Goal: Task Accomplishment & Management: Manage account settings

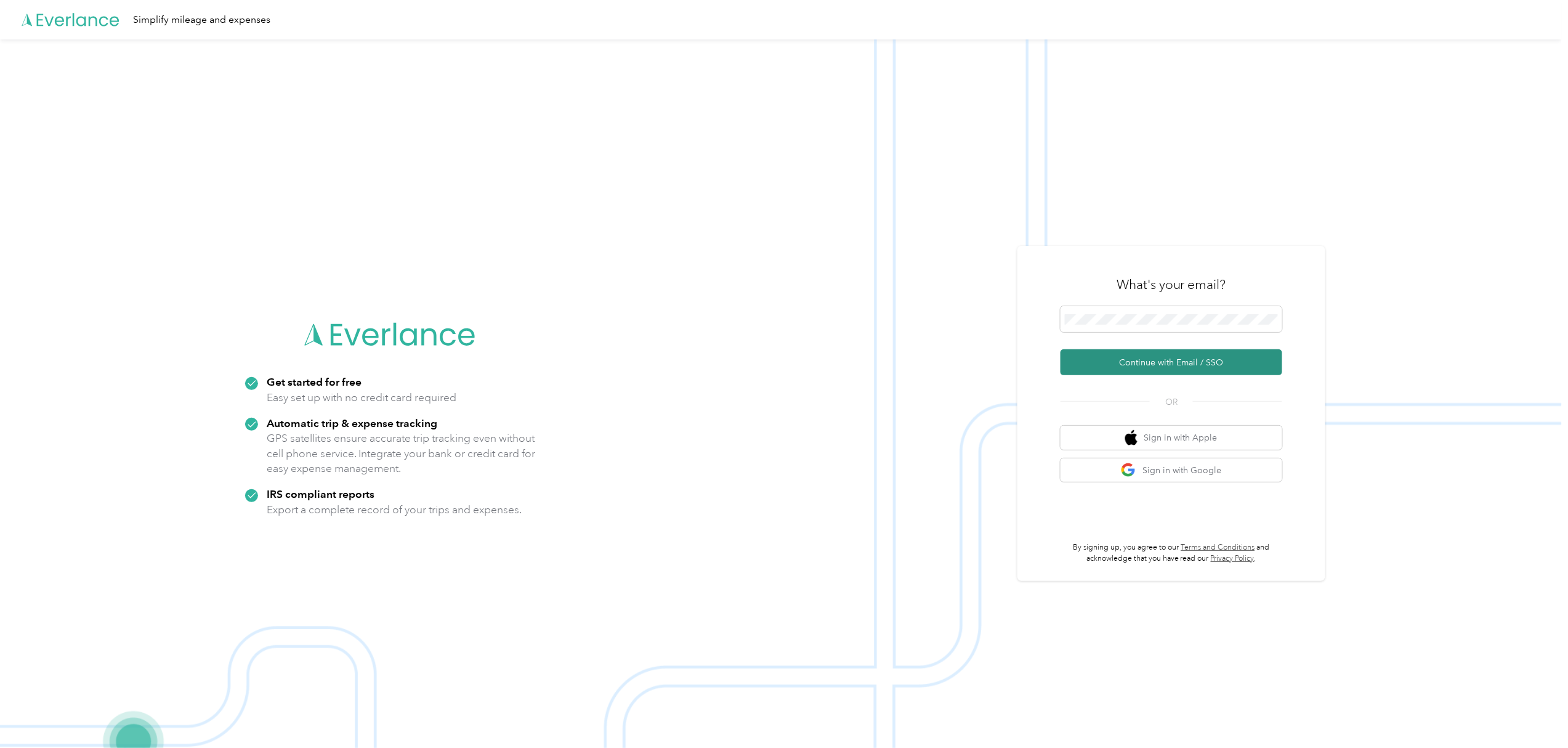
click at [1194, 365] on button "Continue with Email / SSO" at bounding box center [1171, 362] width 222 height 26
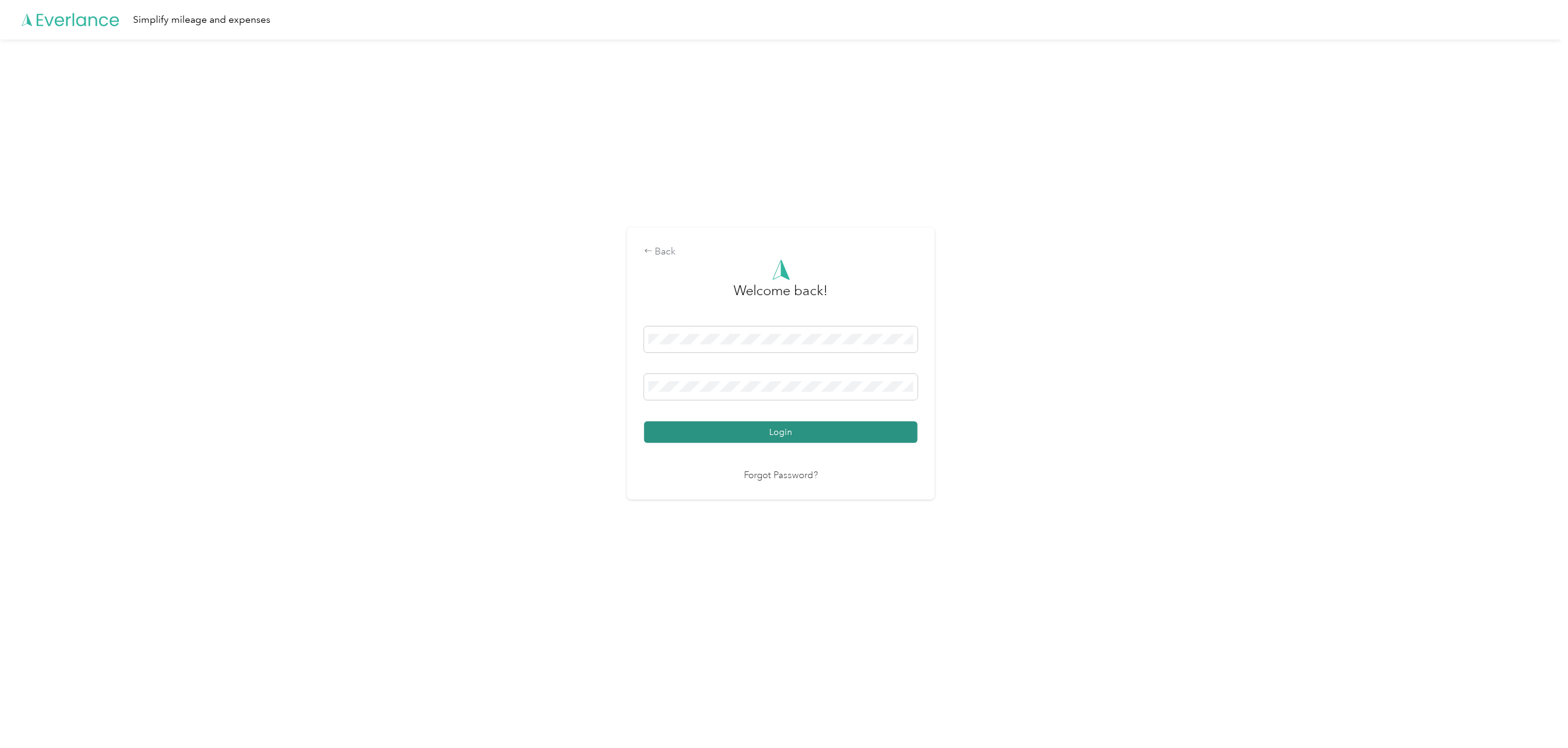
click at [775, 436] on button "Login" at bounding box center [782, 432] width 274 height 22
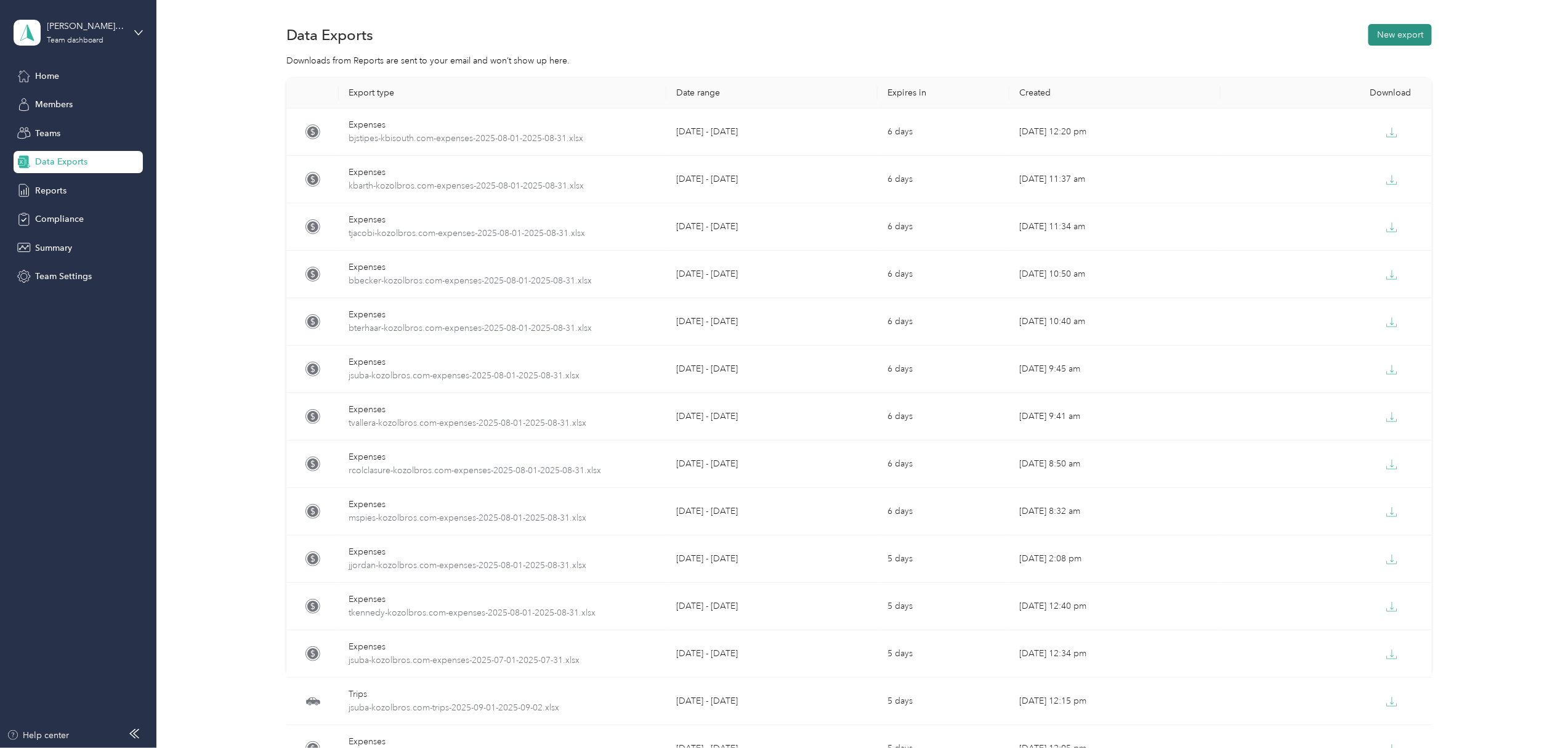
click at [1387, 33] on button "New export" at bounding box center [1399, 35] width 63 height 22
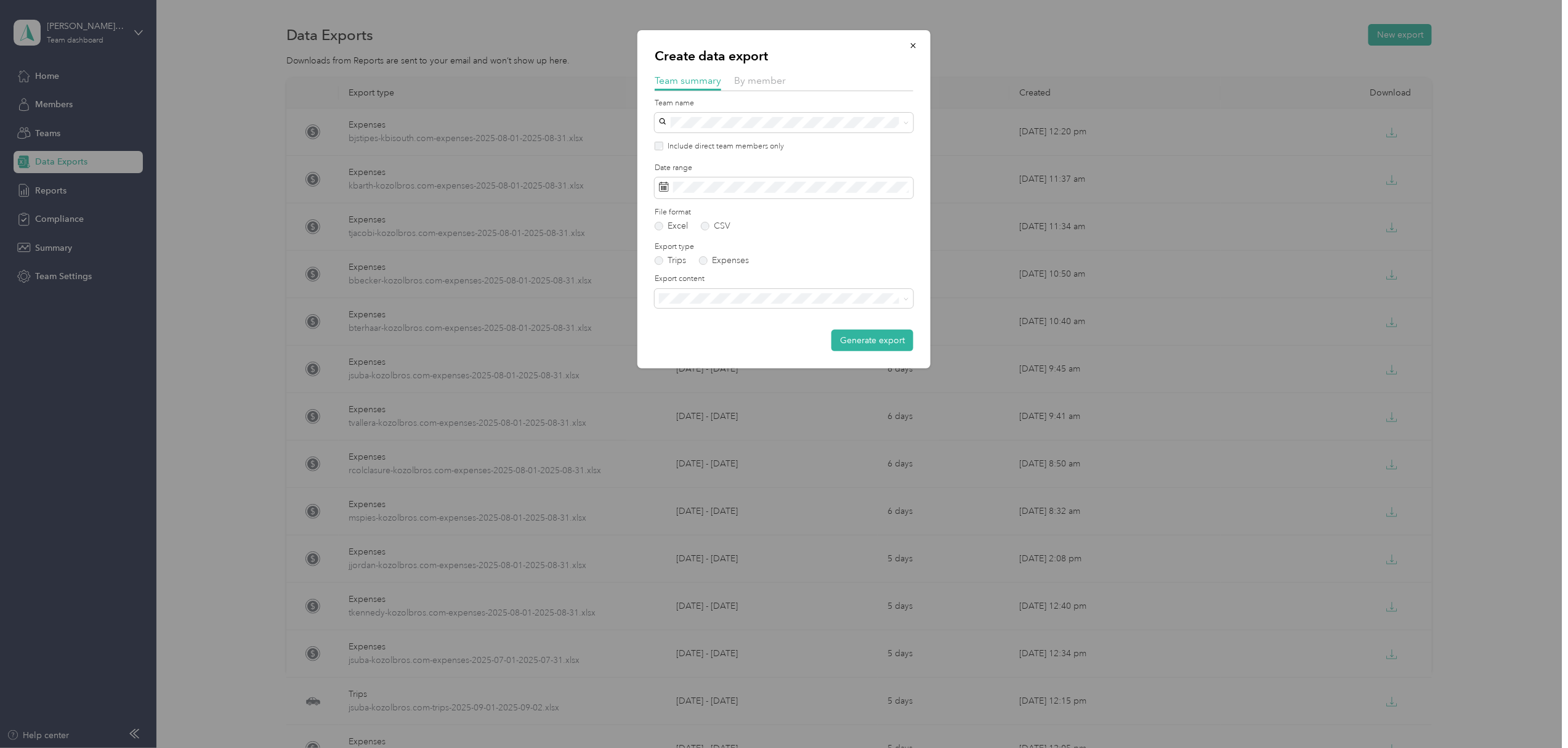
click at [770, 87] on div "By member" at bounding box center [761, 80] width 52 height 15
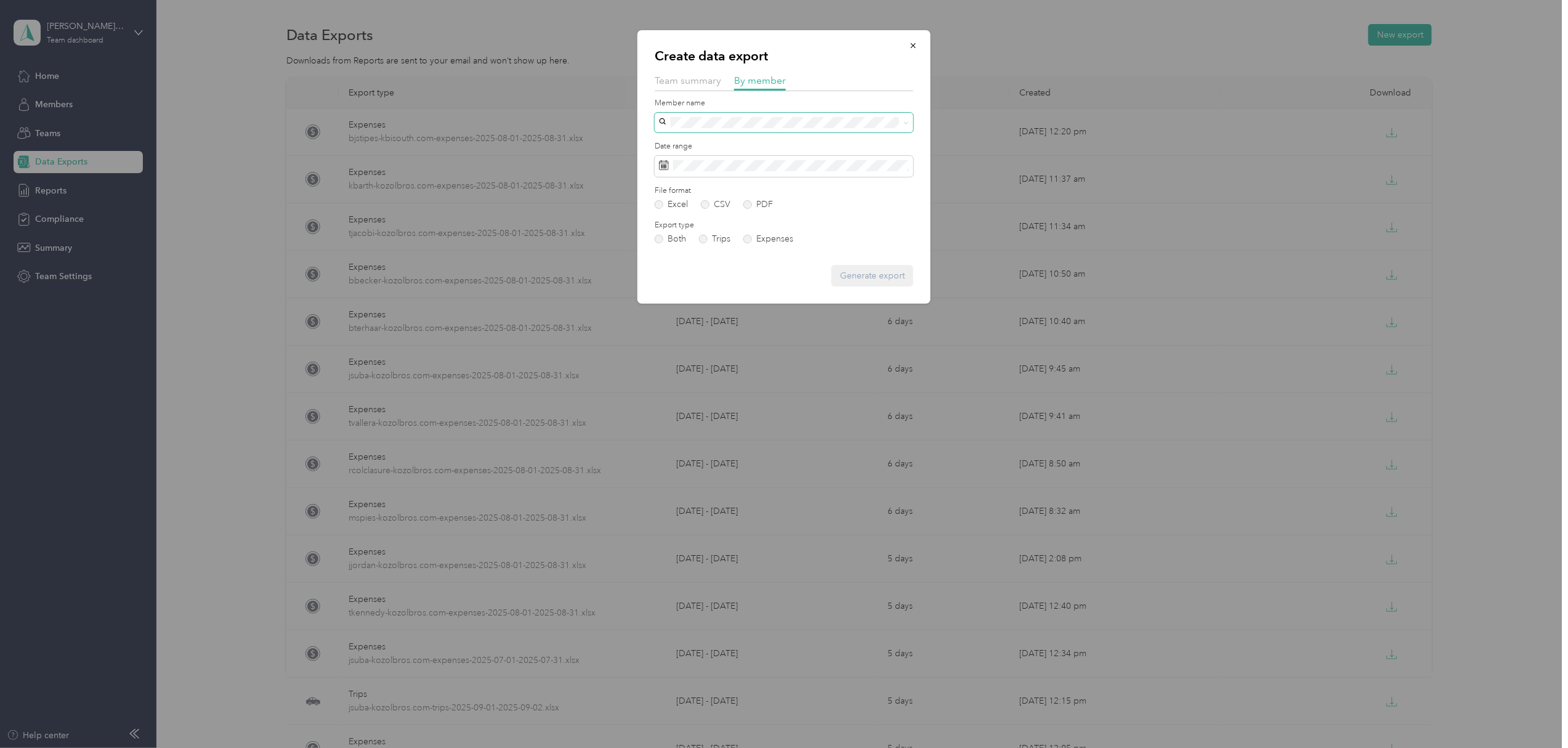
click at [743, 116] on span at bounding box center [784, 123] width 259 height 20
click at [693, 165] on div "[PERSON_NAME]" at bounding box center [784, 159] width 242 height 13
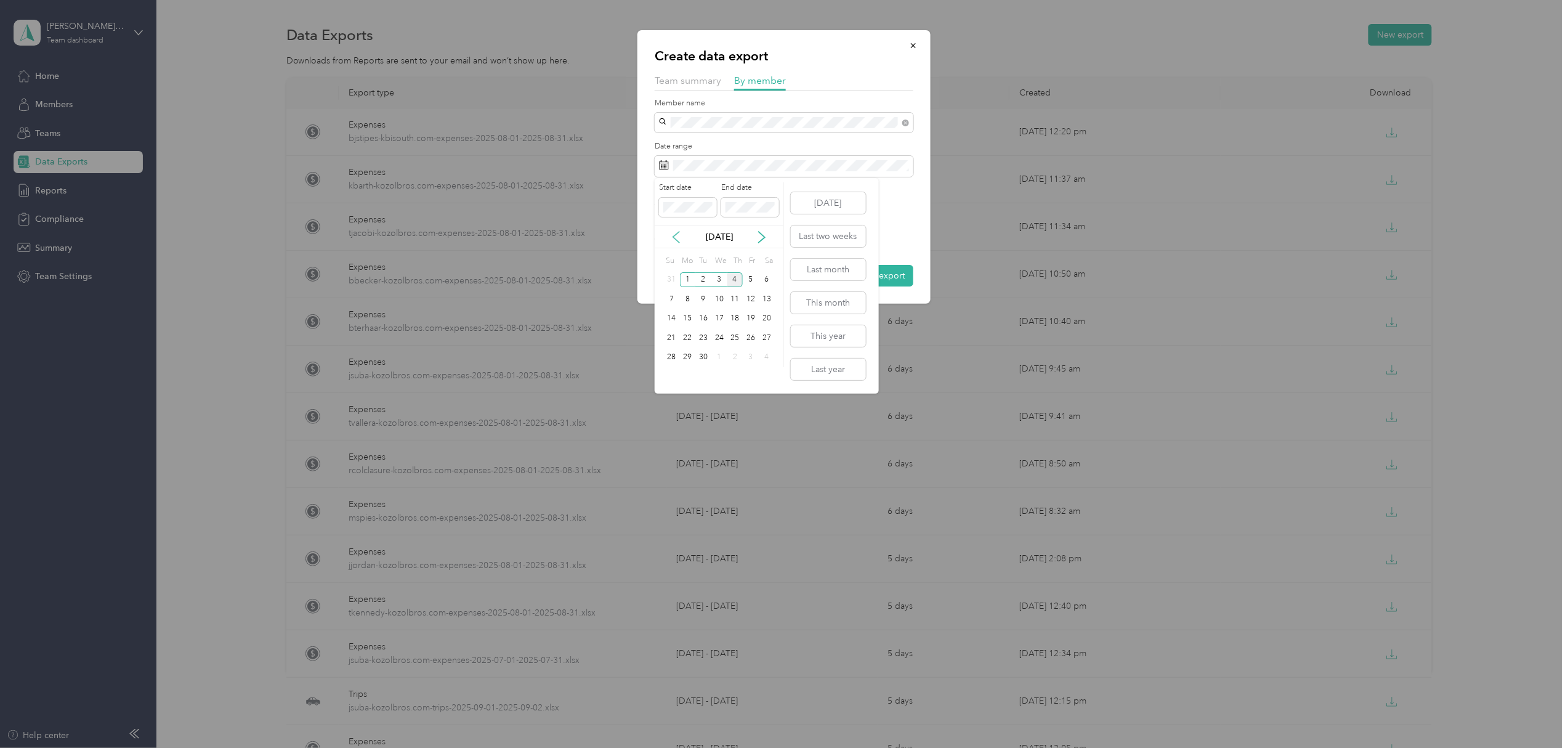
click at [673, 235] on icon at bounding box center [676, 237] width 12 height 12
click at [751, 277] on div "1" at bounding box center [751, 279] width 16 height 15
drag, startPoint x: 674, startPoint y: 375, endPoint x: 673, endPoint y: 366, distance: 9.1
click at [674, 375] on div "31" at bounding box center [672, 376] width 16 height 15
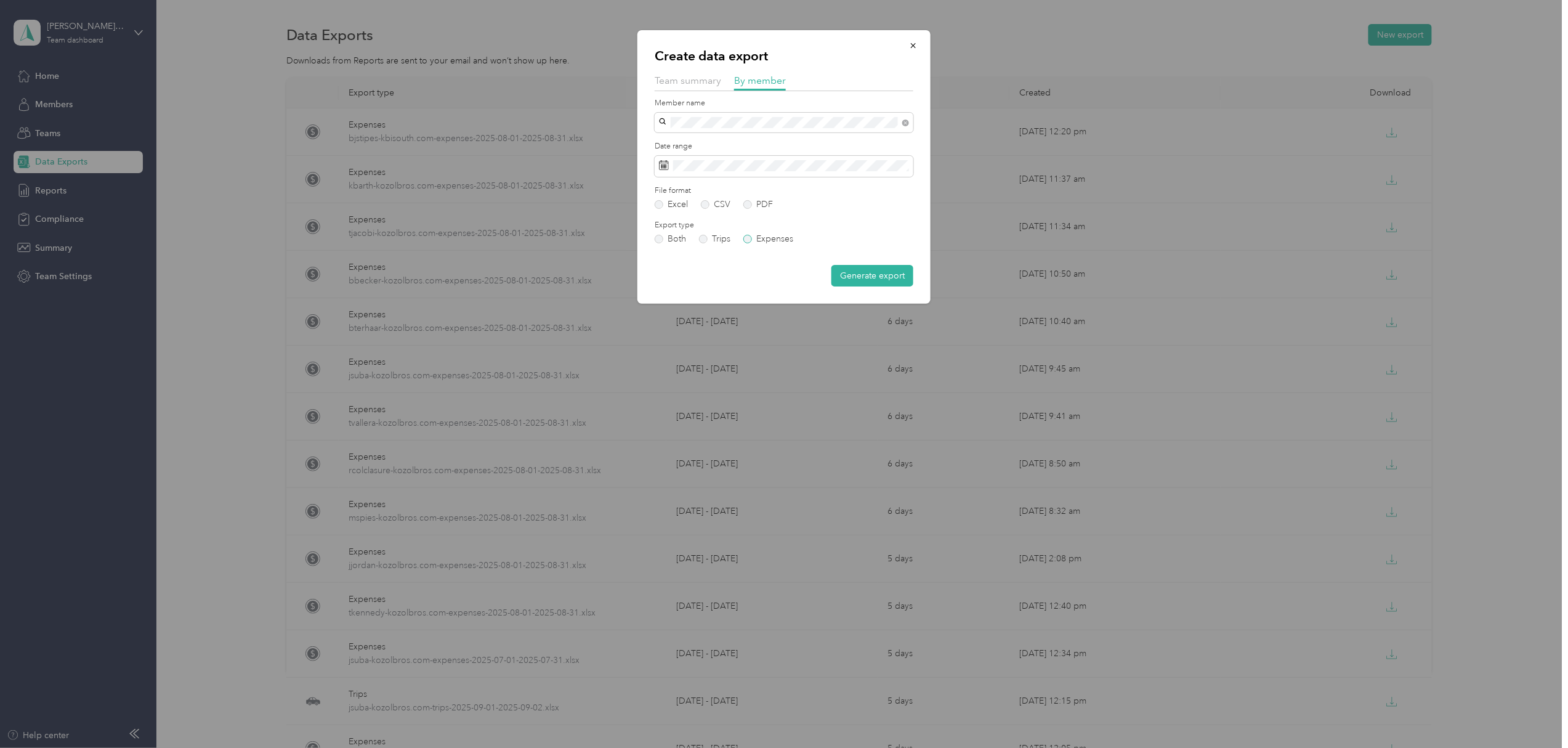
click at [753, 240] on label "Expenses" at bounding box center [769, 239] width 50 height 9
click at [874, 272] on button "Generate export" at bounding box center [872, 276] width 82 height 22
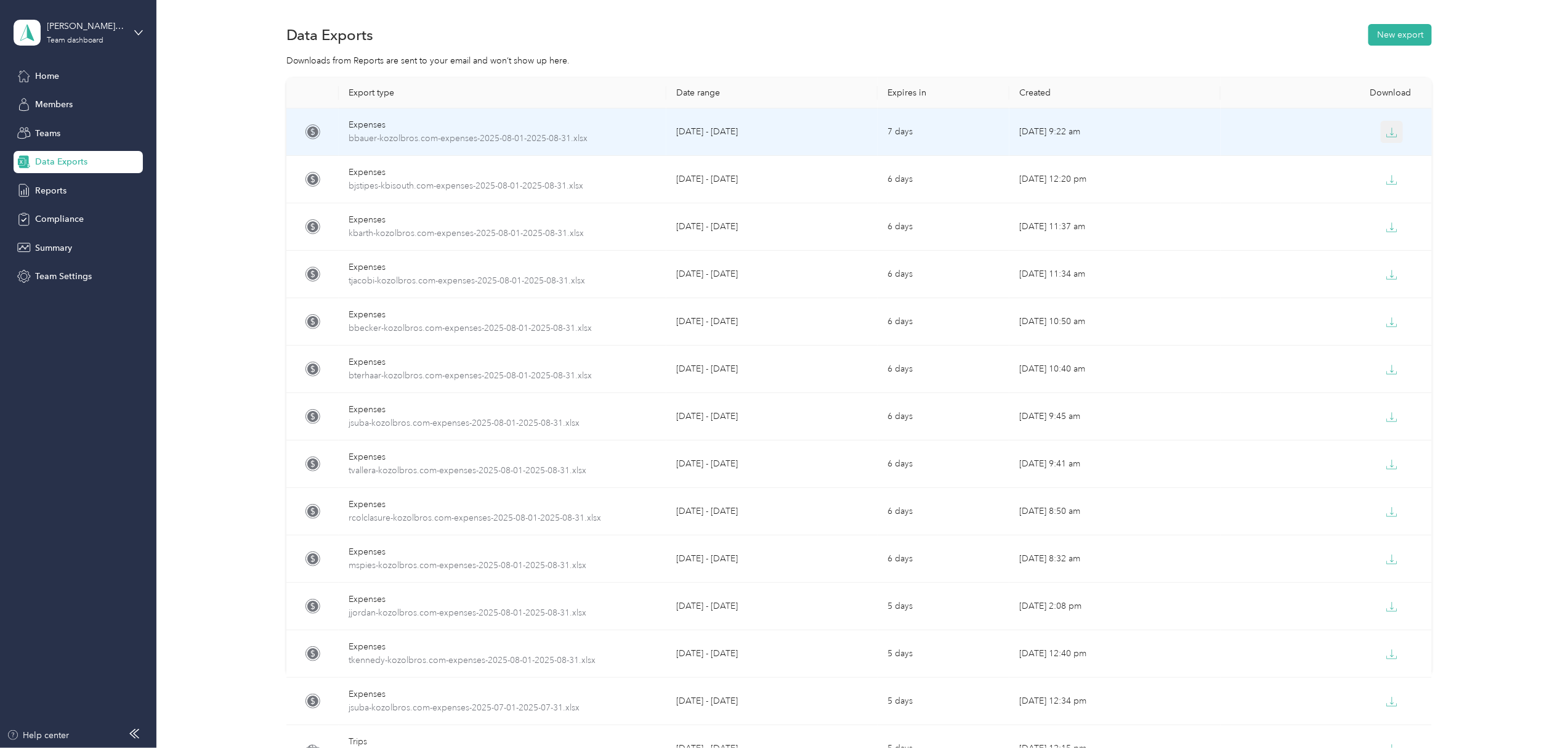
click at [1386, 129] on icon "button" at bounding box center [1391, 132] width 11 height 11
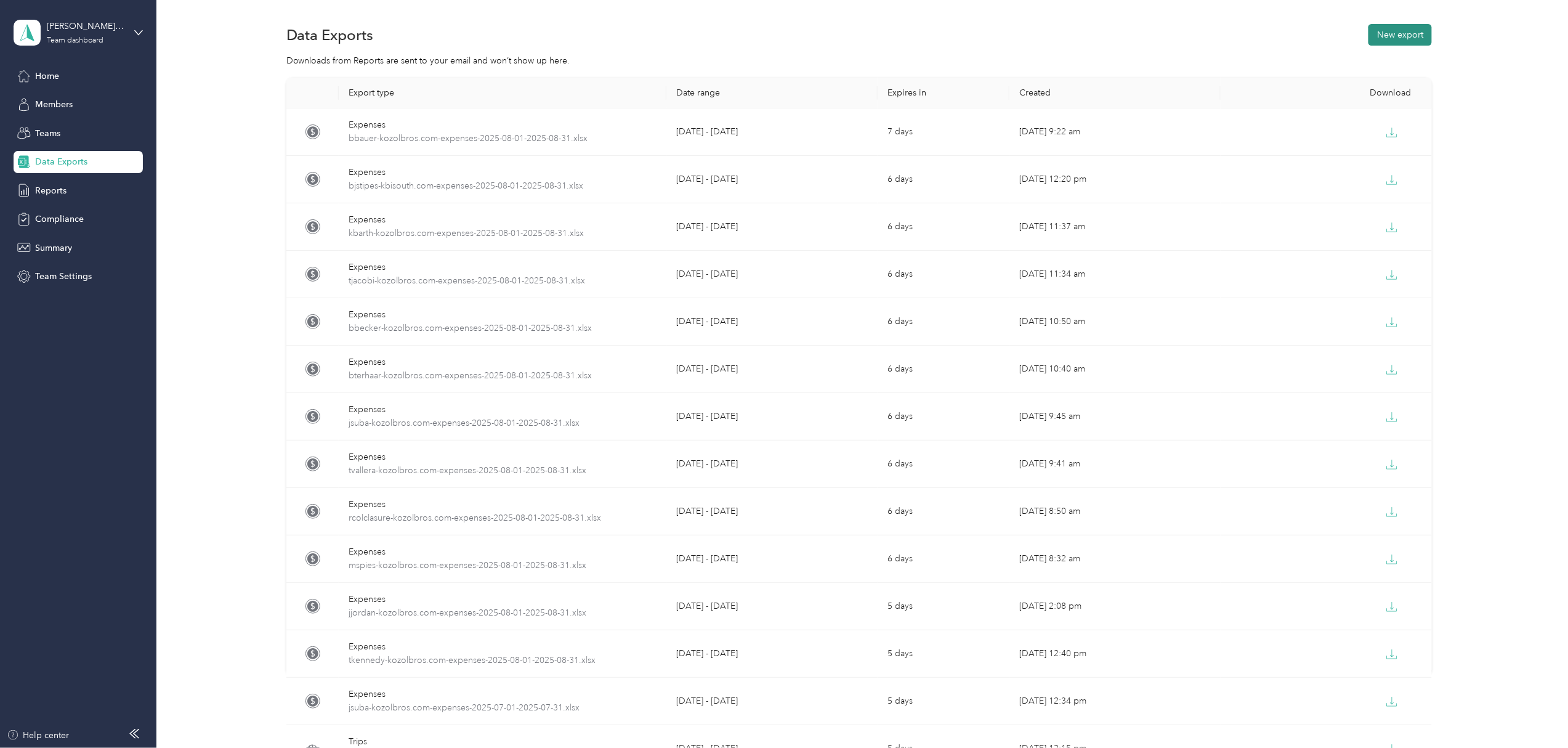
click at [1399, 28] on button "New export" at bounding box center [1399, 35] width 63 height 22
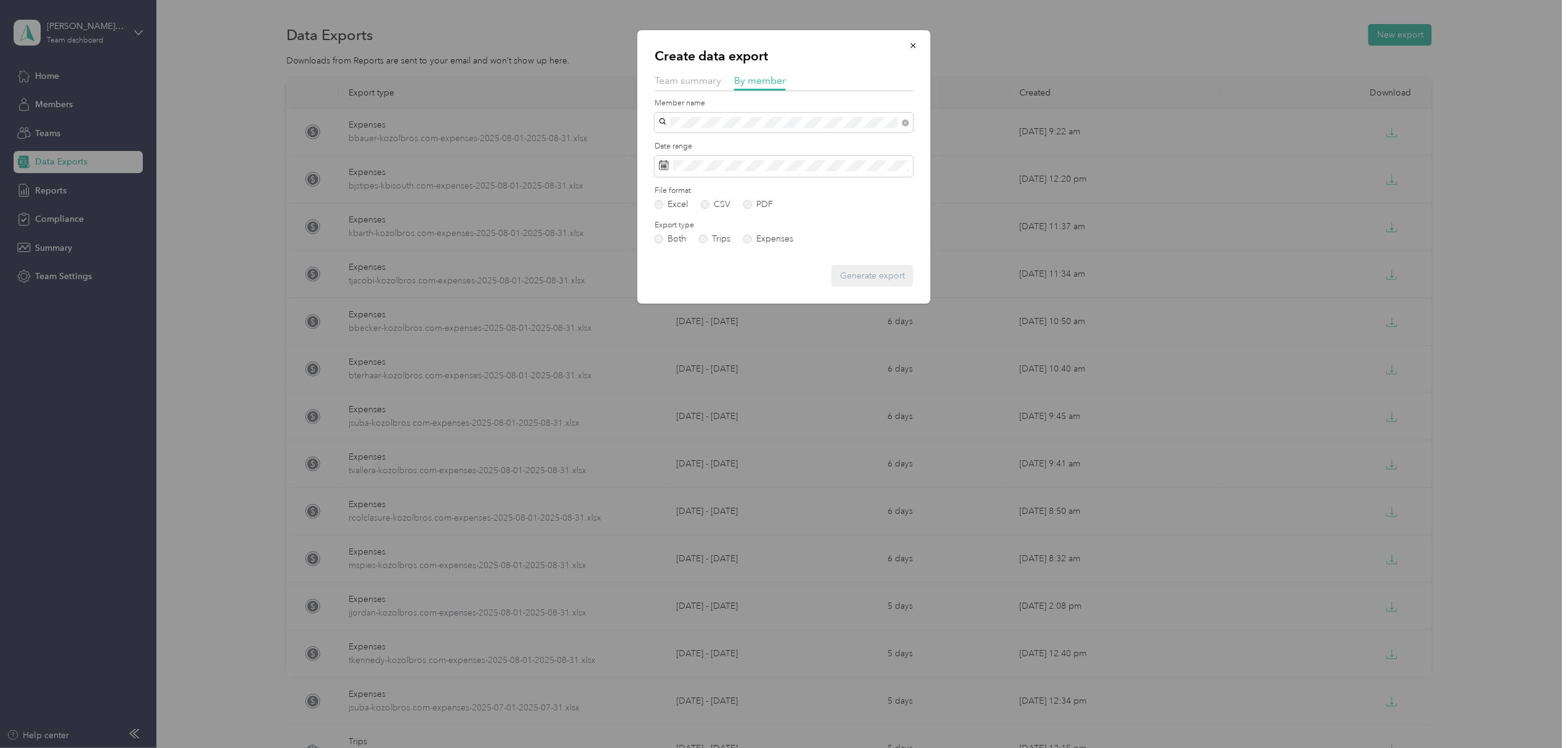
click at [713, 166] on span "[PERSON_NAME]" at bounding box center [698, 160] width 68 height 10
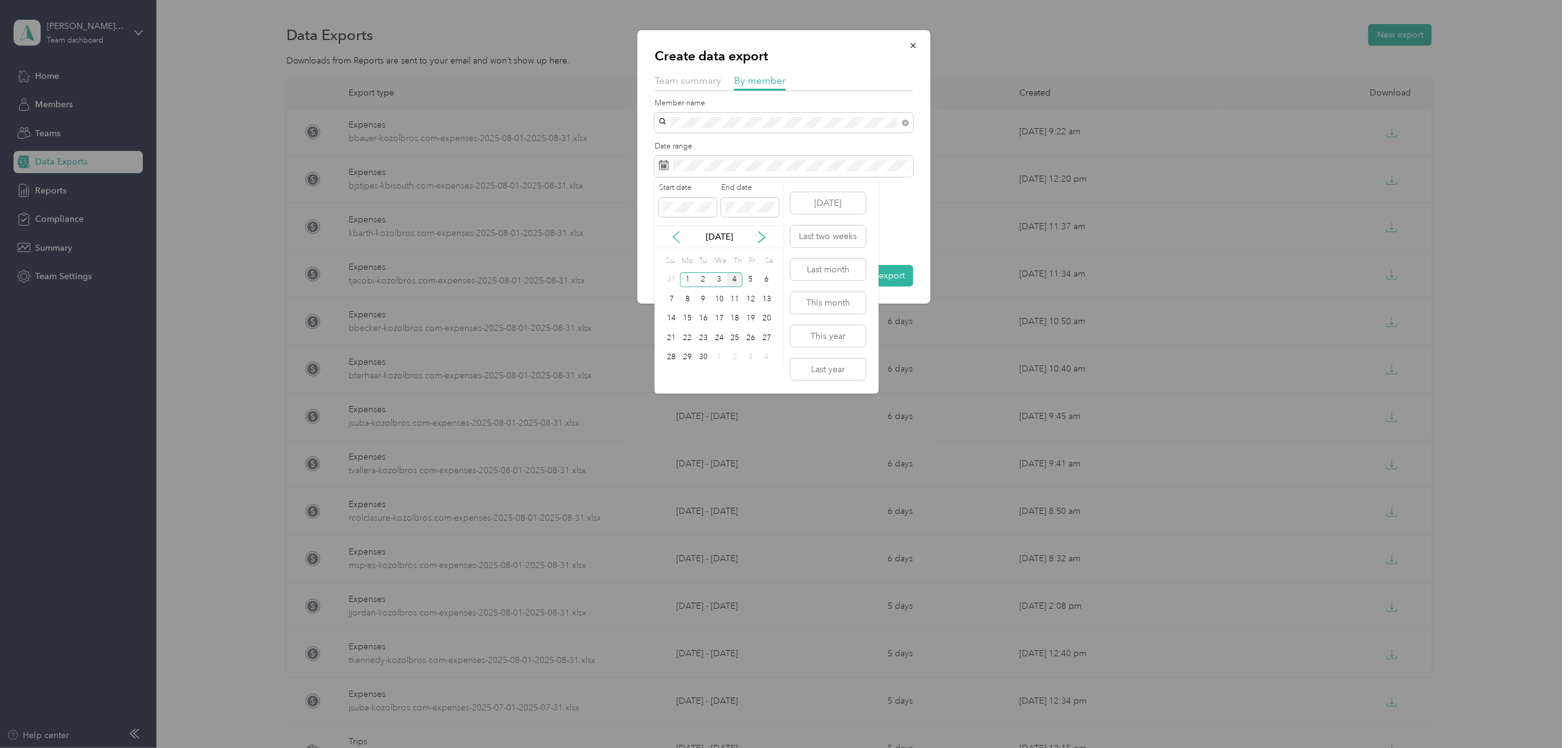
click at [680, 238] on icon at bounding box center [676, 237] width 12 height 12
click at [750, 279] on div "1" at bounding box center [751, 279] width 16 height 15
click at [672, 373] on div "31" at bounding box center [672, 376] width 16 height 15
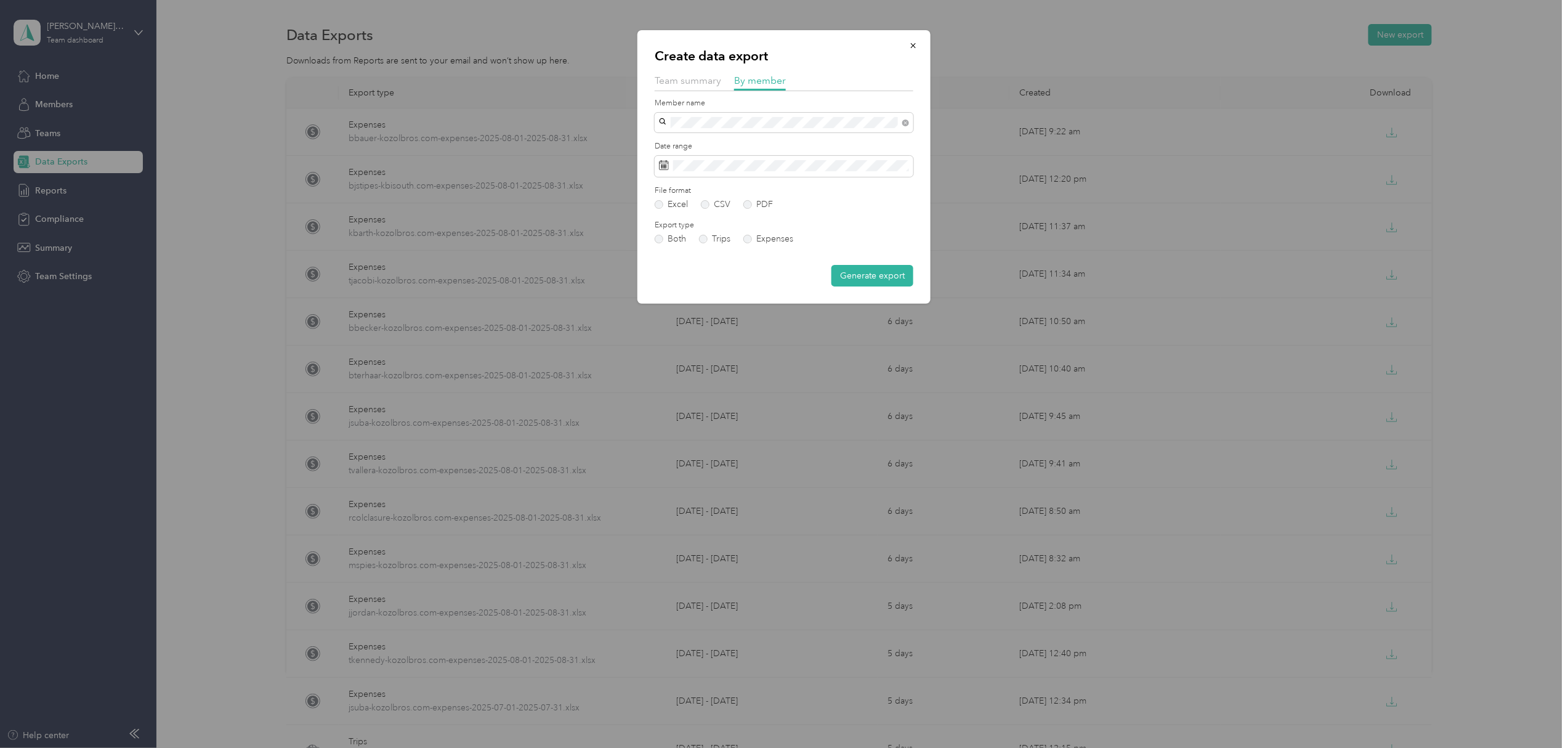
drag, startPoint x: 747, startPoint y: 239, endPoint x: 781, endPoint y: 247, distance: 34.9
click at [747, 239] on label "Expenses" at bounding box center [769, 239] width 50 height 9
click at [872, 274] on button "Generate export" at bounding box center [872, 276] width 82 height 22
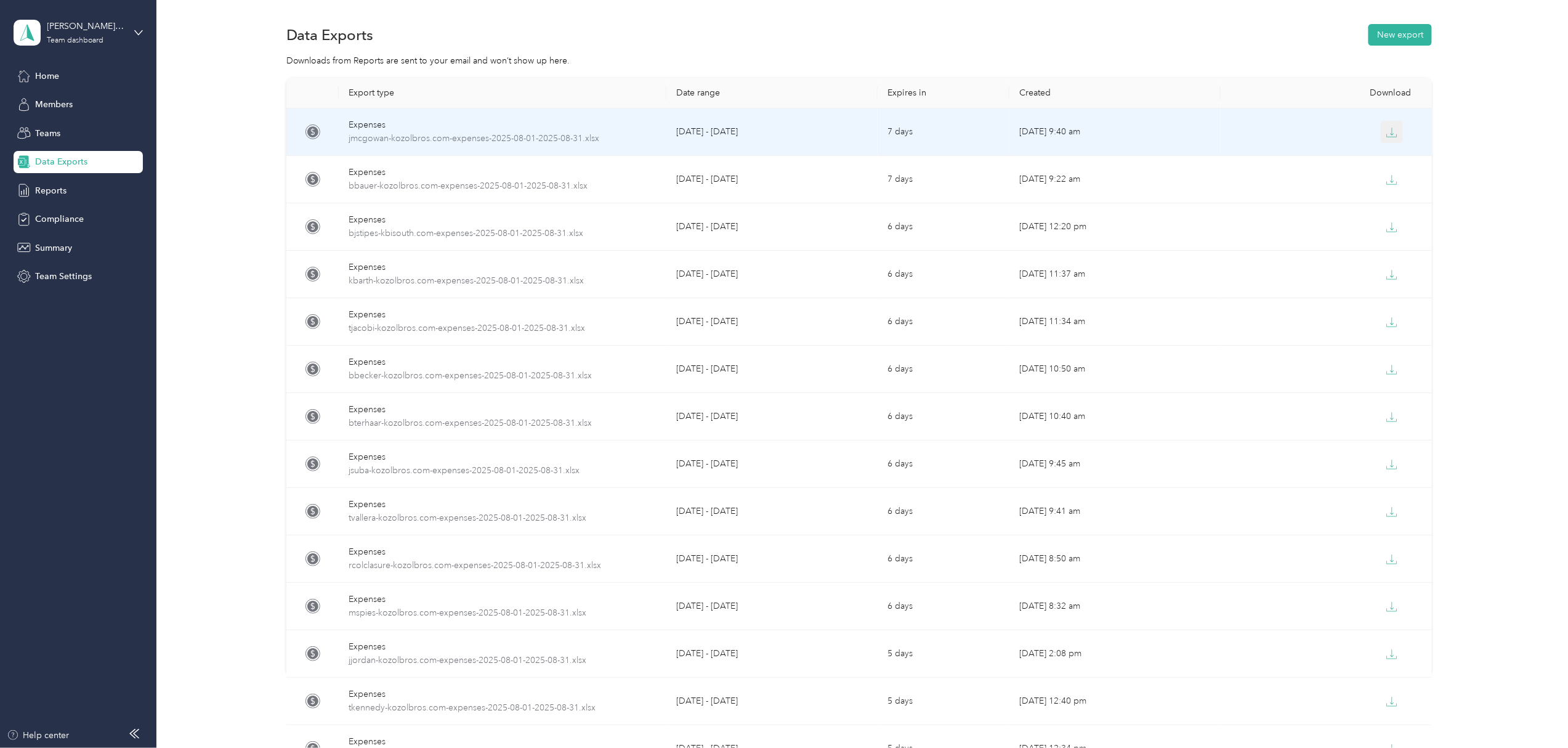
click at [1386, 134] on icon "button" at bounding box center [1391, 132] width 11 height 11
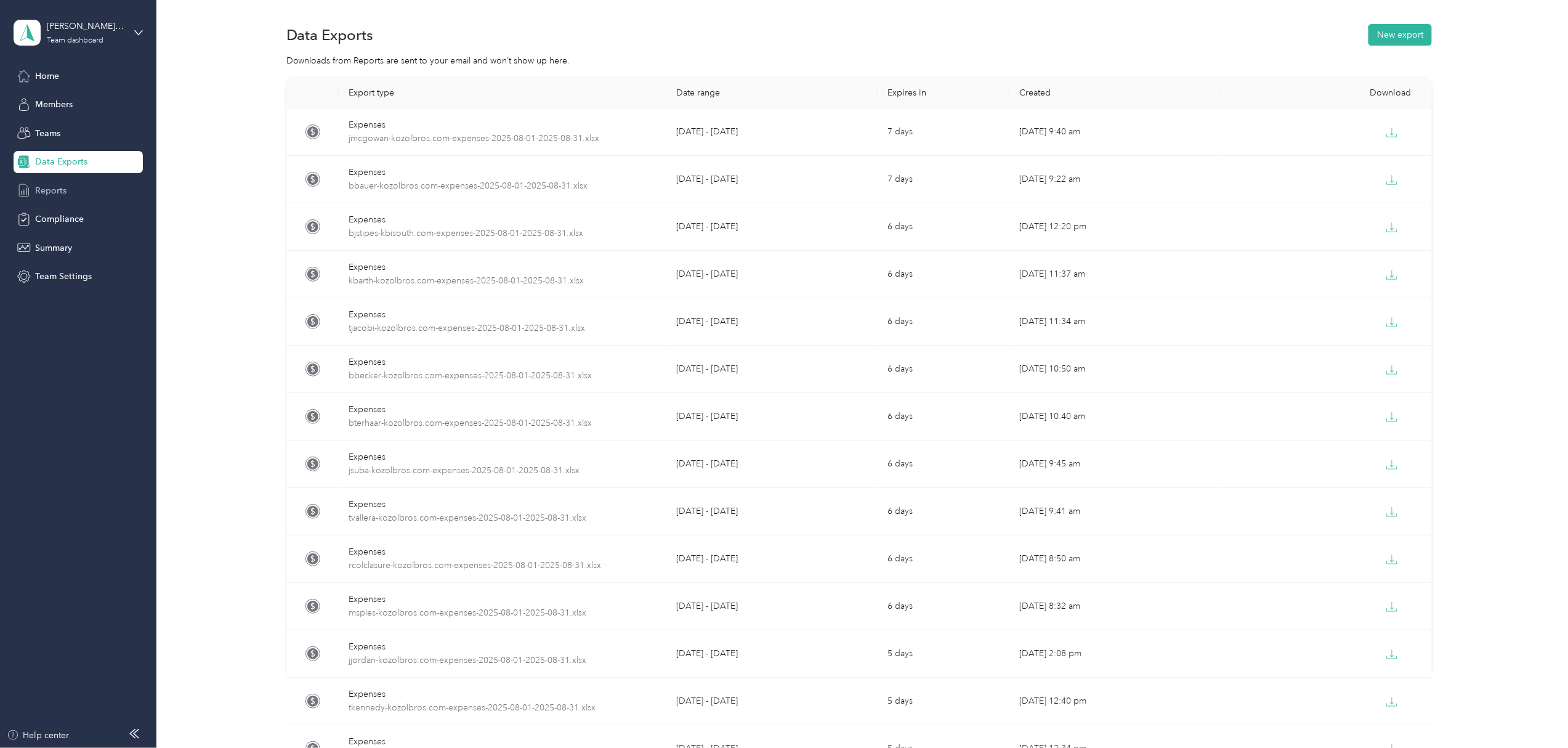
click at [51, 184] on span "Reports" at bounding box center [50, 190] width 31 height 13
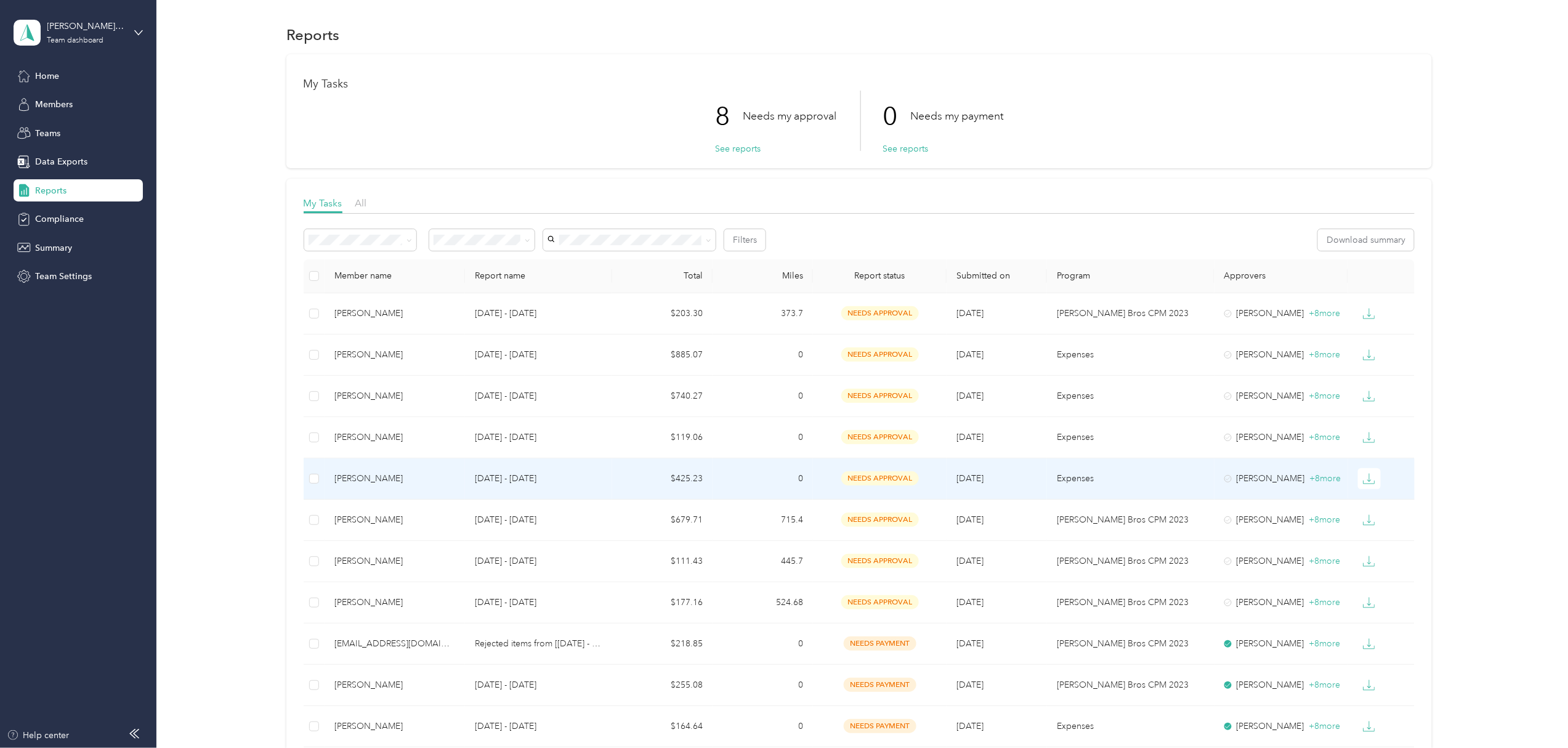
click at [358, 479] on div "[PERSON_NAME]" at bounding box center [395, 479] width 121 height 14
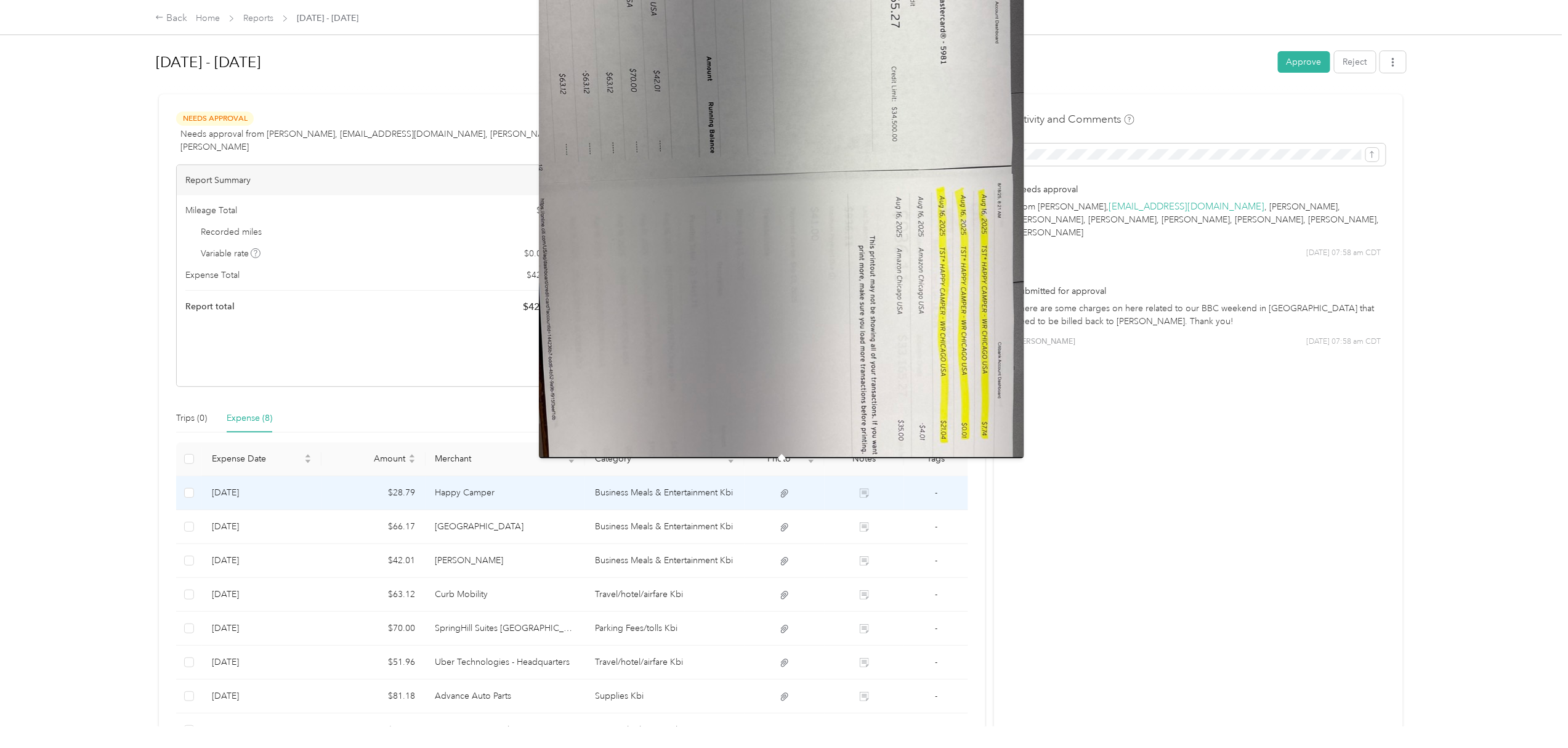
click at [782, 488] on icon at bounding box center [784, 493] width 11 height 11
click at [781, 489] on icon at bounding box center [784, 493] width 7 height 8
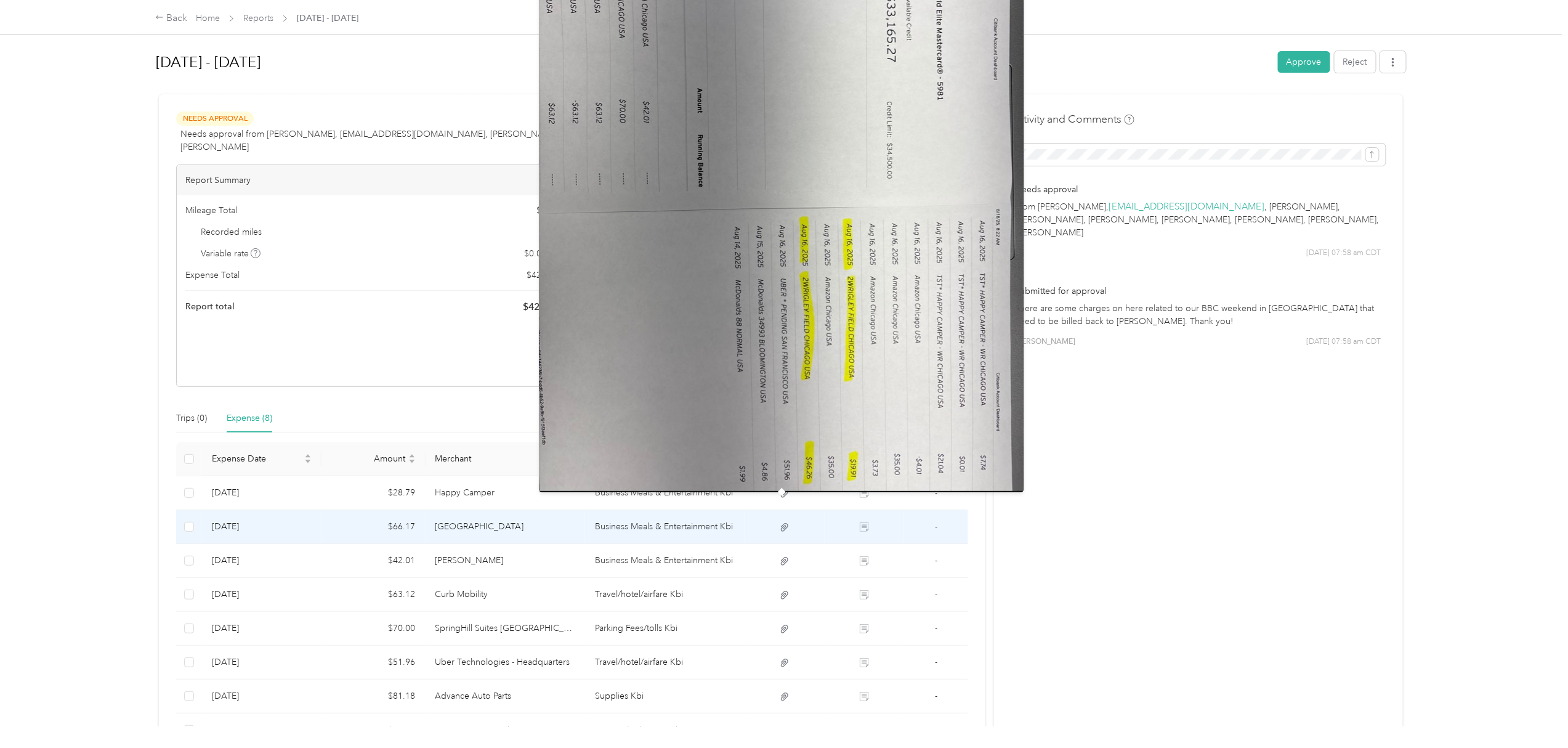
click at [784, 522] on icon at bounding box center [784, 527] width 11 height 11
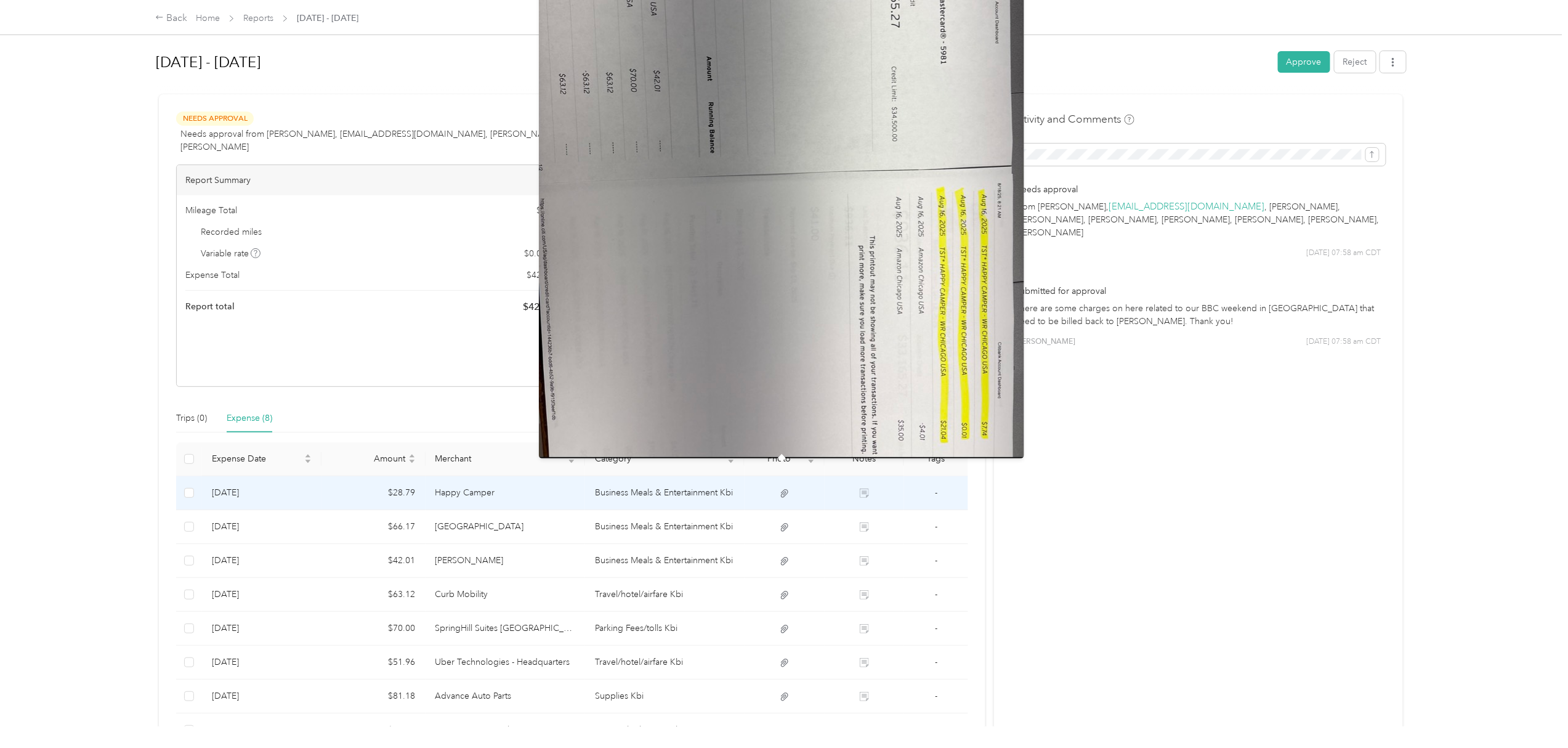
click at [780, 488] on icon at bounding box center [784, 493] width 11 height 11
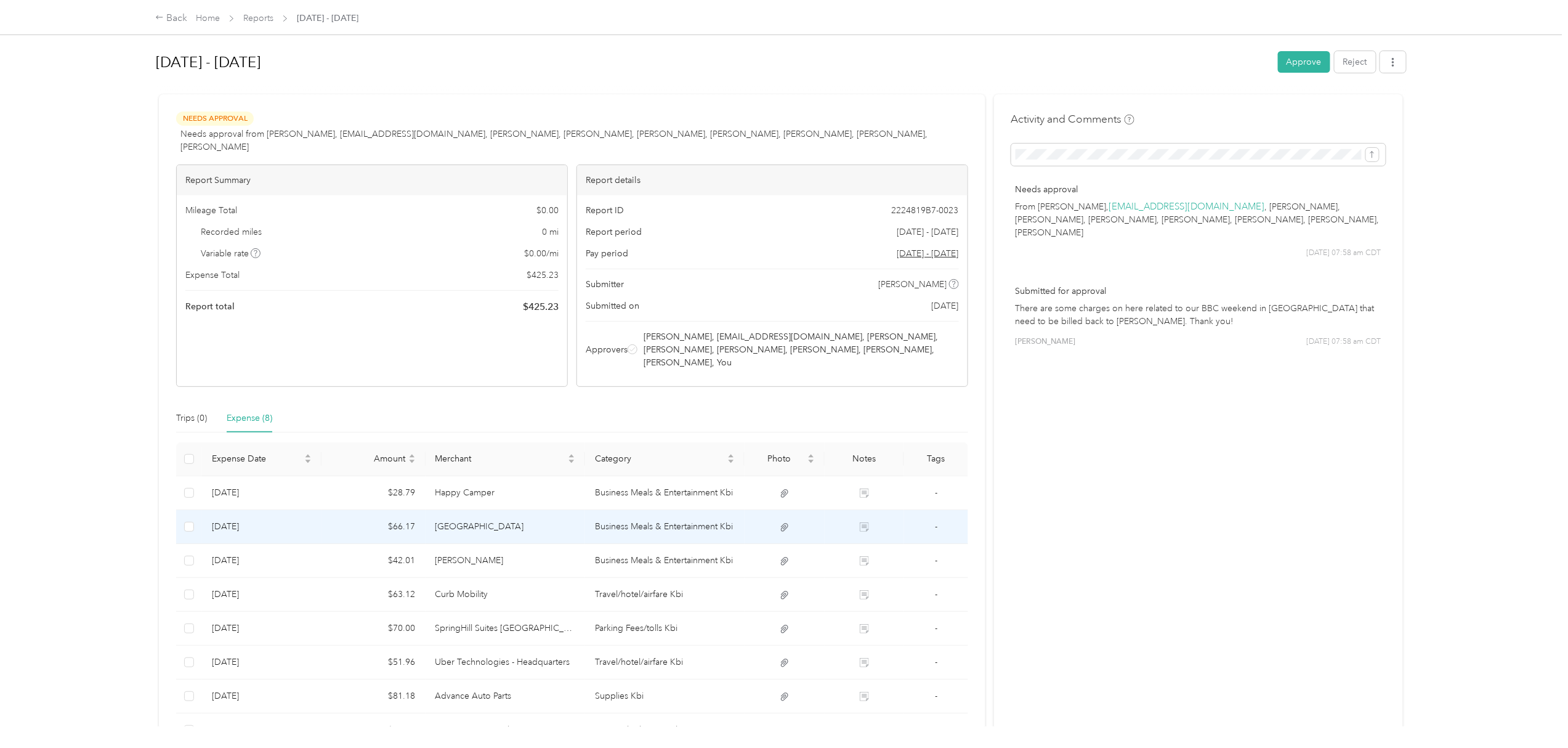
click at [784, 523] on icon at bounding box center [784, 527] width 7 height 8
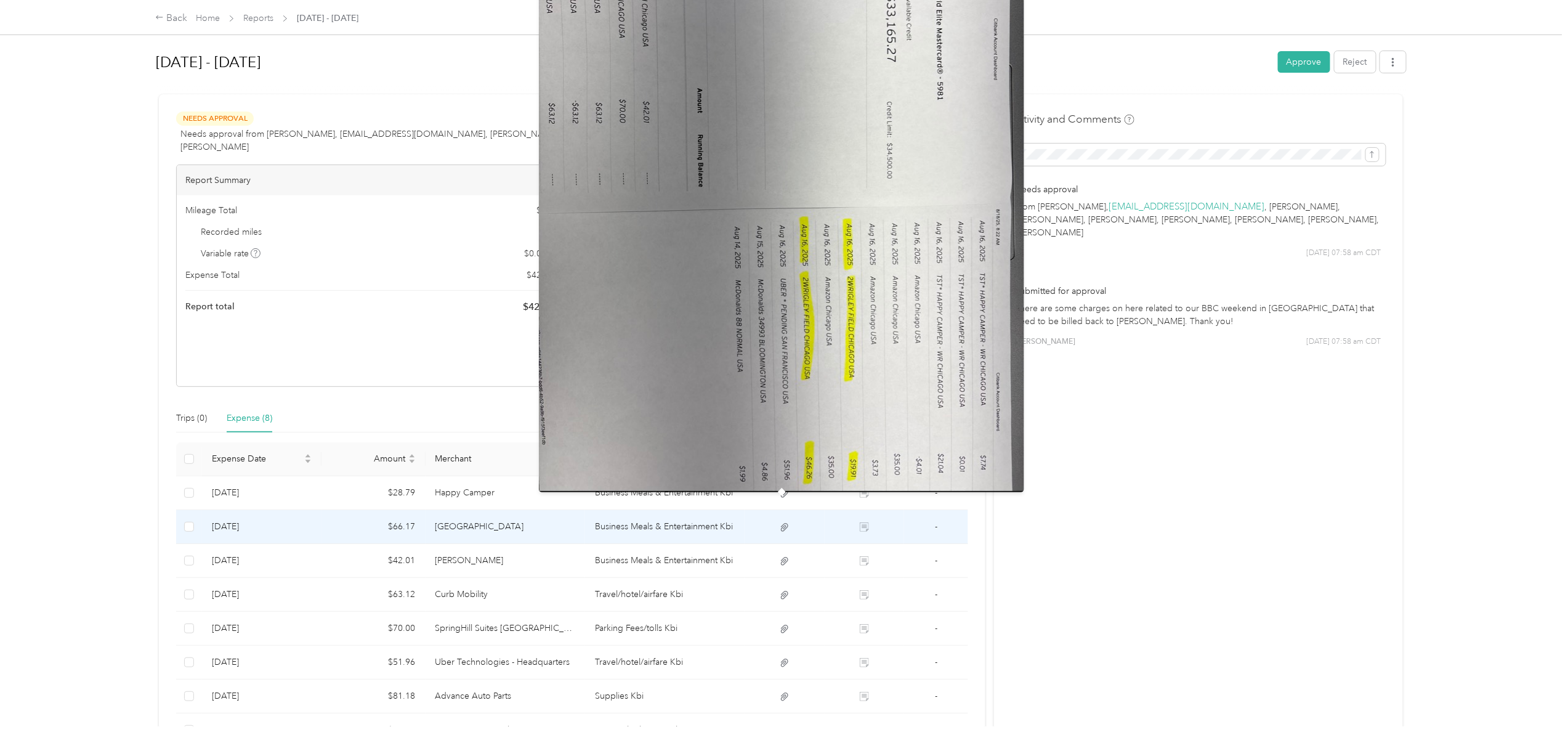
click at [779, 522] on icon at bounding box center [784, 527] width 11 height 11
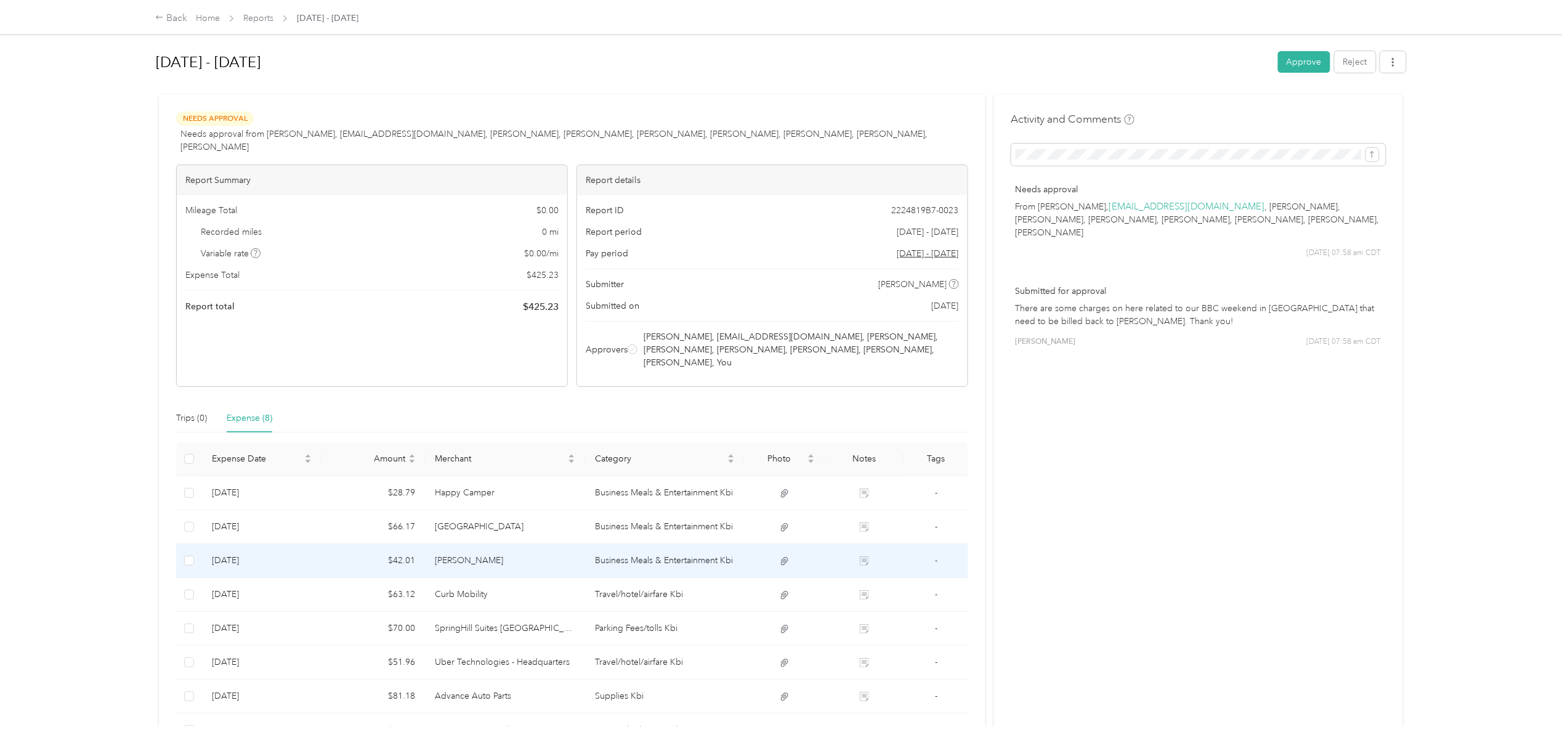
click at [781, 557] on icon at bounding box center [784, 561] width 7 height 8
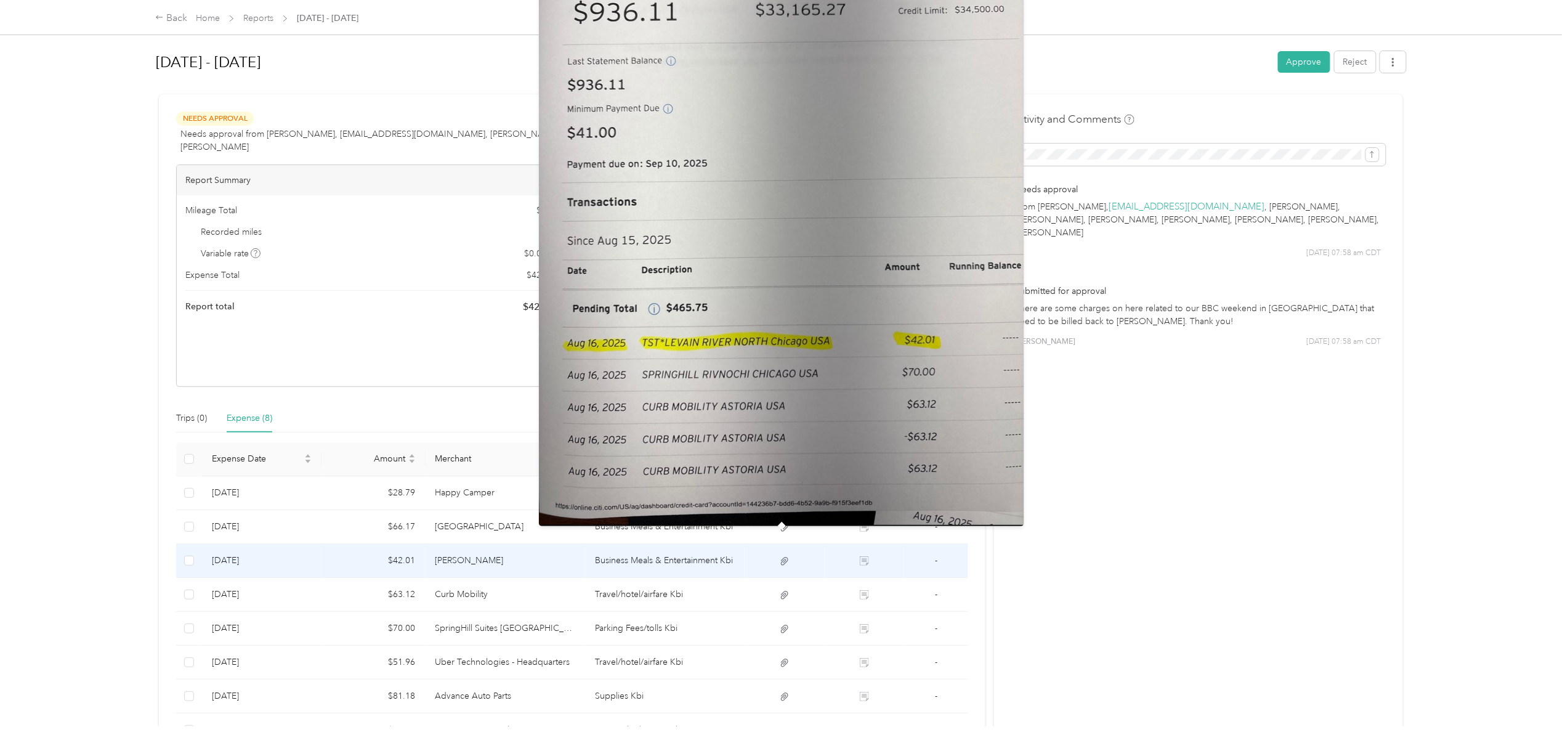
click at [782, 557] on icon at bounding box center [784, 561] width 7 height 8
click at [786, 556] on icon at bounding box center [784, 561] width 11 height 11
click at [775, 420] on img at bounding box center [782, 202] width 486 height 647
click at [781, 557] on icon at bounding box center [784, 561] width 7 height 8
click at [767, 425] on img at bounding box center [782, 202] width 486 height 647
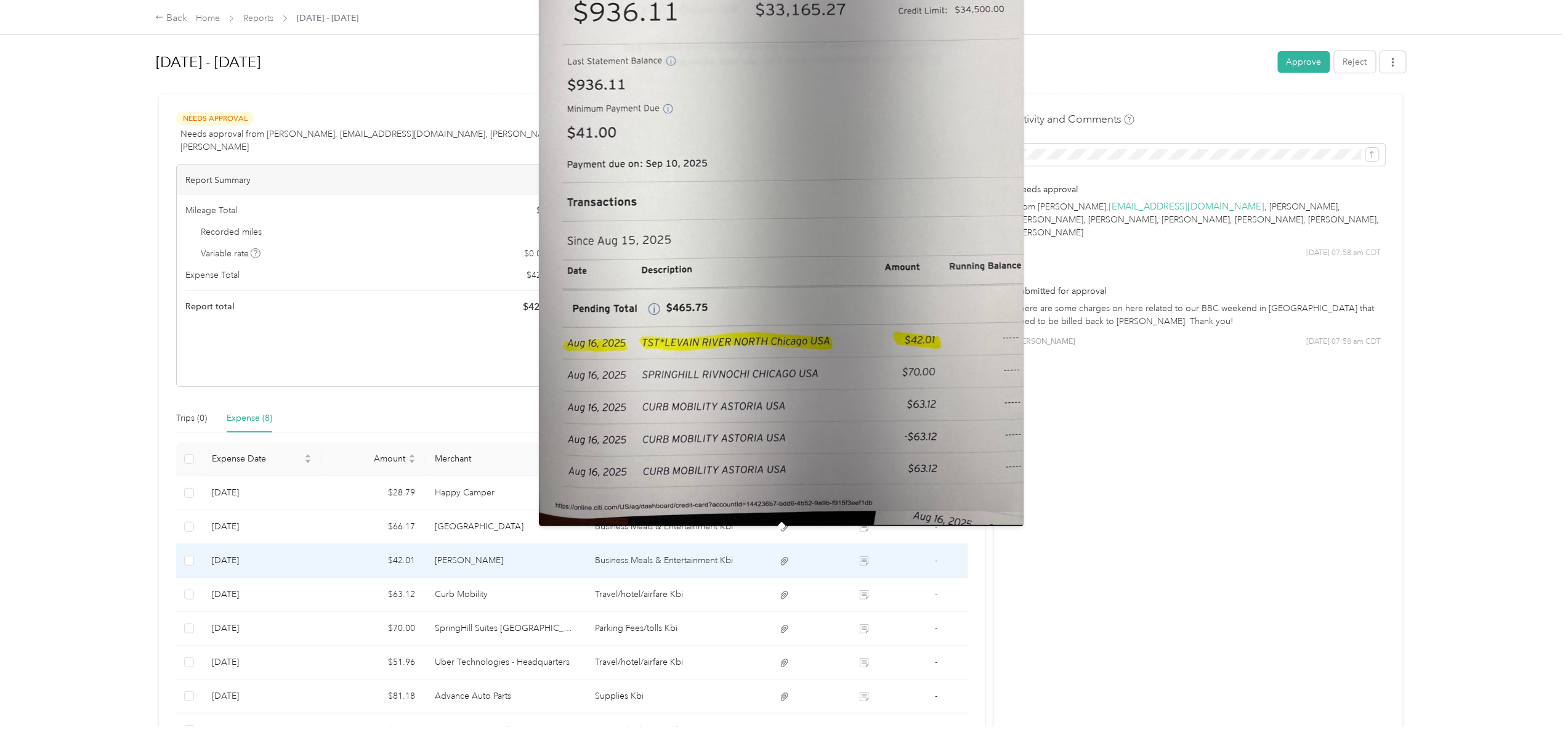
click at [738, 208] on img at bounding box center [782, 202] width 486 height 647
click at [782, 556] on icon at bounding box center [784, 561] width 11 height 11
click at [705, 176] on img at bounding box center [782, 202] width 486 height 647
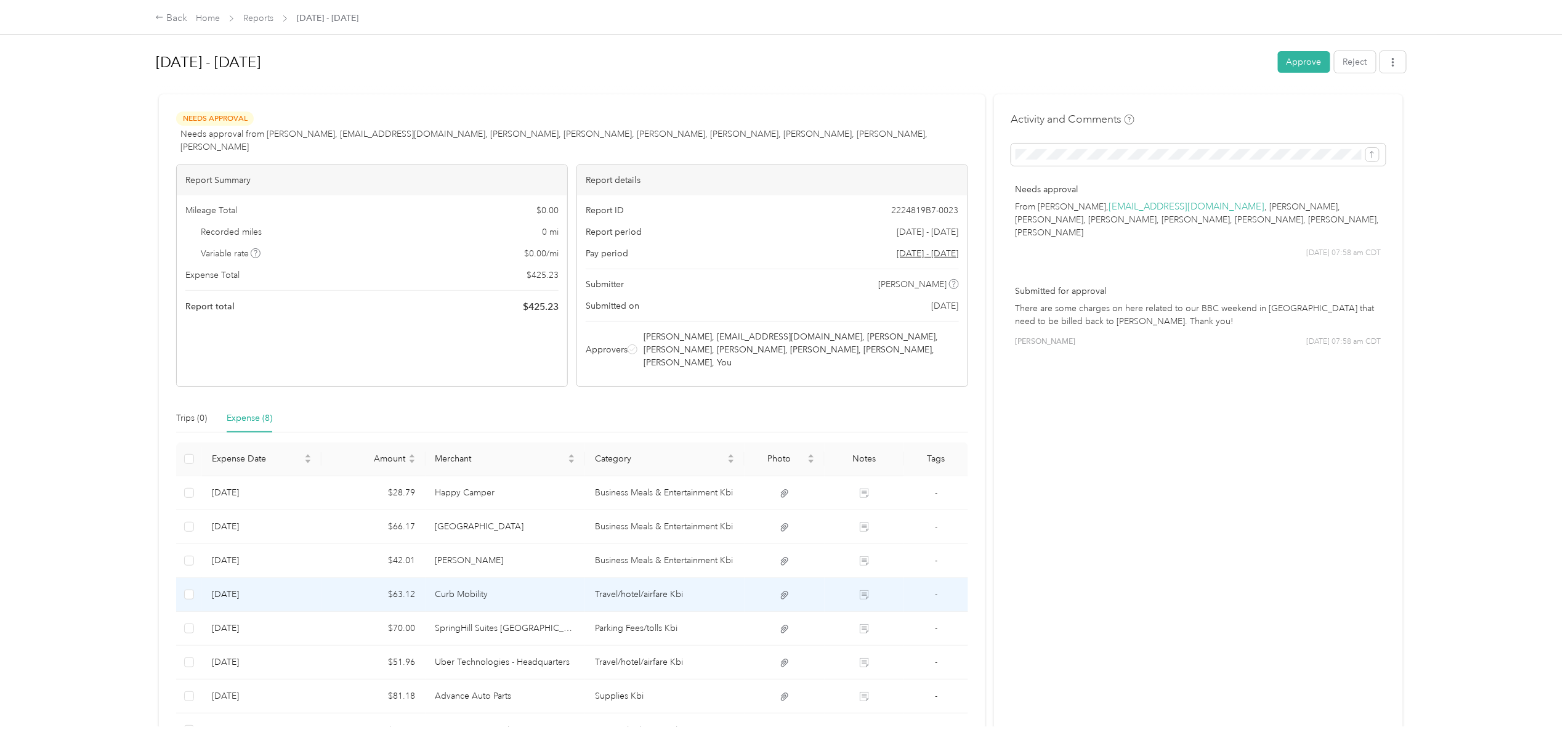
click at [779, 590] on icon at bounding box center [784, 595] width 11 height 11
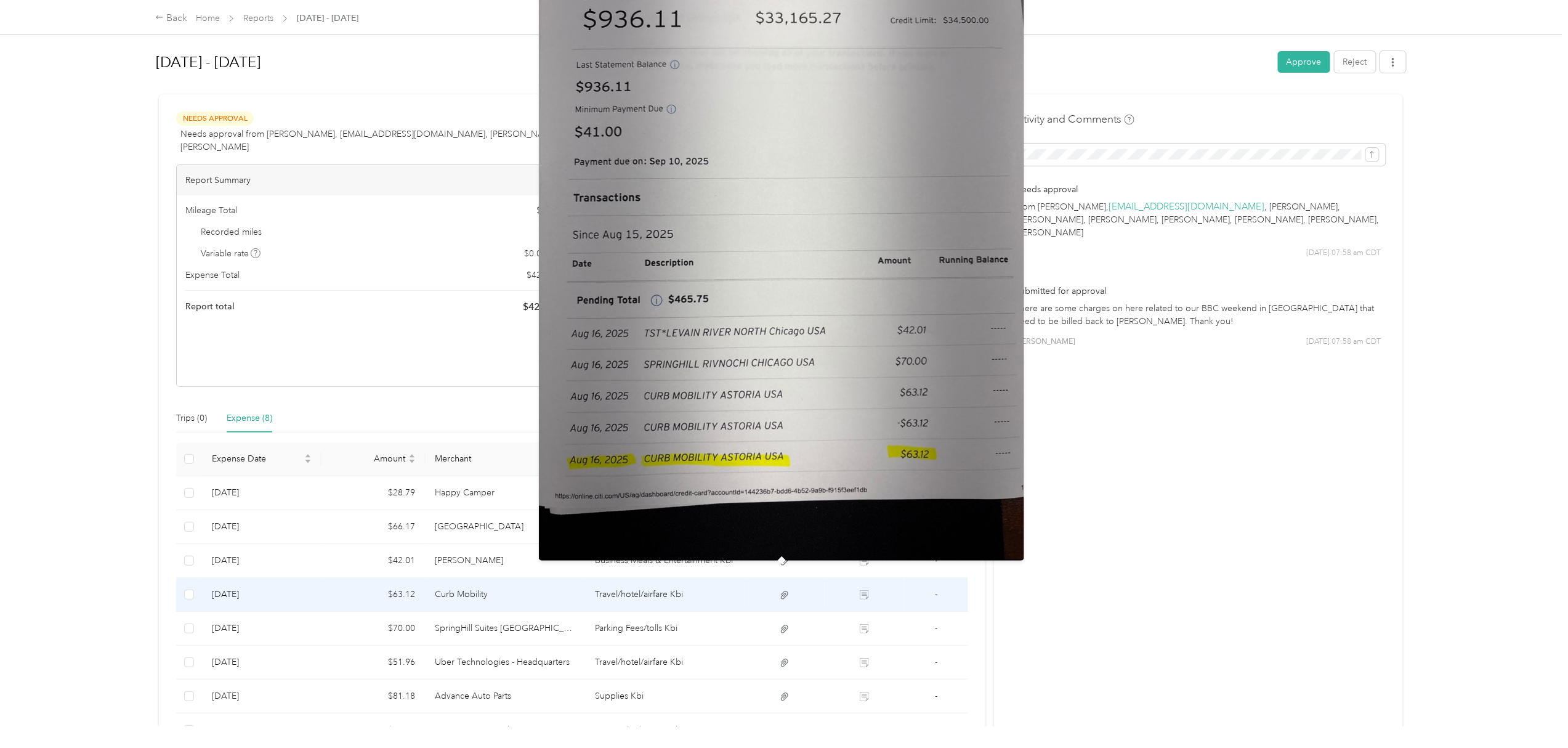
click at [750, 380] on img at bounding box center [782, 237] width 486 height 647
click at [753, 338] on img at bounding box center [782, 237] width 486 height 647
click at [779, 590] on icon at bounding box center [784, 595] width 11 height 11
click at [706, 279] on img at bounding box center [782, 237] width 486 height 647
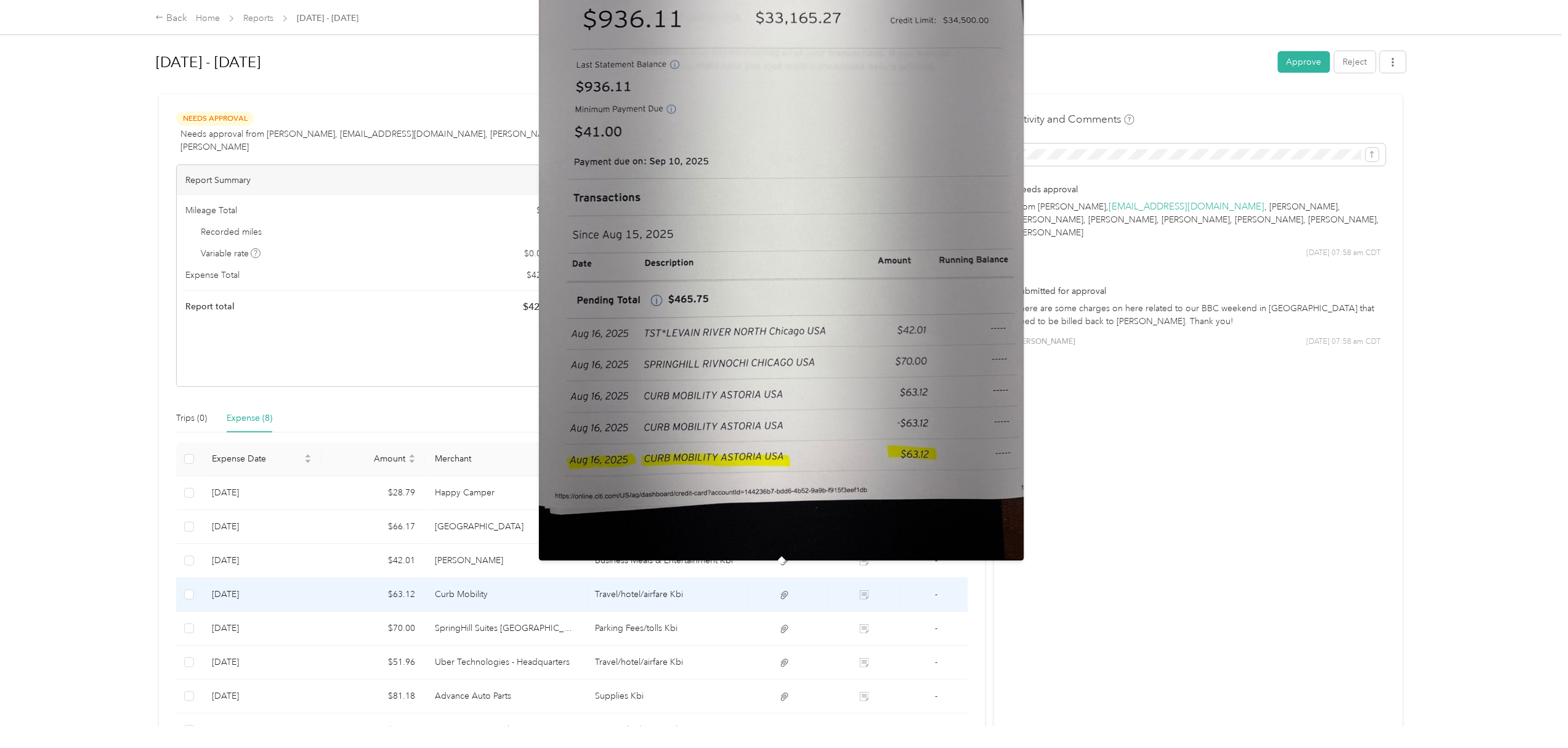
click at [720, 287] on img at bounding box center [782, 237] width 486 height 647
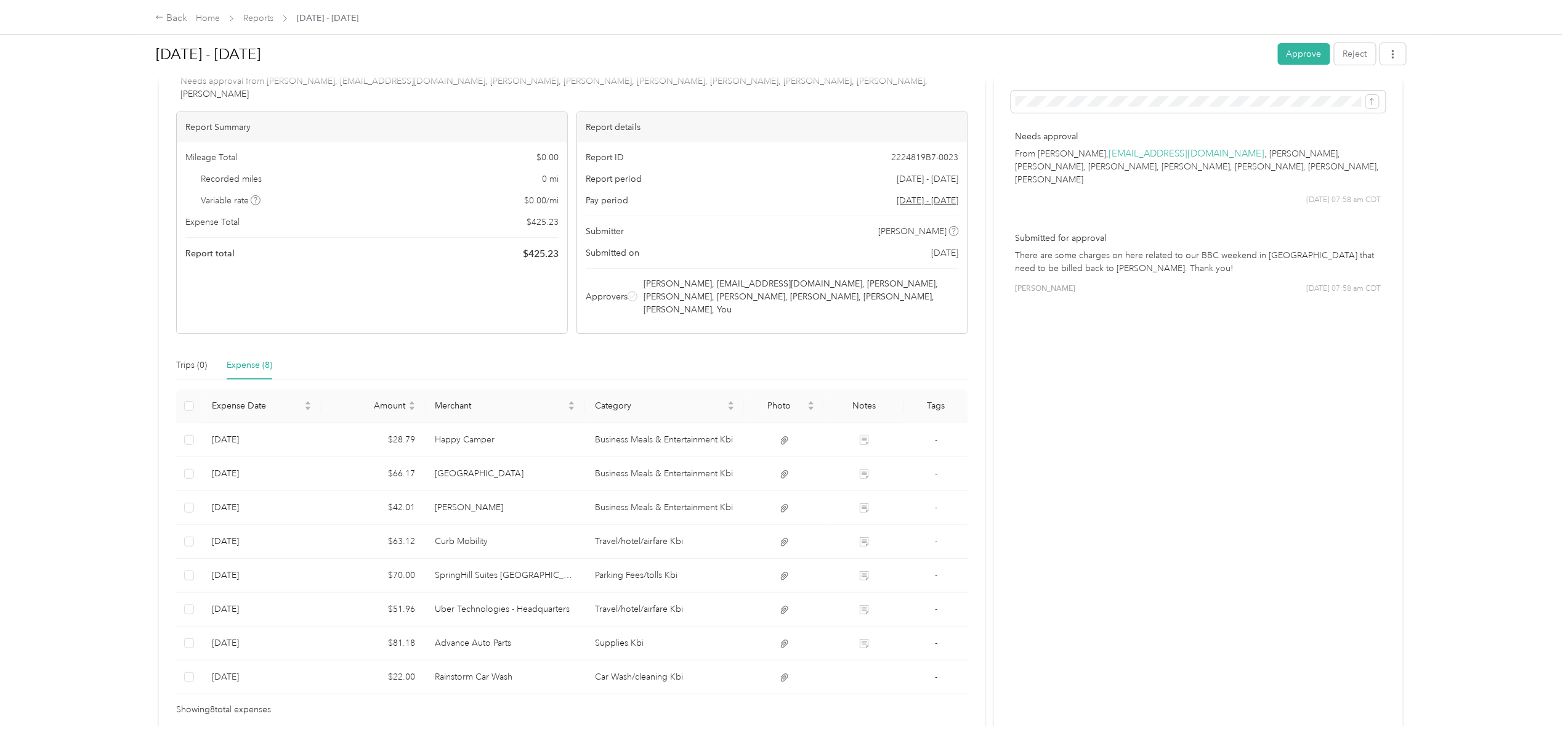
scroll to position [92, 0]
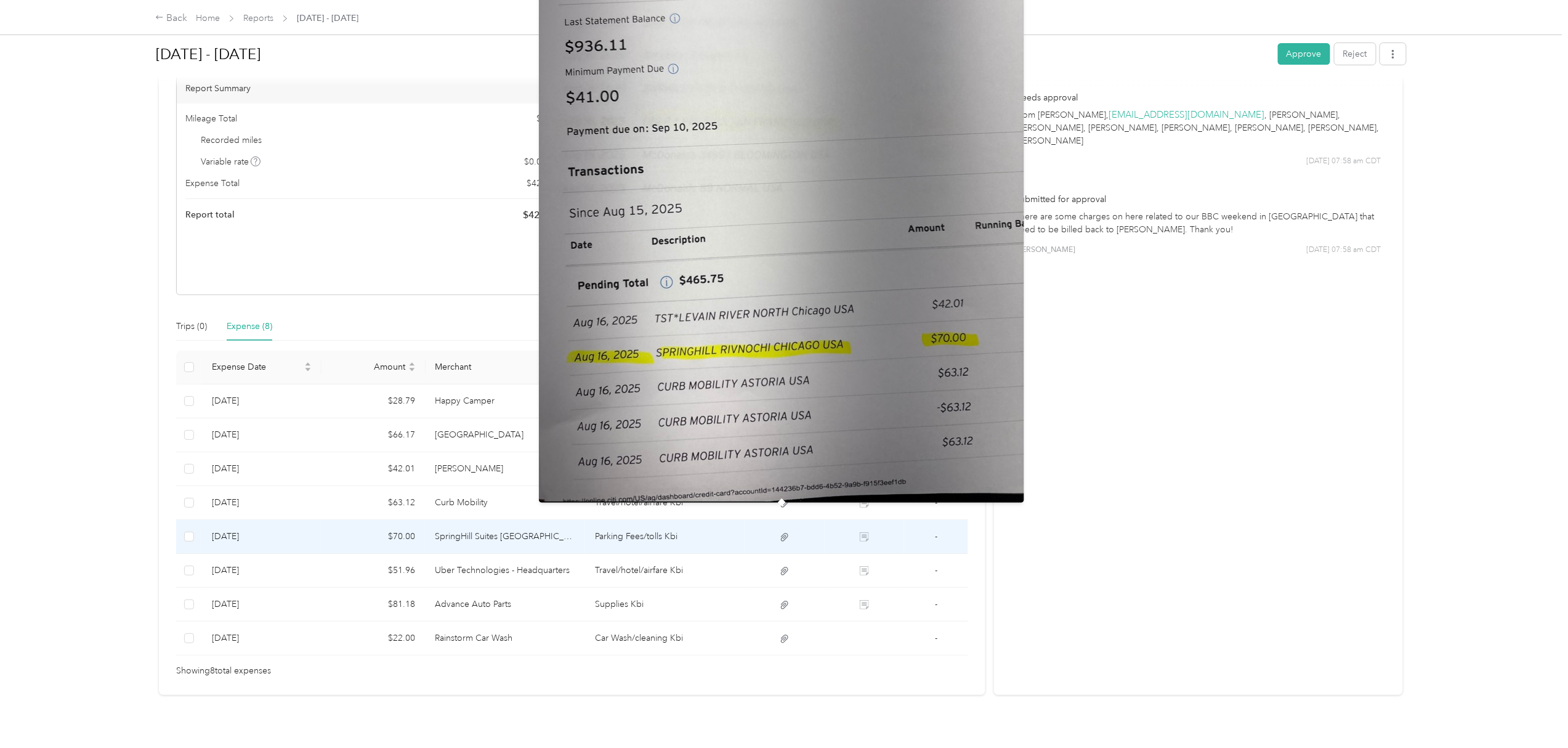
click at [779, 532] on icon at bounding box center [784, 537] width 11 height 11
click at [781, 394] on img at bounding box center [782, 179] width 486 height 647
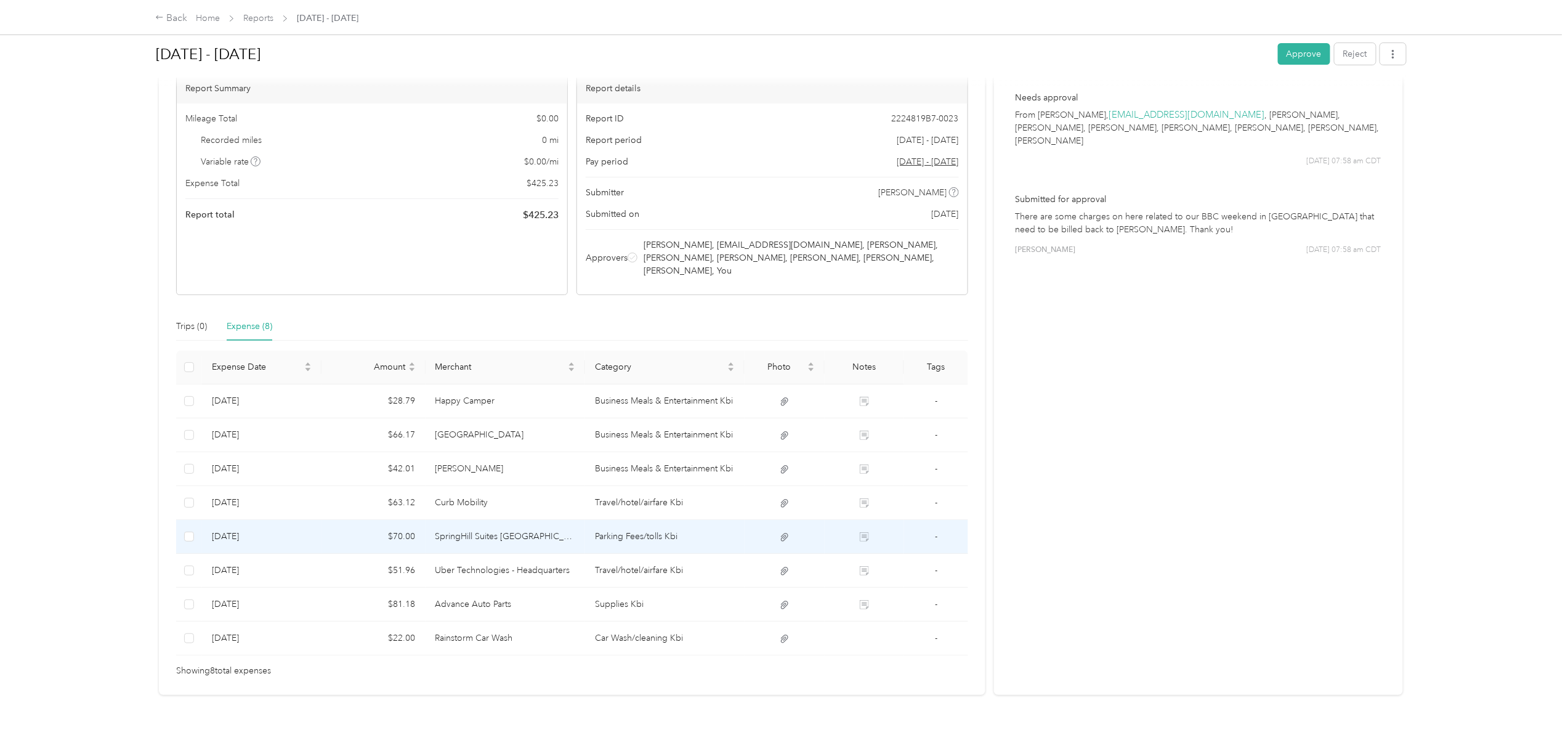
click at [784, 532] on icon at bounding box center [784, 537] width 11 height 11
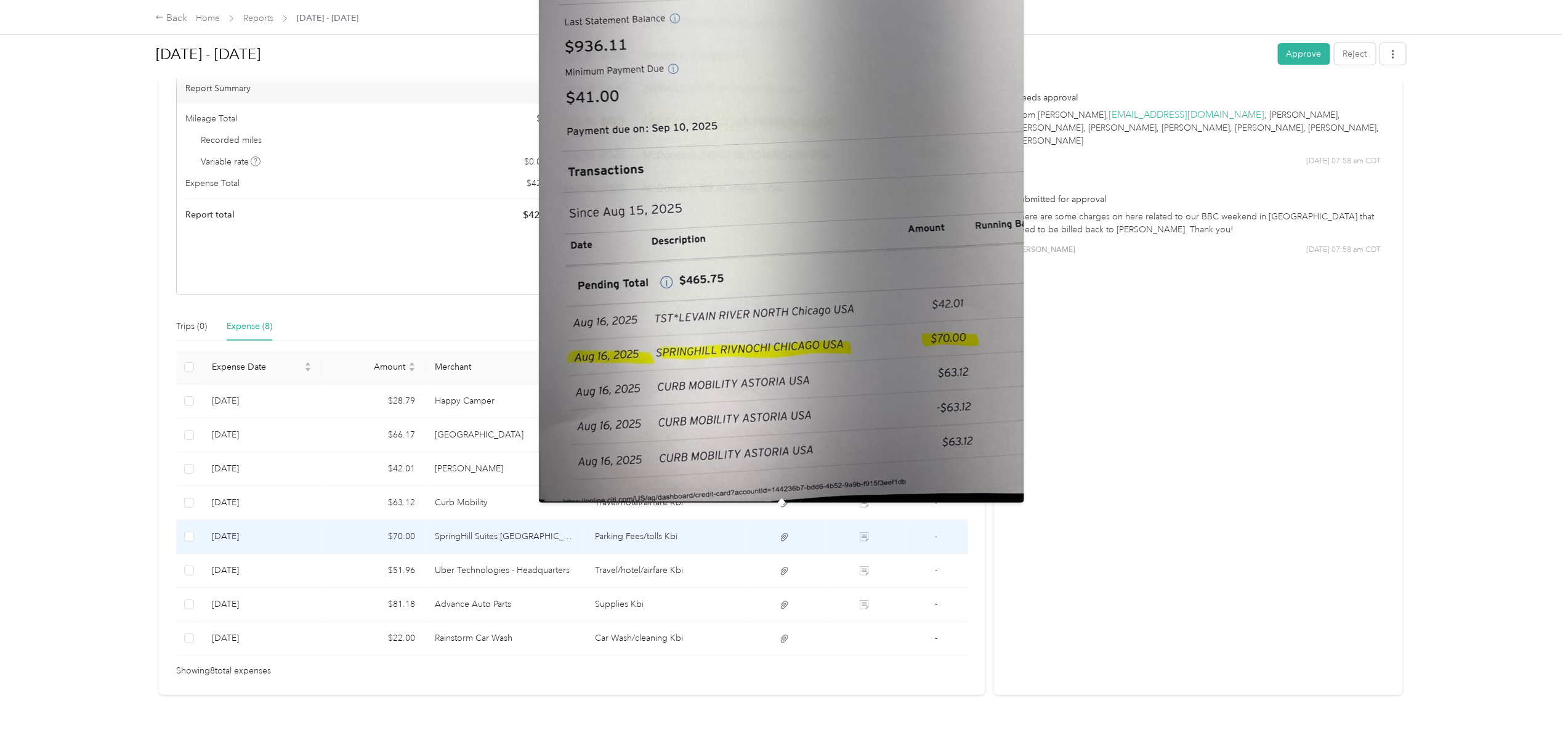
click at [751, 418] on img at bounding box center [782, 179] width 486 height 647
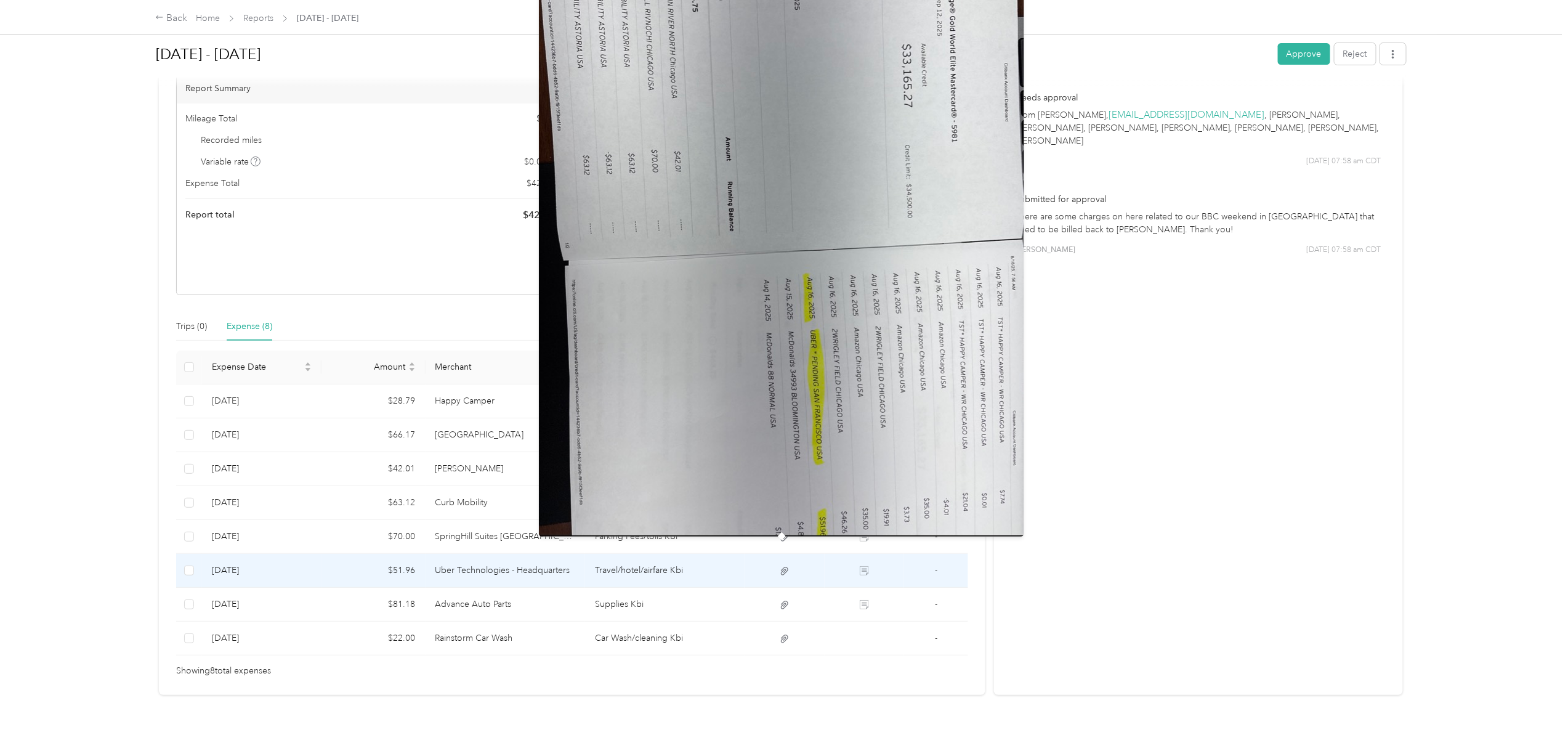
click at [781, 567] on icon at bounding box center [784, 571] width 7 height 8
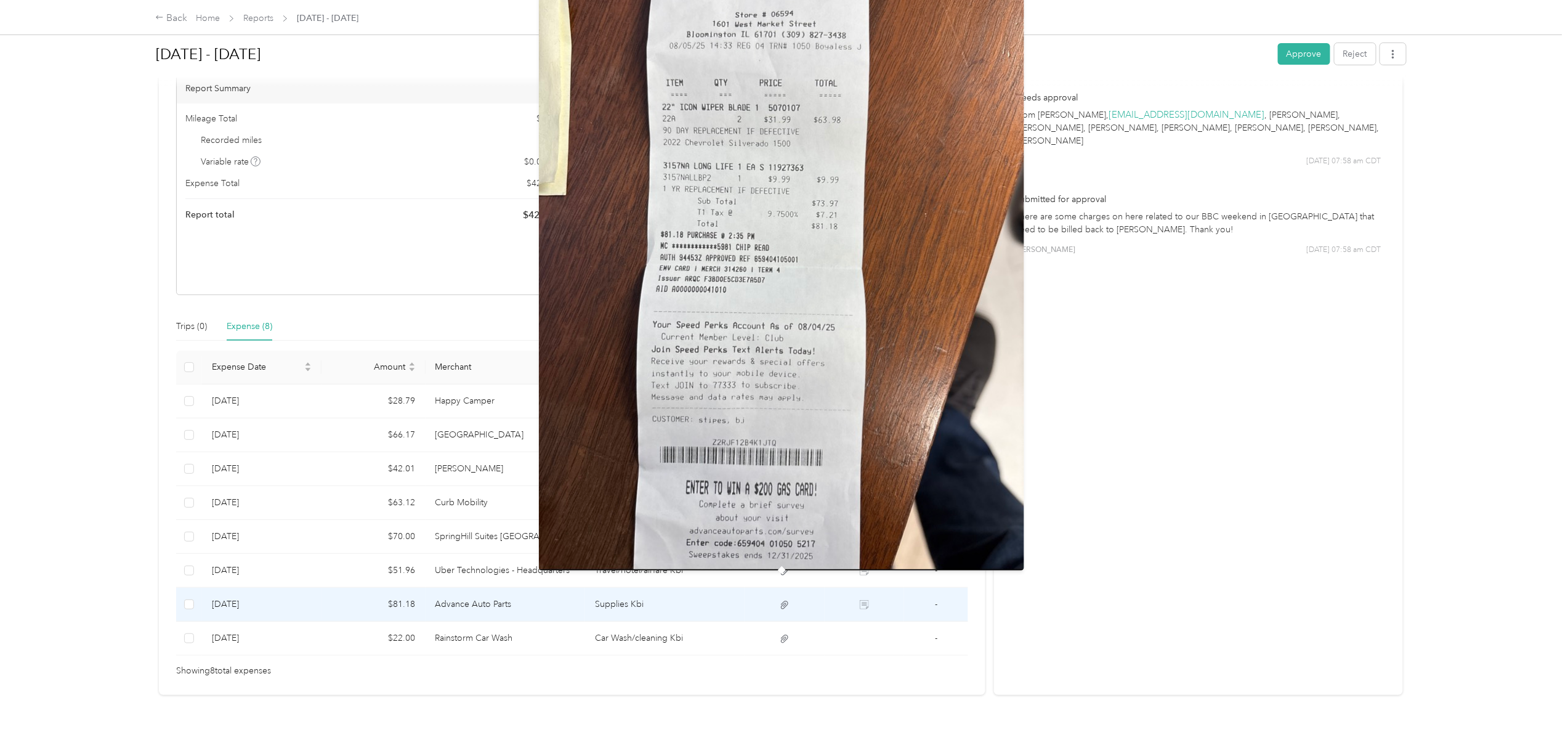
click at [781, 601] on icon at bounding box center [784, 605] width 7 height 8
click at [779, 600] on icon at bounding box center [784, 605] width 11 height 11
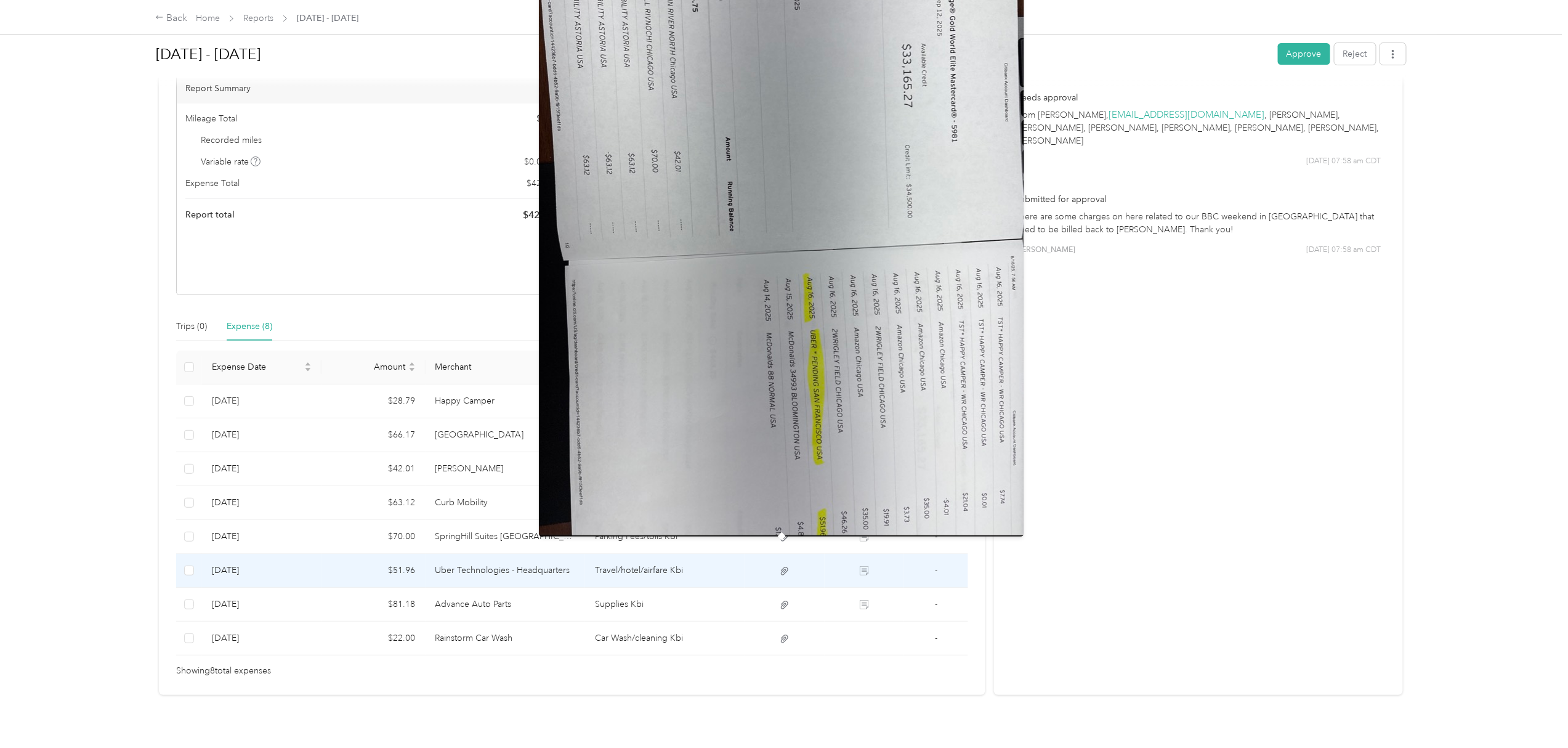
click at [732, 259] on img at bounding box center [782, 213] width 486 height 647
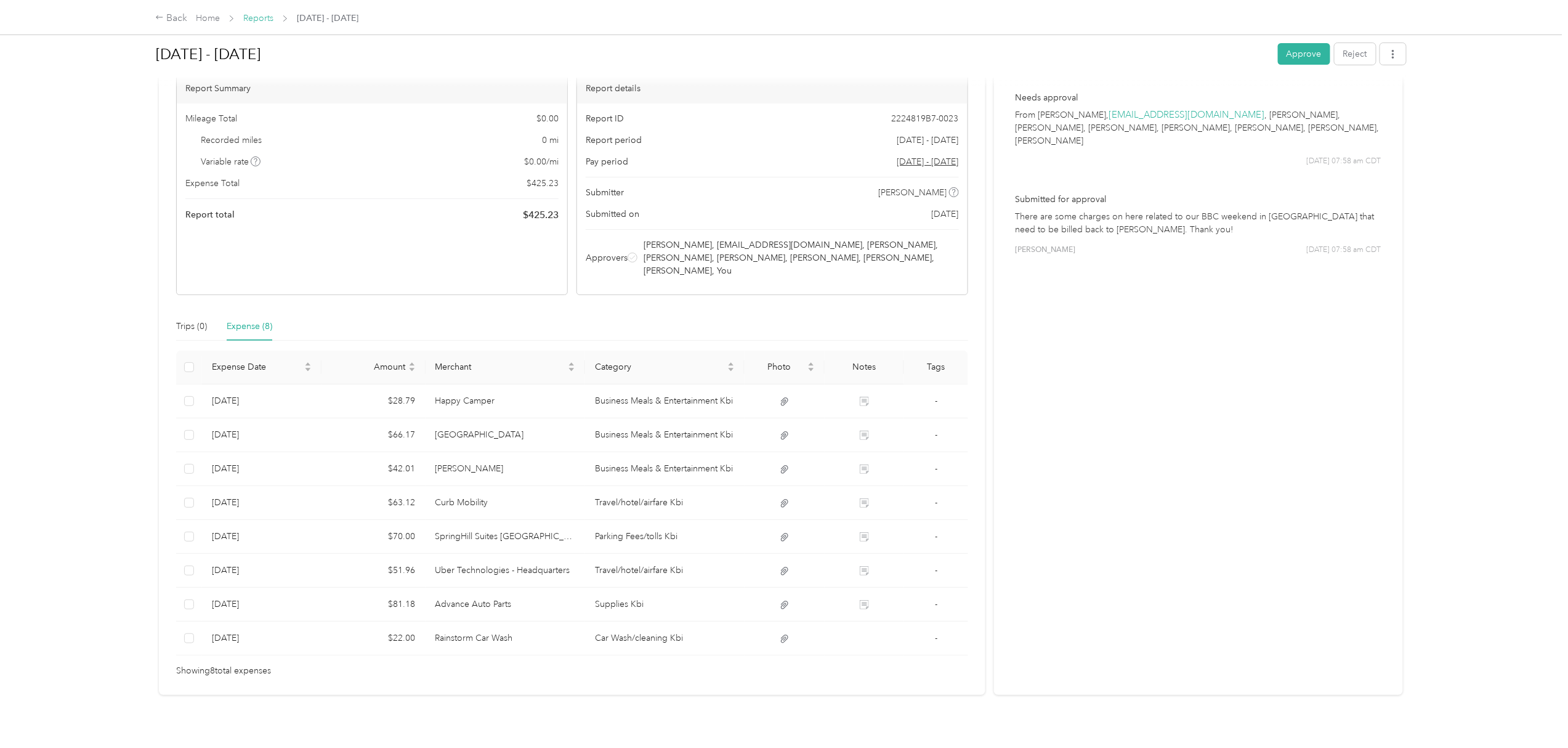
click at [256, 15] on link "Reports" at bounding box center [258, 18] width 30 height 10
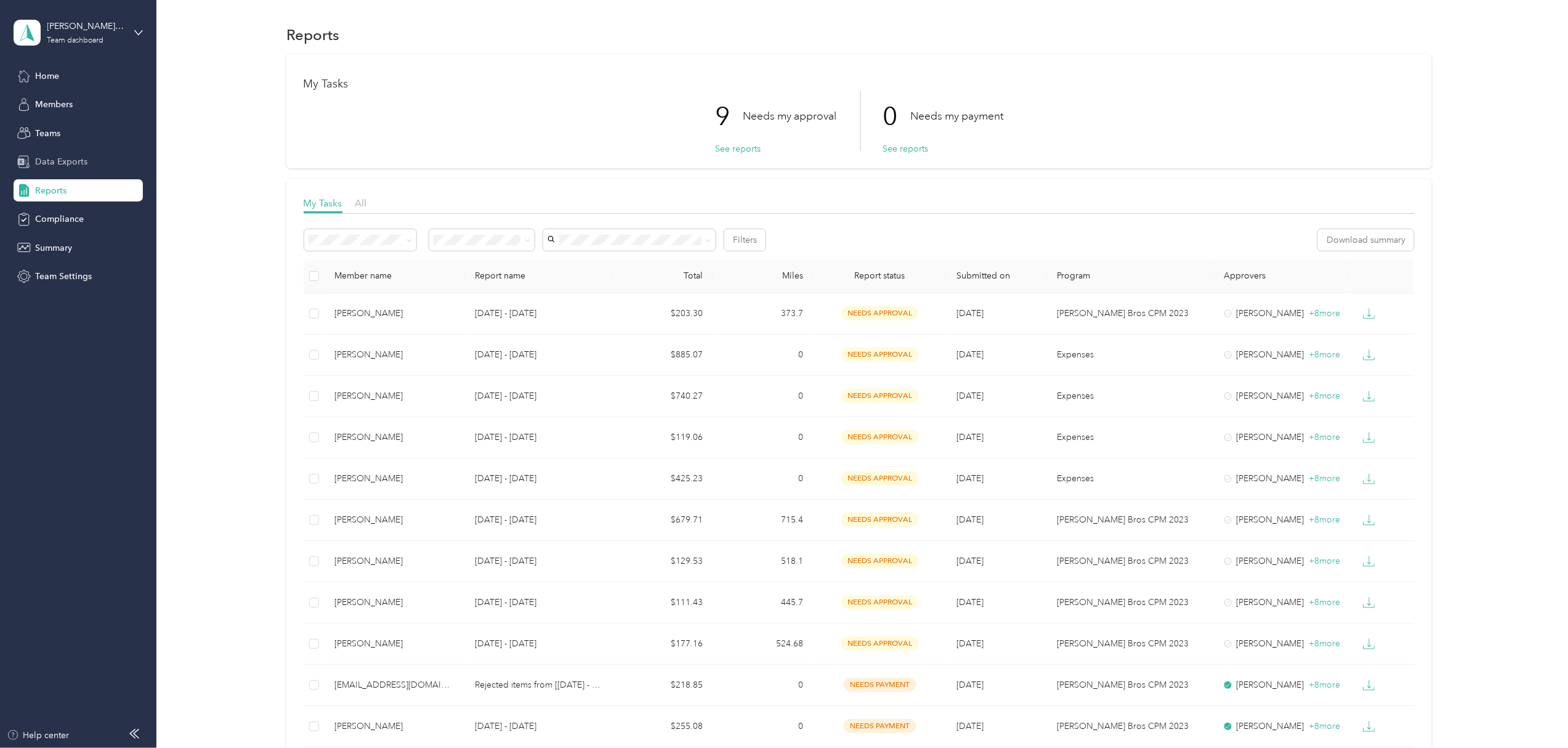
click at [81, 165] on span "Data Exports" at bounding box center [61, 161] width 52 height 13
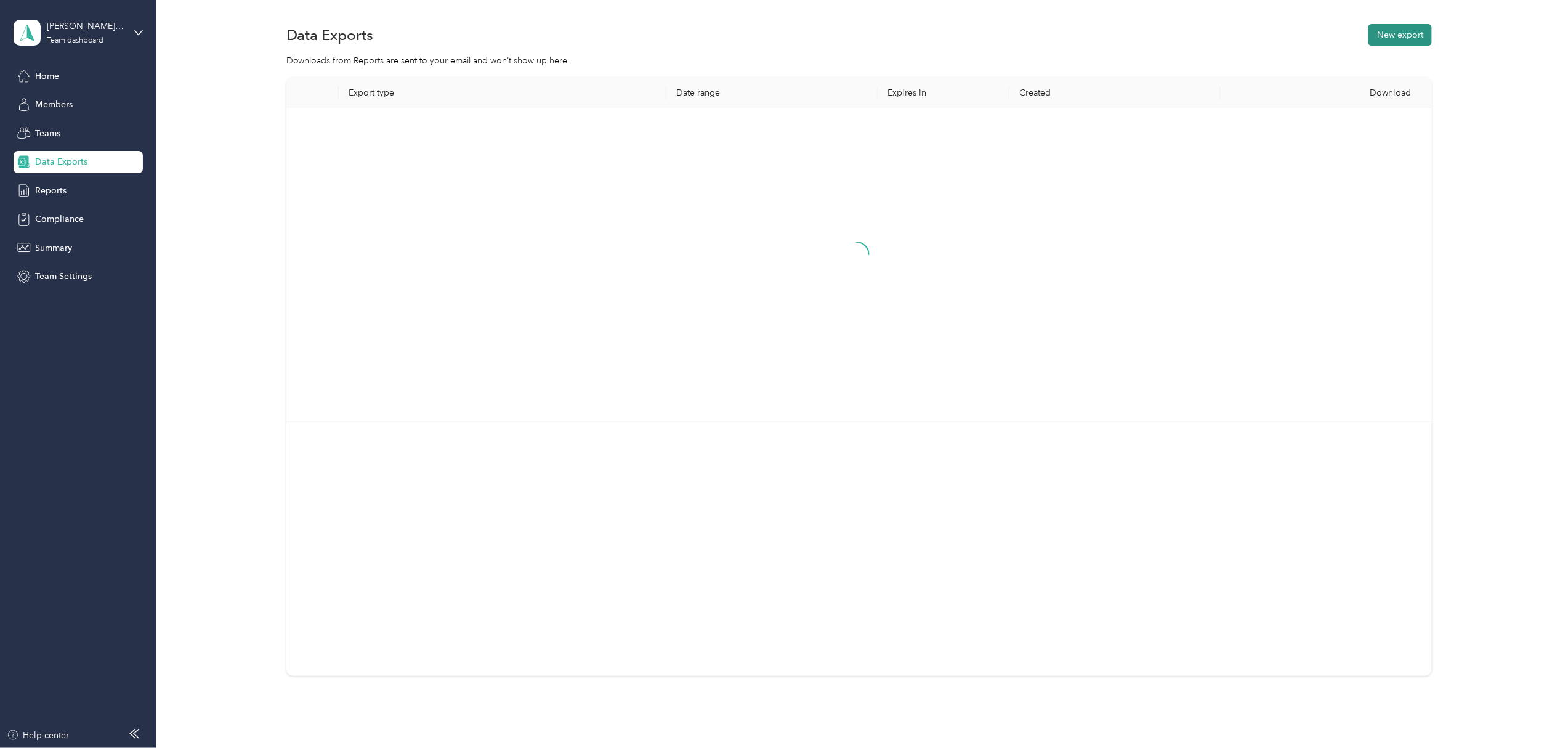
click at [1408, 38] on button "New export" at bounding box center [1399, 35] width 63 height 22
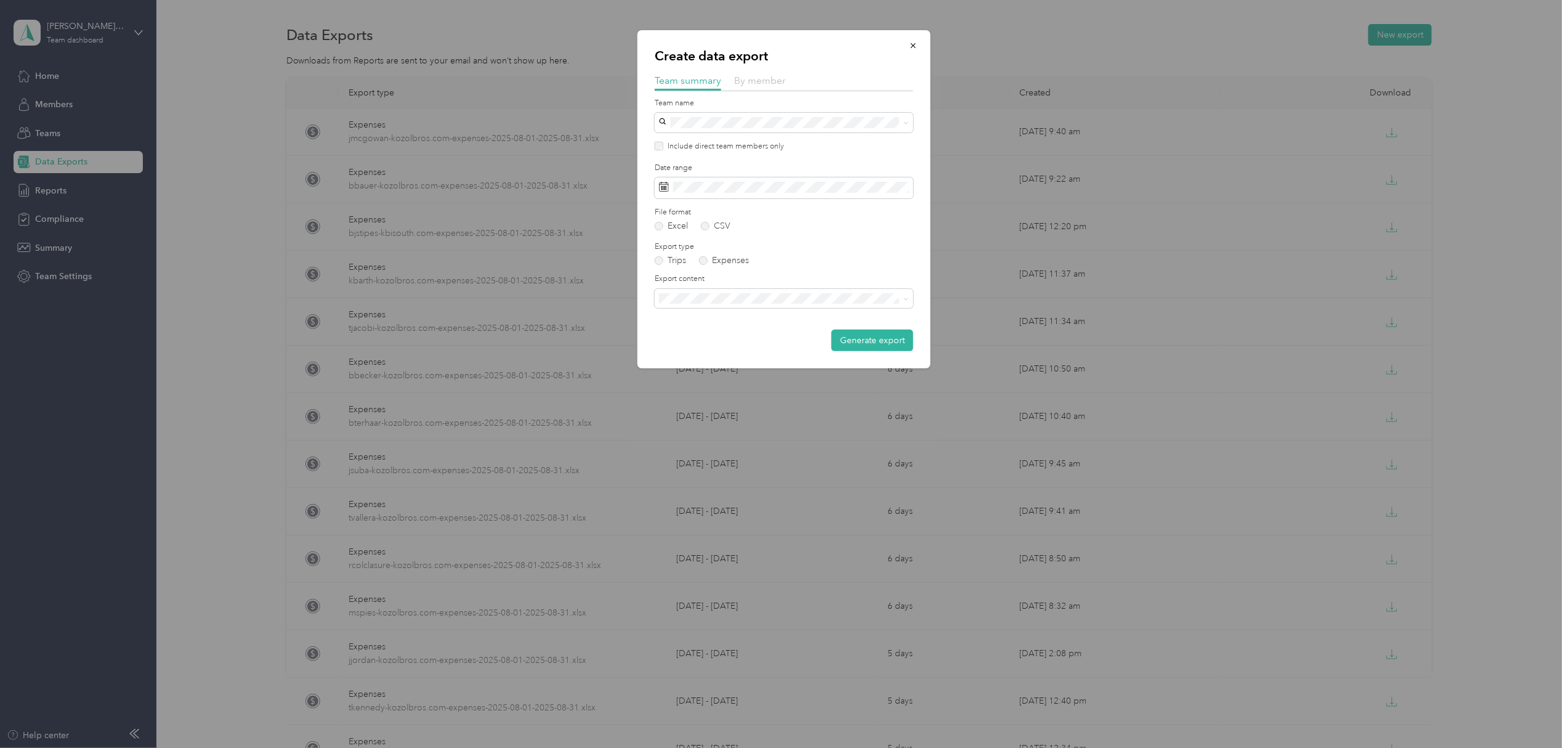
click at [775, 81] on span "By member" at bounding box center [761, 81] width 52 height 12
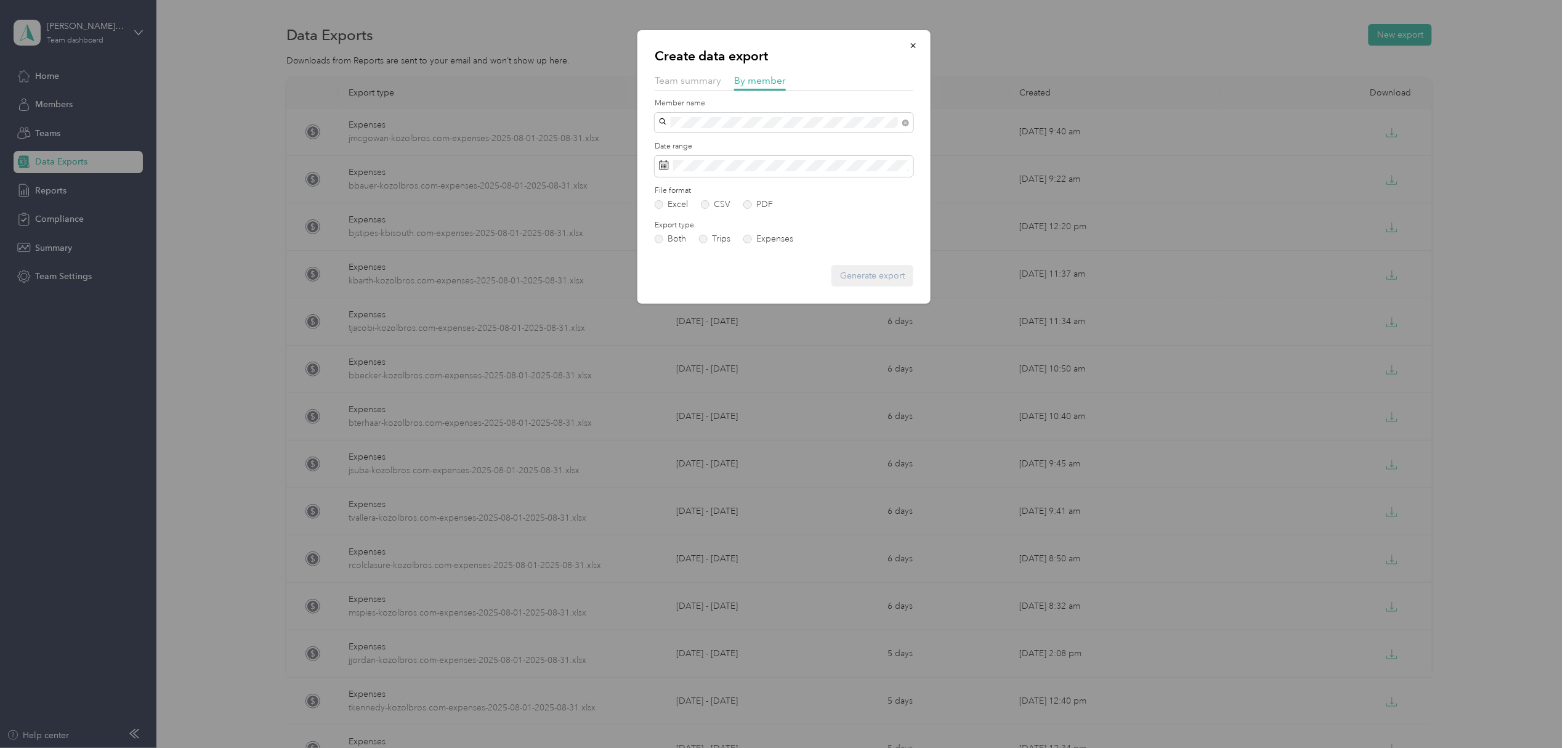
click at [716, 165] on span "[PERSON_NAME]" at bounding box center [698, 165] width 68 height 10
click at [664, 170] on icon at bounding box center [664, 165] width 9 height 9
click at [744, 173] on span at bounding box center [784, 166] width 259 height 21
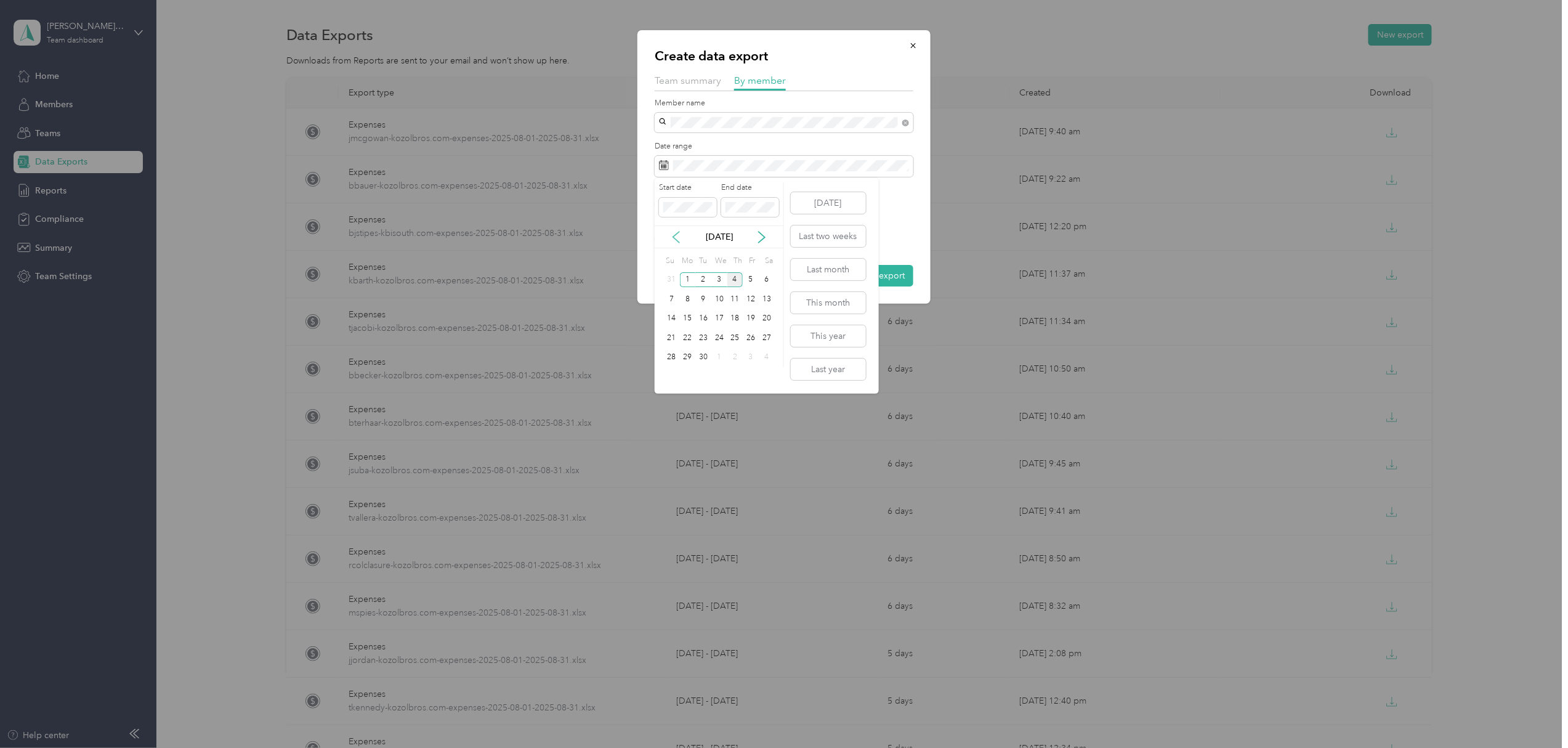
click at [672, 237] on icon at bounding box center [676, 237] width 12 height 12
drag, startPoint x: 750, startPoint y: 279, endPoint x: 747, endPoint y: 296, distance: 17.3
click at [750, 279] on div "1" at bounding box center [751, 279] width 16 height 15
click at [668, 378] on div "31" at bounding box center [672, 376] width 16 height 15
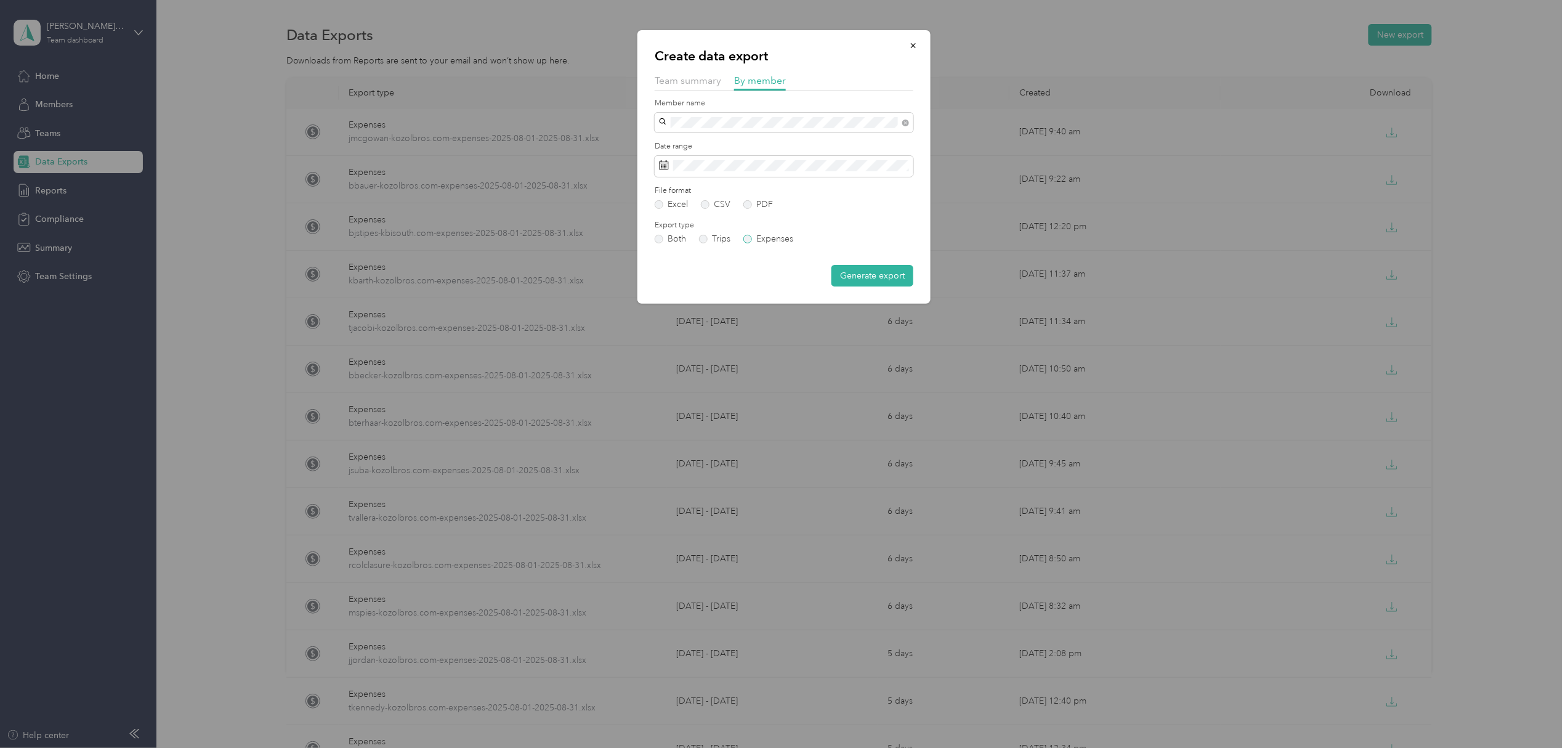
click at [745, 240] on label "Expenses" at bounding box center [769, 239] width 50 height 9
click at [869, 275] on button "Generate export" at bounding box center [872, 276] width 82 height 22
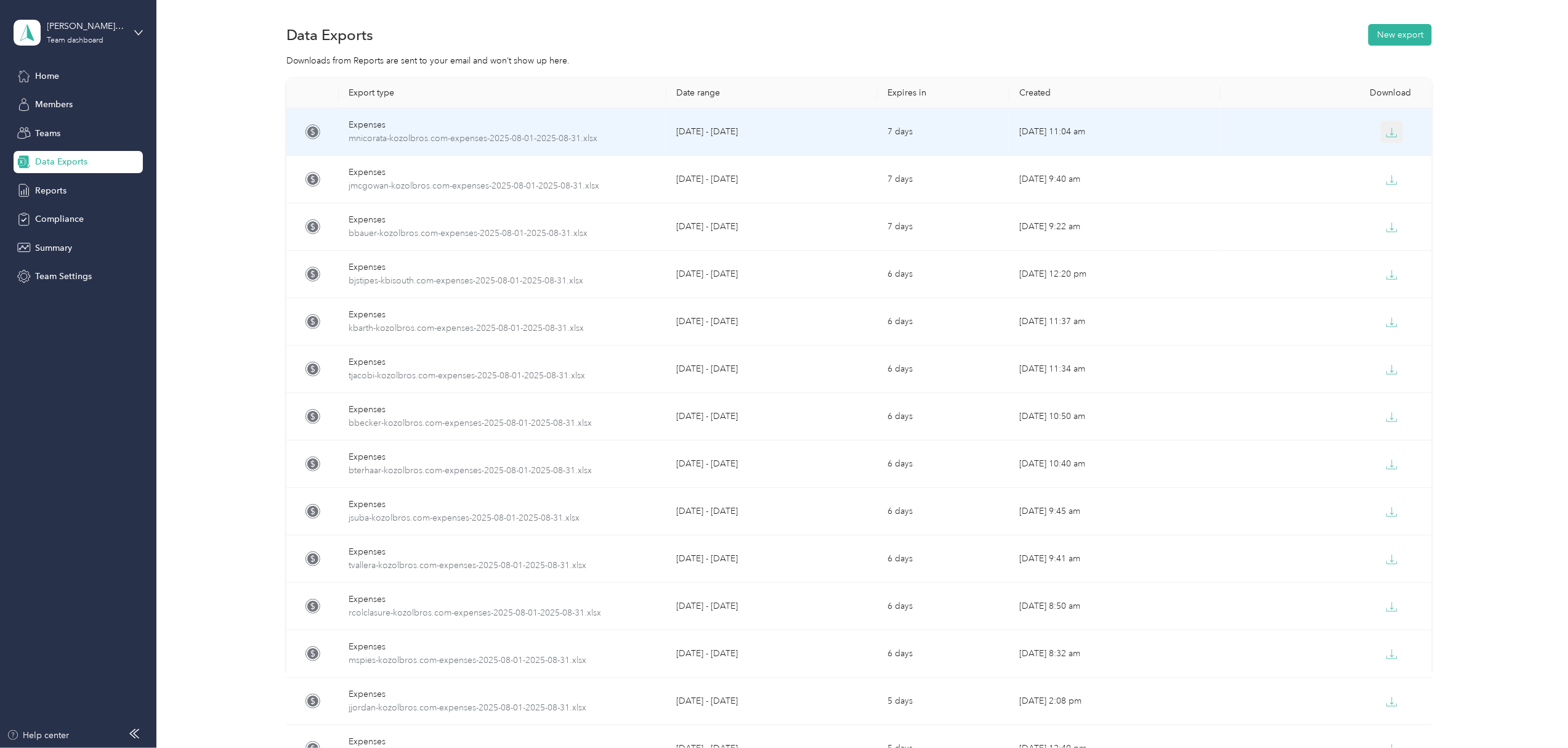
drag, startPoint x: 1392, startPoint y: 133, endPoint x: 1385, endPoint y: 129, distance: 8.1
click at [1390, 133] on button "button" at bounding box center [1392, 132] width 22 height 22
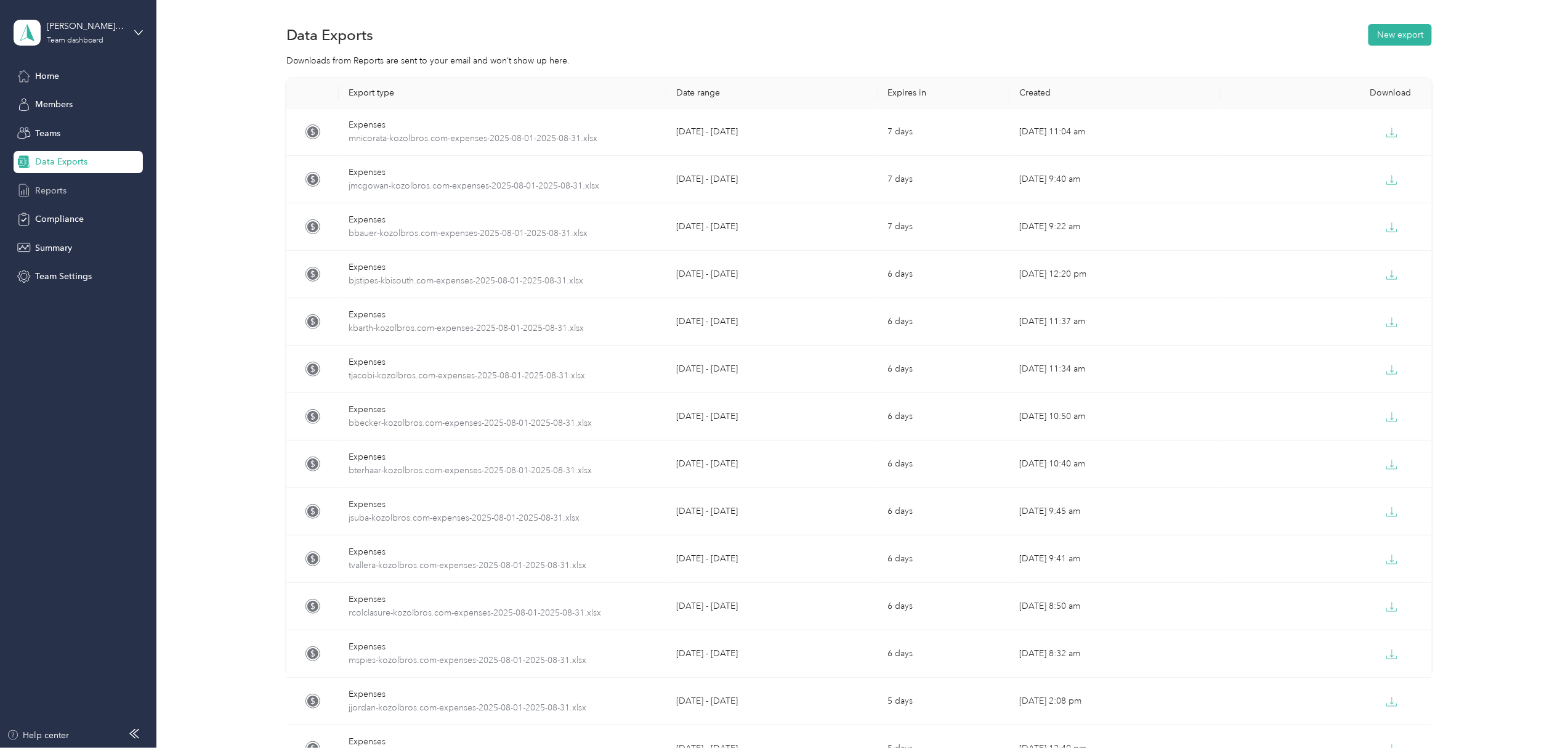
click at [54, 192] on span "Reports" at bounding box center [50, 190] width 31 height 13
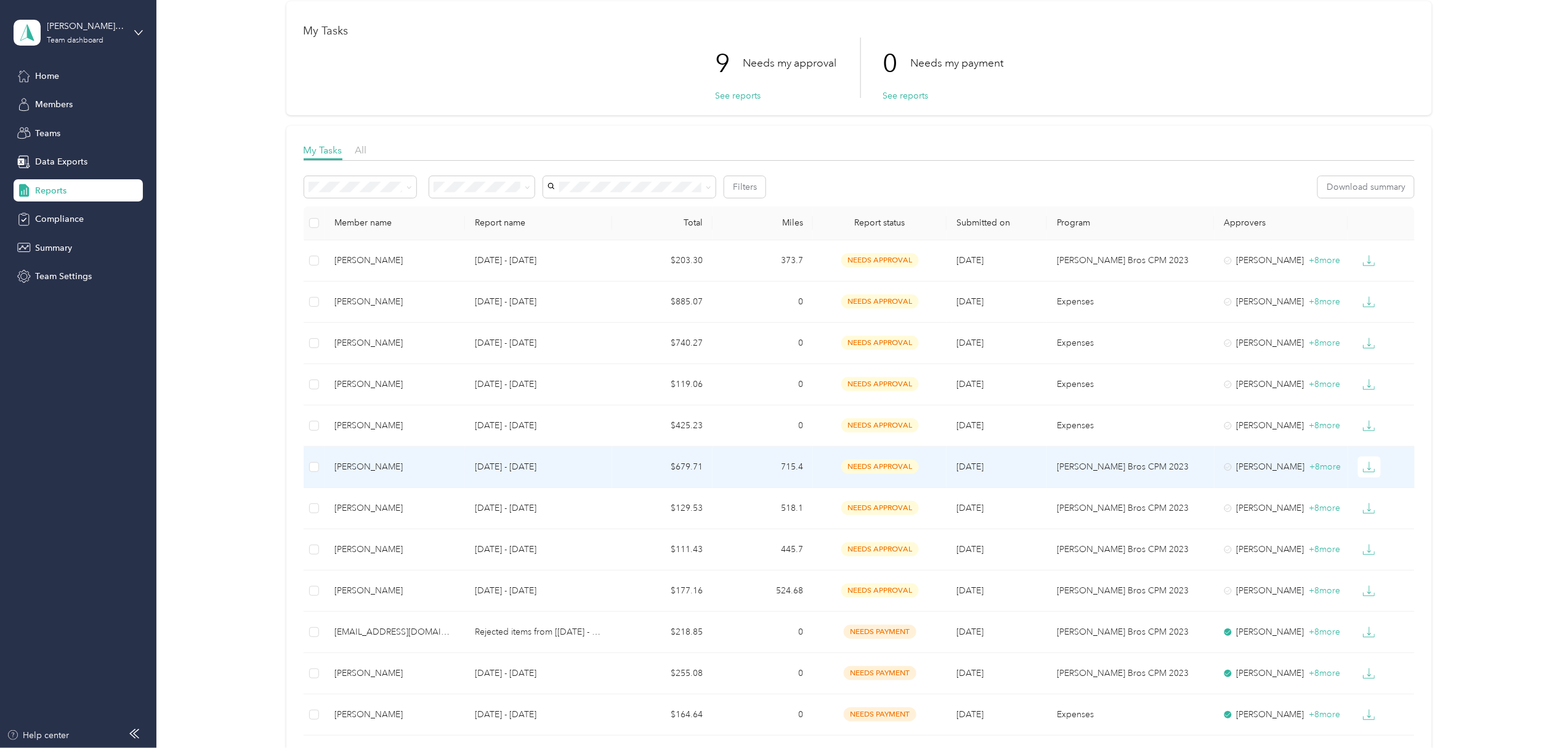
scroll to position [82, 0]
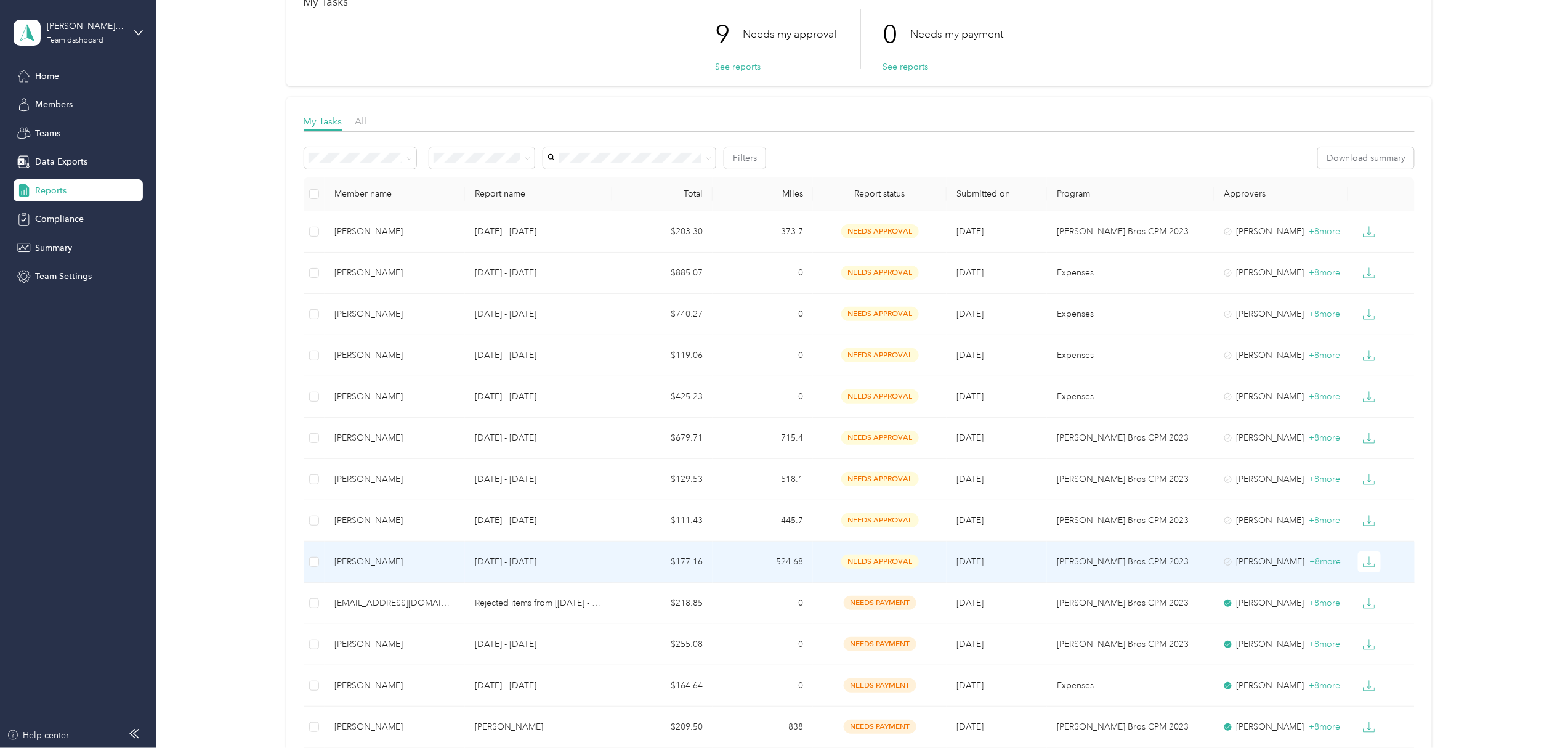
click at [402, 555] on td "[PERSON_NAME]" at bounding box center [395, 562] width 140 height 41
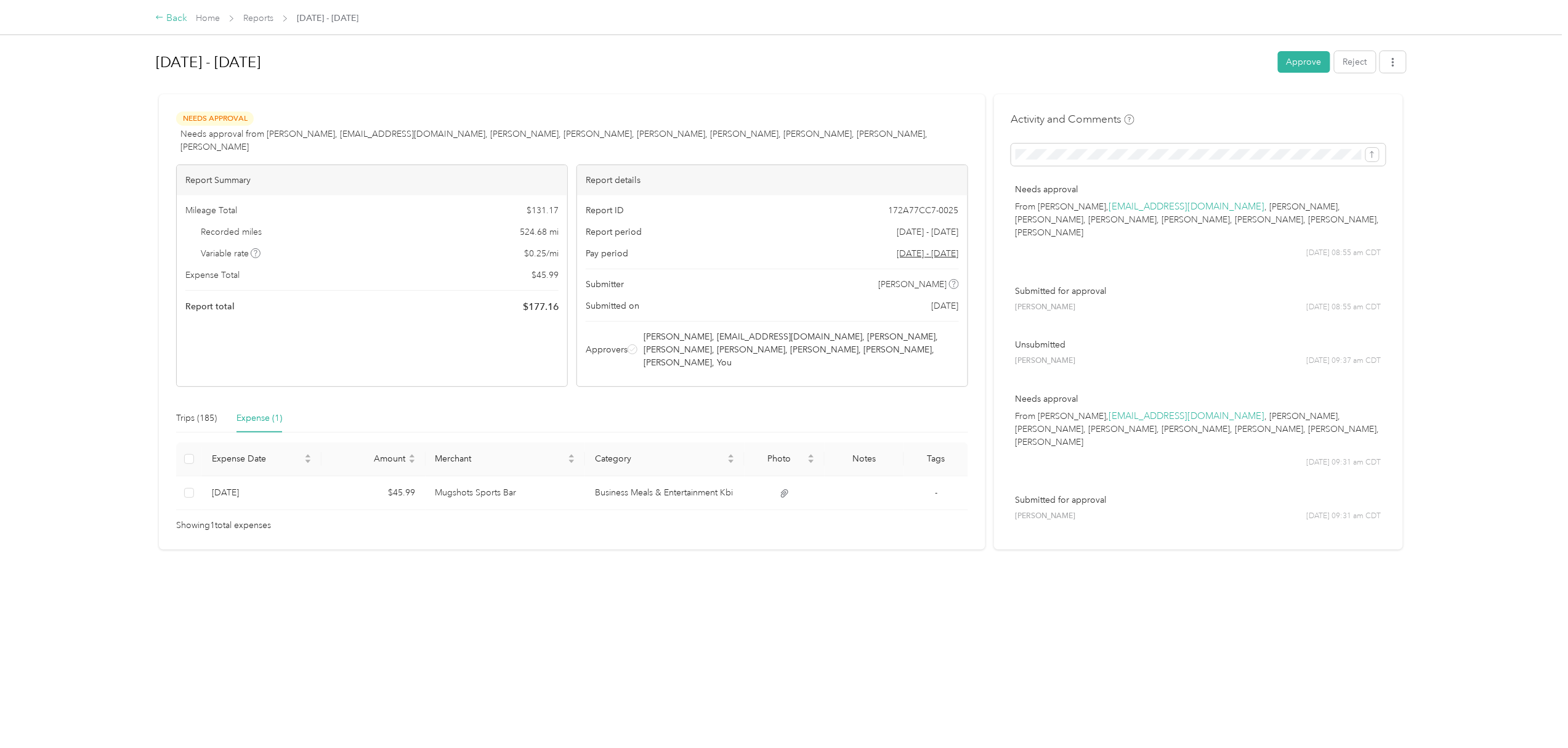
click at [179, 18] on div "Back" at bounding box center [171, 18] width 32 height 15
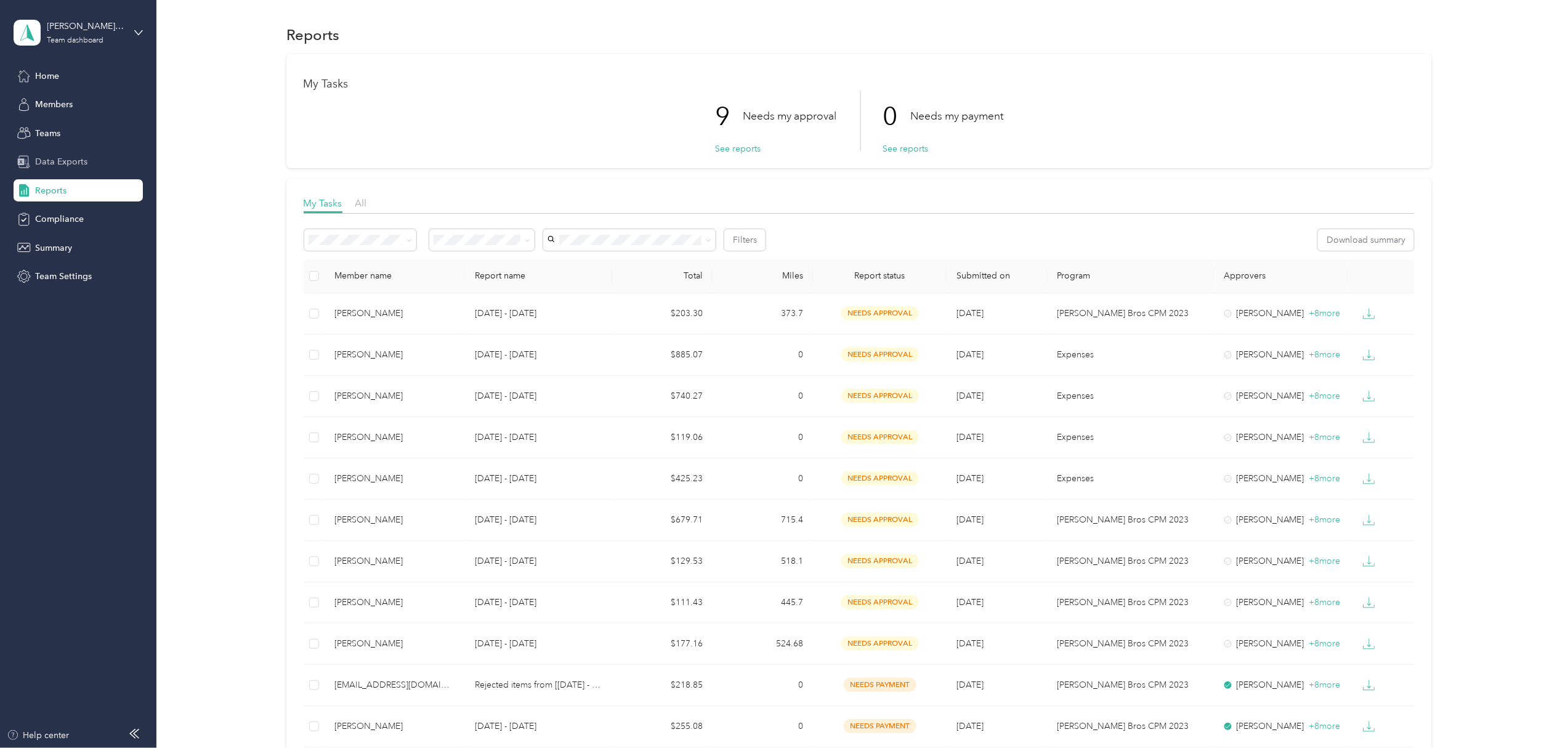
click at [69, 159] on span "Data Exports" at bounding box center [61, 161] width 52 height 13
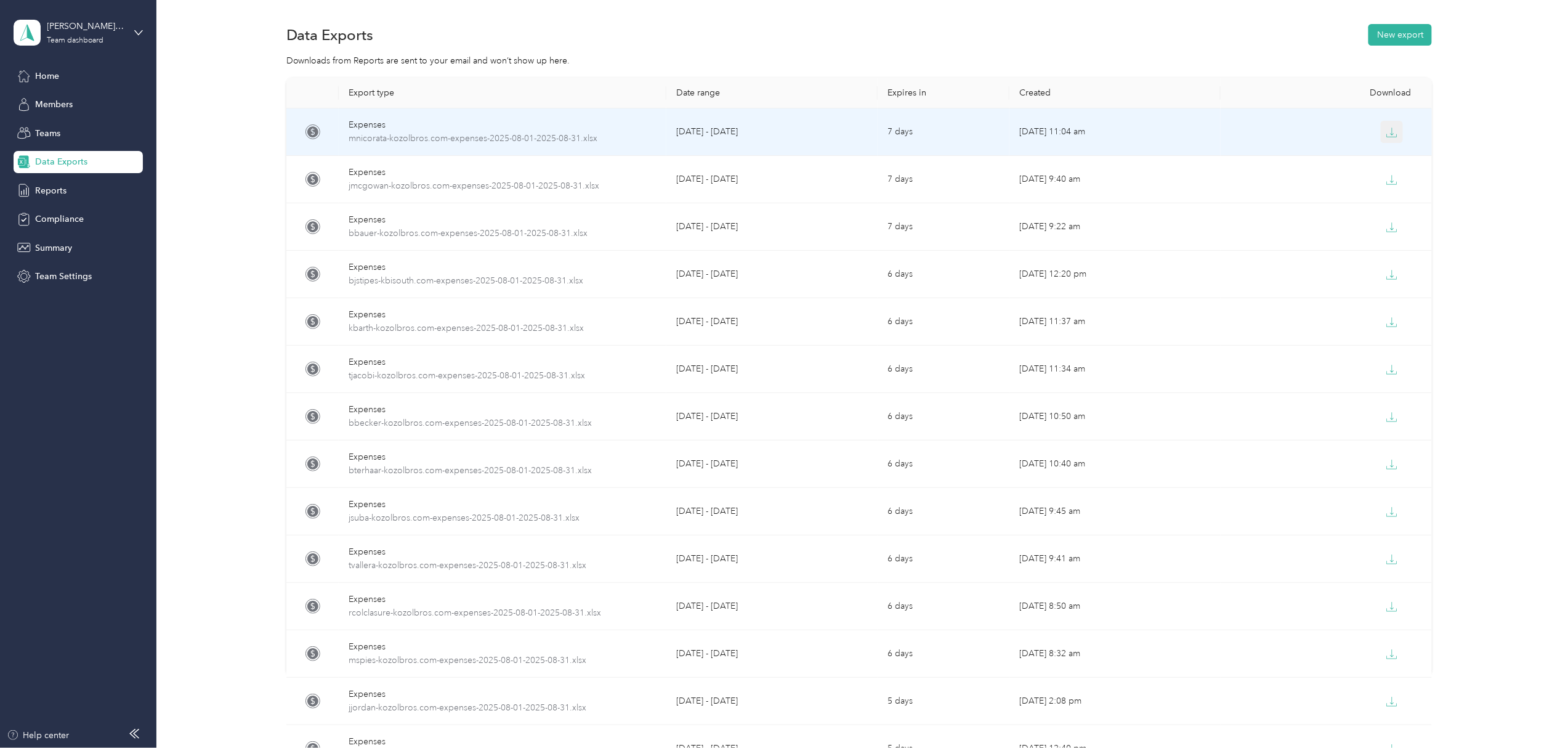
click at [1392, 134] on button "button" at bounding box center [1392, 132] width 22 height 22
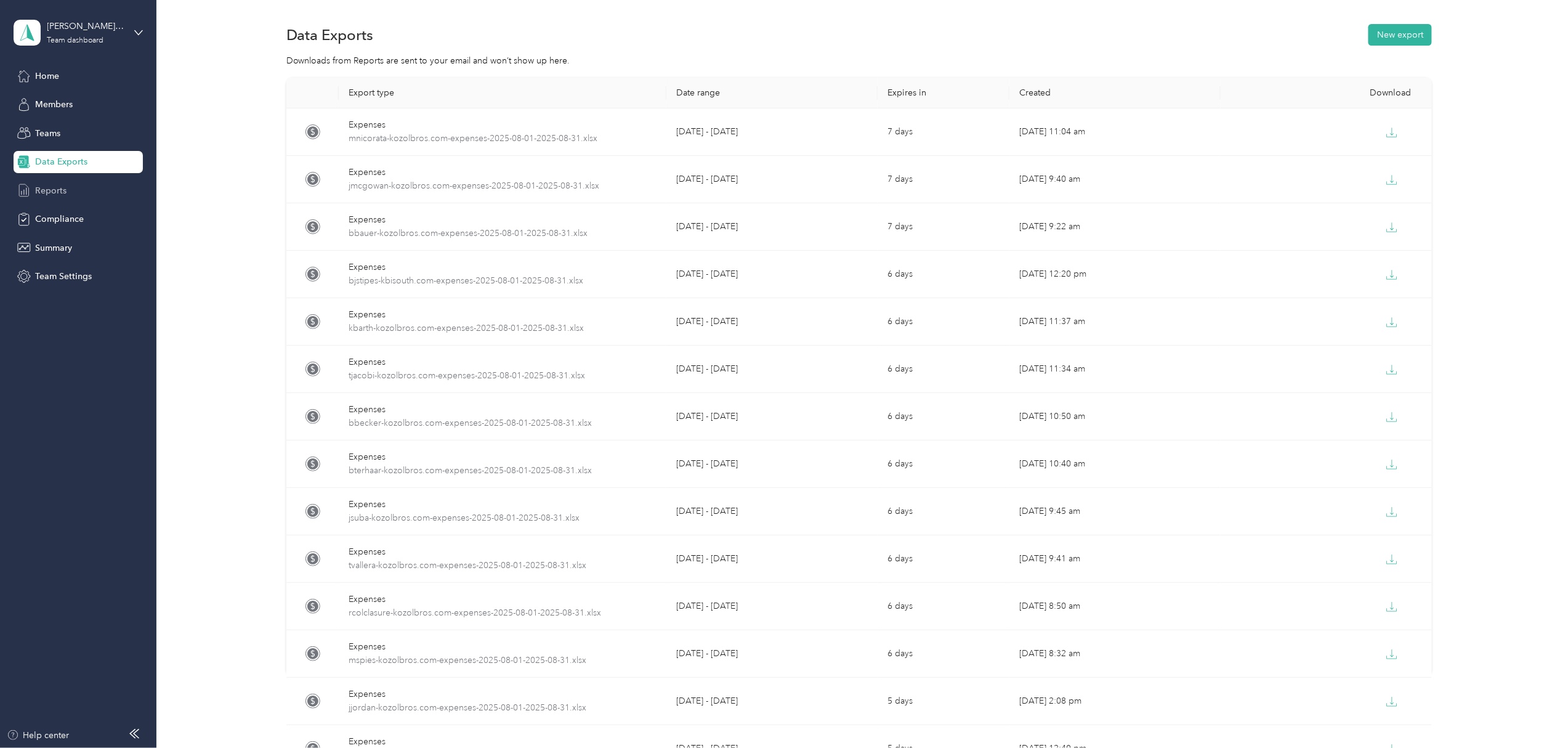
click at [36, 185] on span "Reports" at bounding box center [50, 190] width 31 height 13
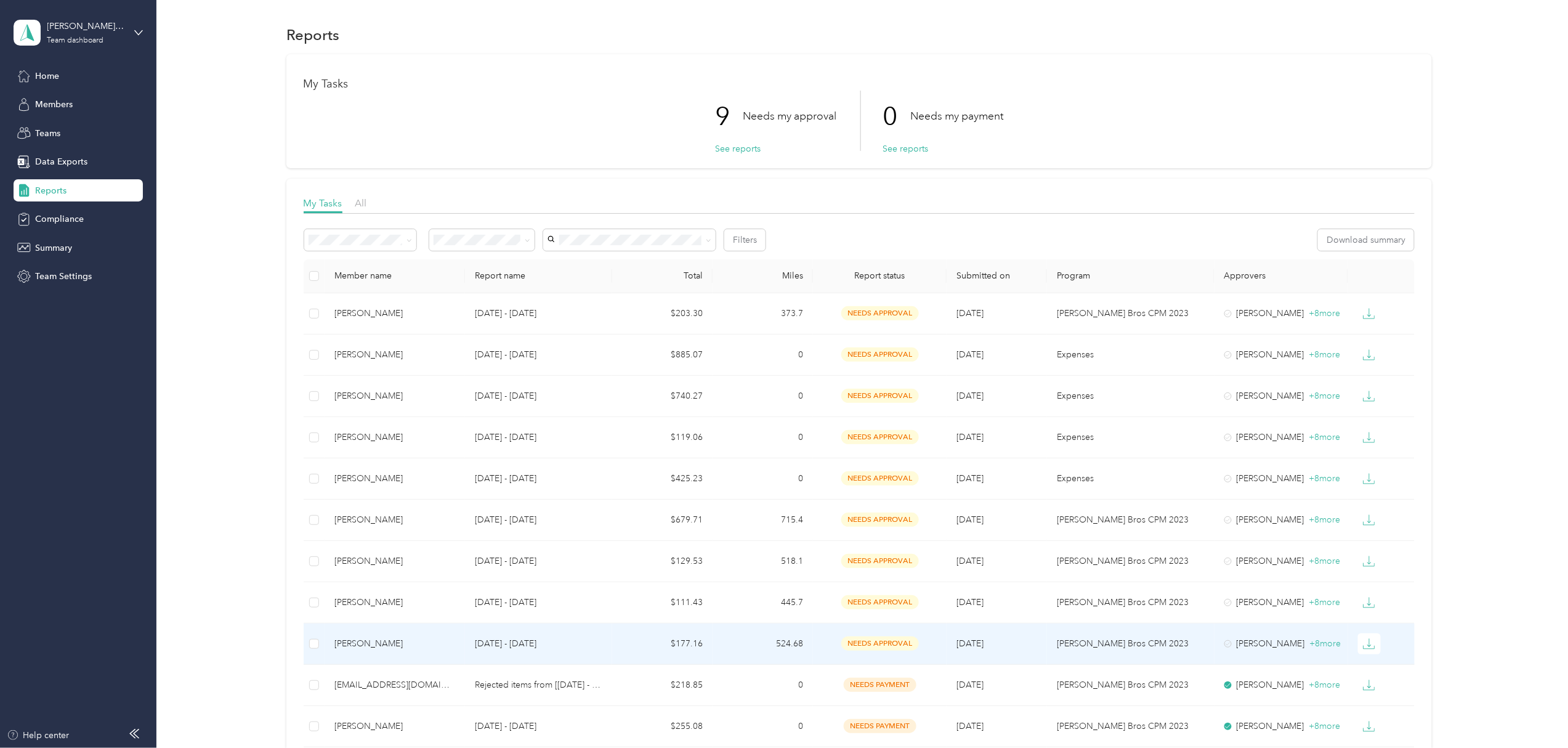
click at [373, 643] on div "[PERSON_NAME]" at bounding box center [395, 644] width 121 height 14
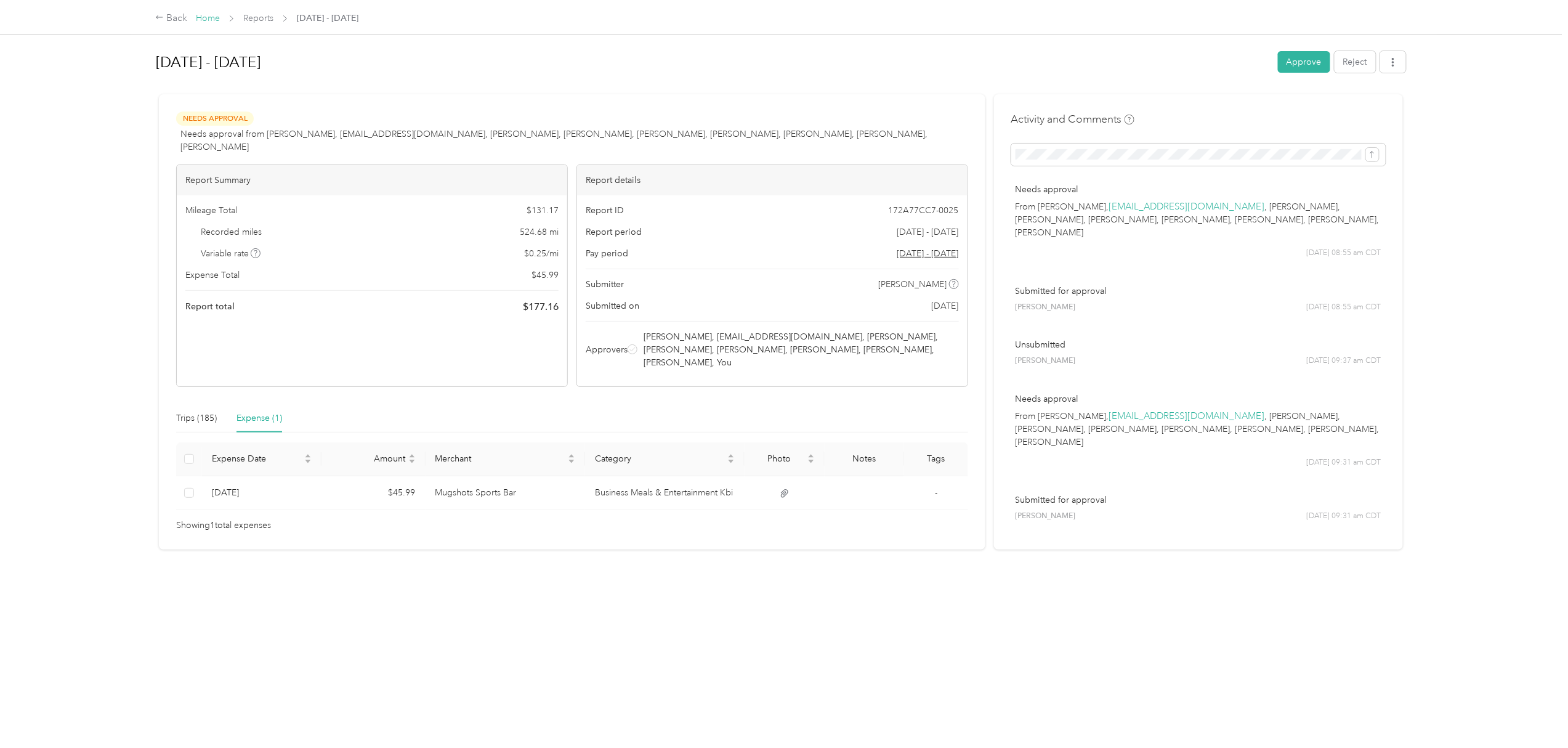
click at [200, 18] on link "Home" at bounding box center [208, 18] width 24 height 10
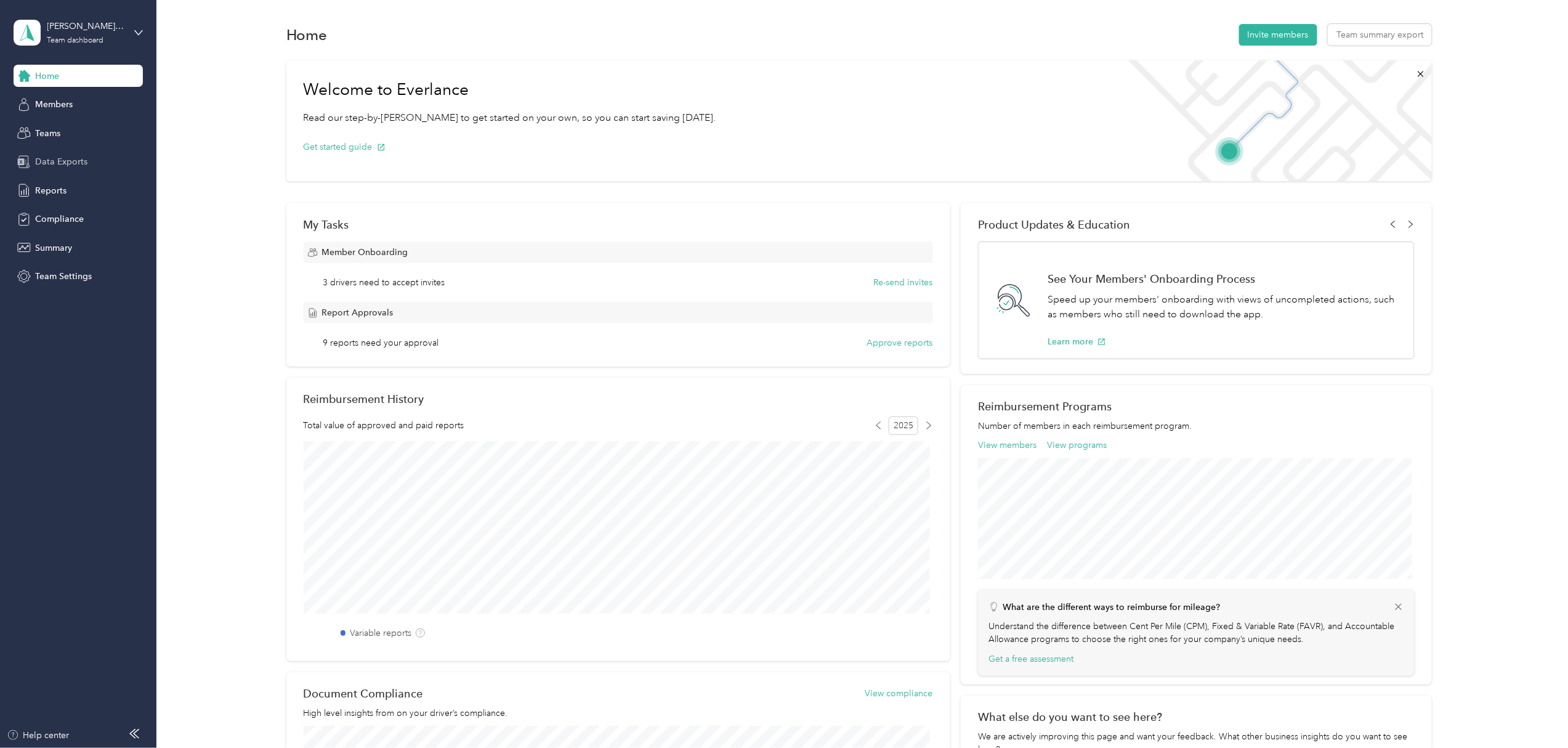
click at [65, 161] on span "Data Exports" at bounding box center [61, 161] width 52 height 13
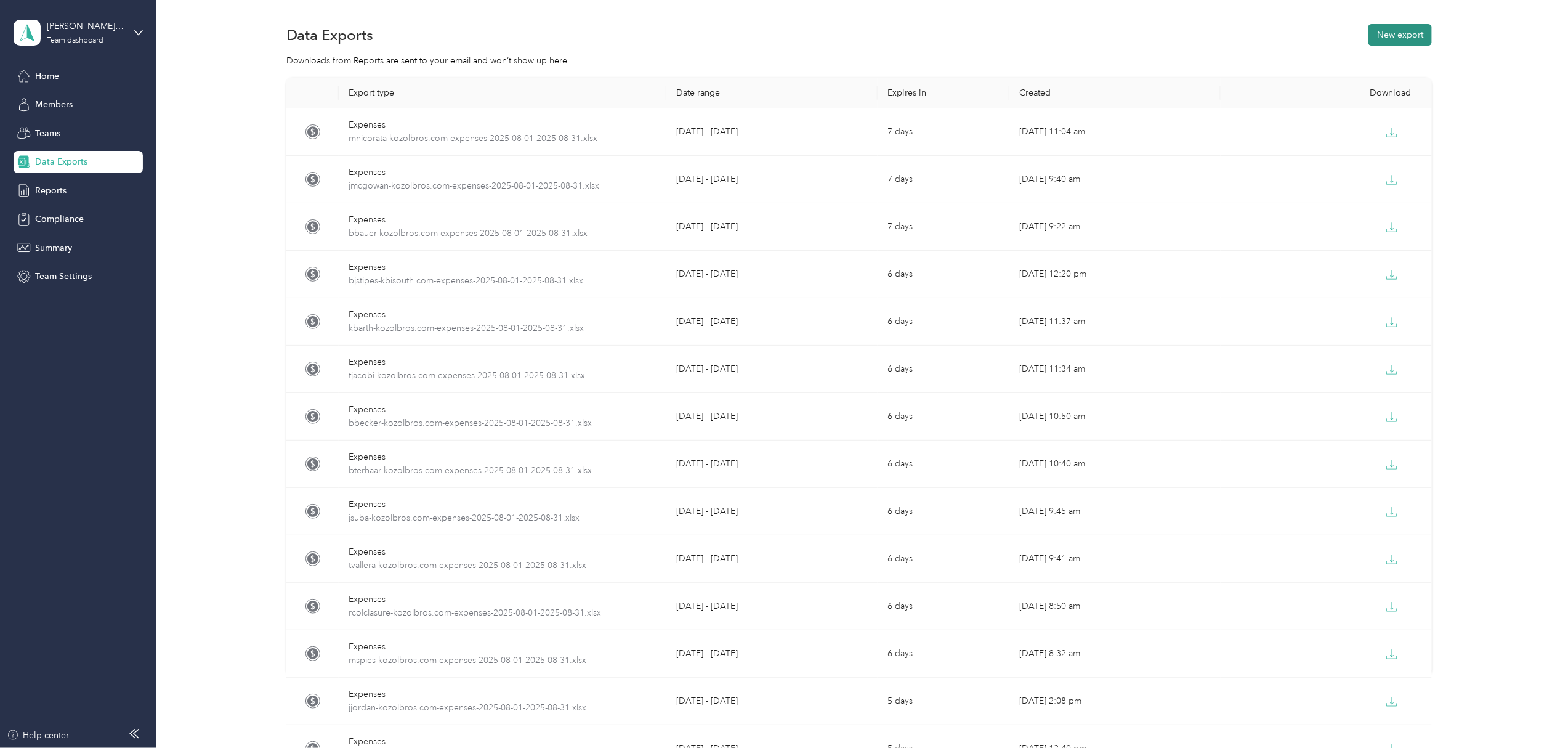
click at [1390, 38] on button "New export" at bounding box center [1399, 35] width 63 height 22
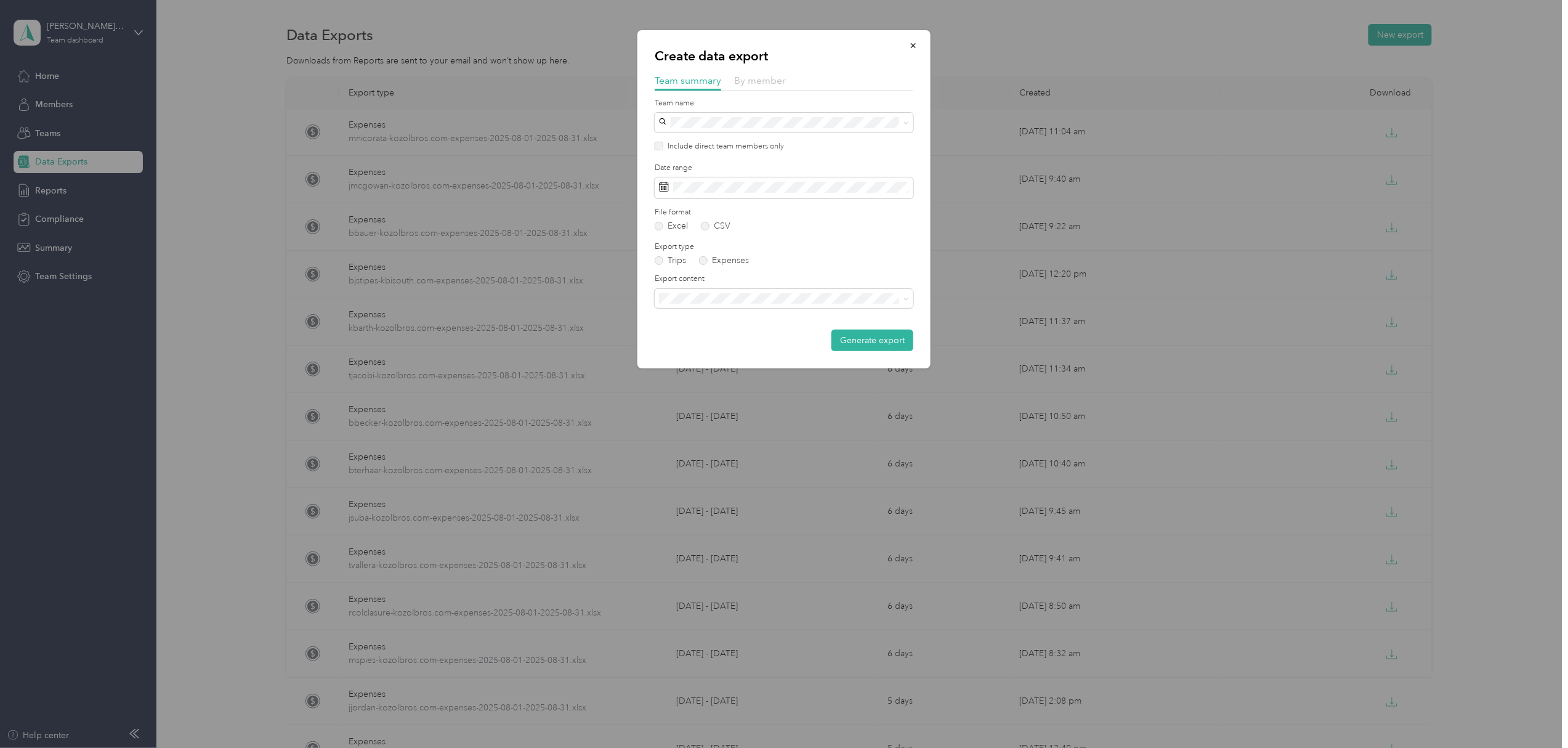
click at [760, 76] on span "By member" at bounding box center [761, 81] width 52 height 12
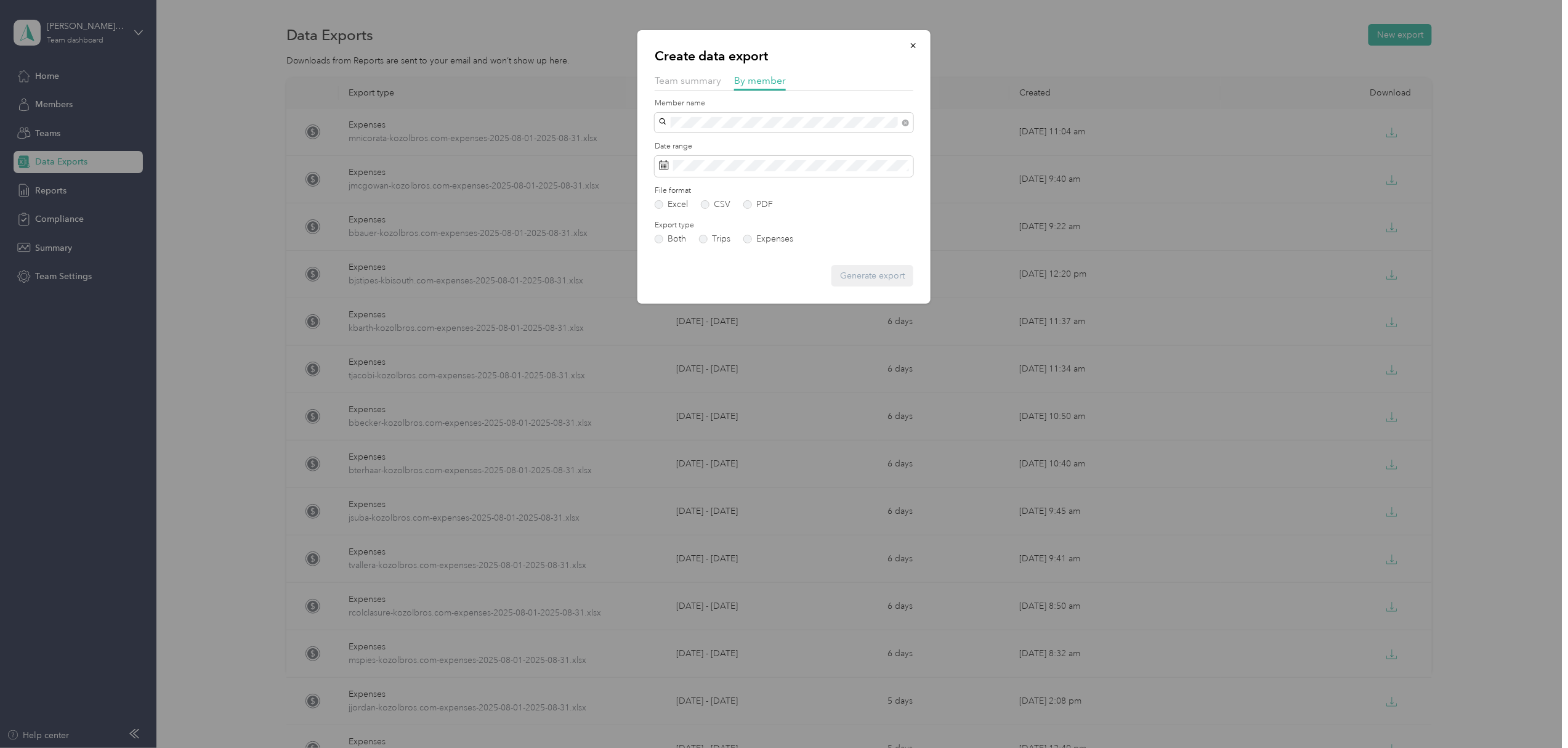
click at [706, 142] on span "[PERSON_NAME]" at bounding box center [698, 144] width 68 height 10
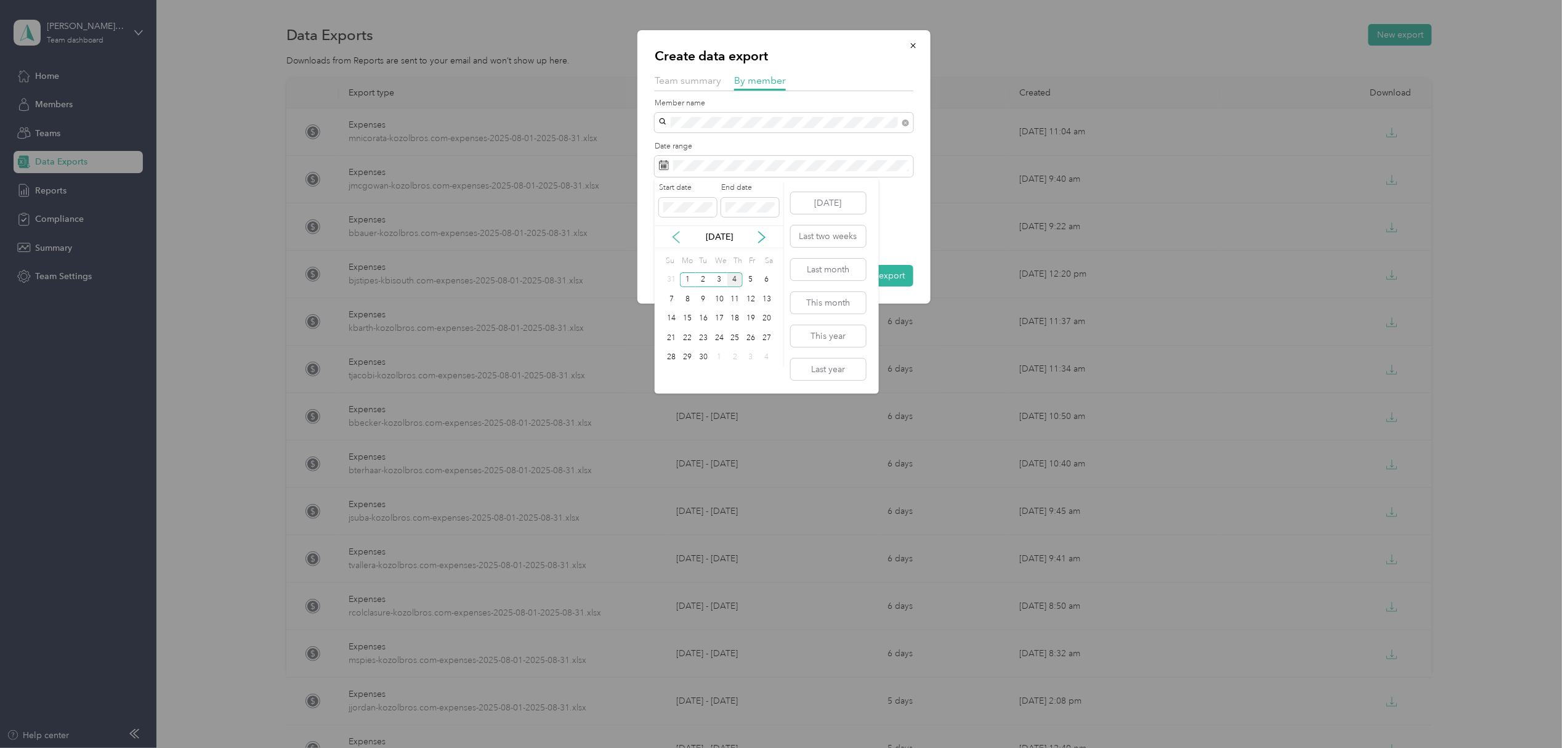
click at [678, 235] on icon at bounding box center [676, 237] width 12 height 12
click at [746, 279] on div "1" at bounding box center [751, 279] width 16 height 15
click at [669, 375] on div "31" at bounding box center [672, 376] width 16 height 15
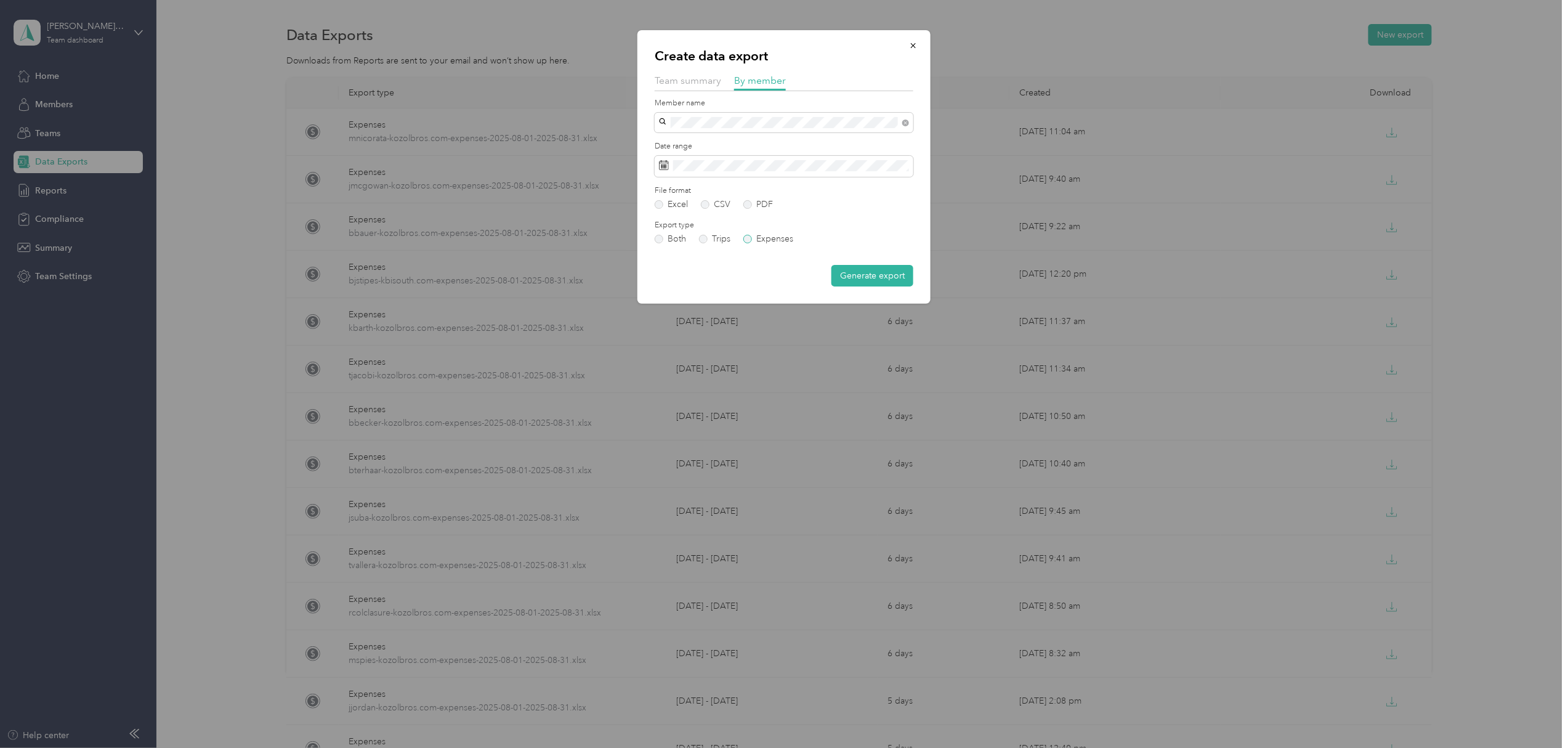
click at [752, 239] on label "Expenses" at bounding box center [769, 239] width 50 height 9
click at [867, 279] on button "Generate export" at bounding box center [872, 276] width 82 height 22
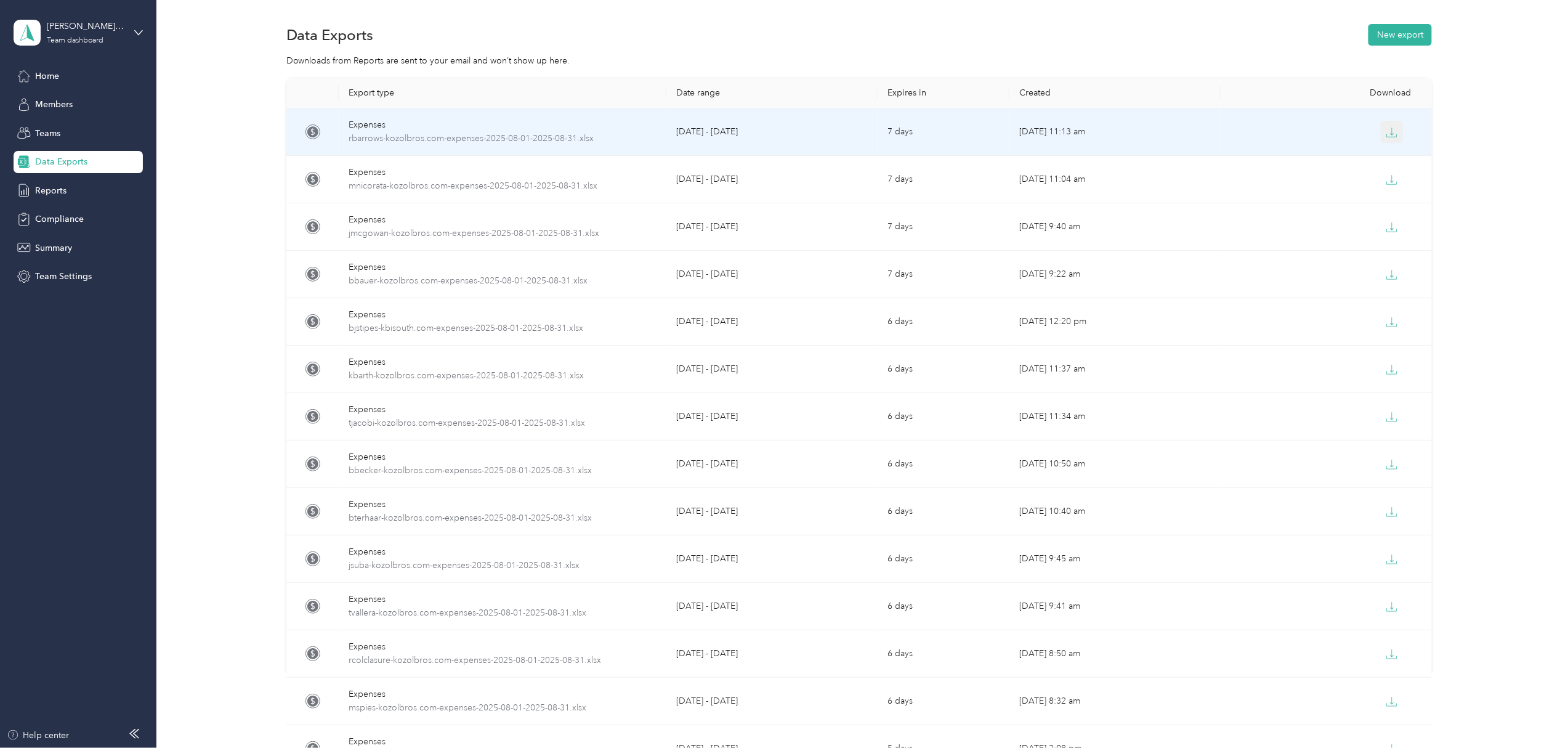
click at [1386, 134] on icon "button" at bounding box center [1391, 132] width 11 height 11
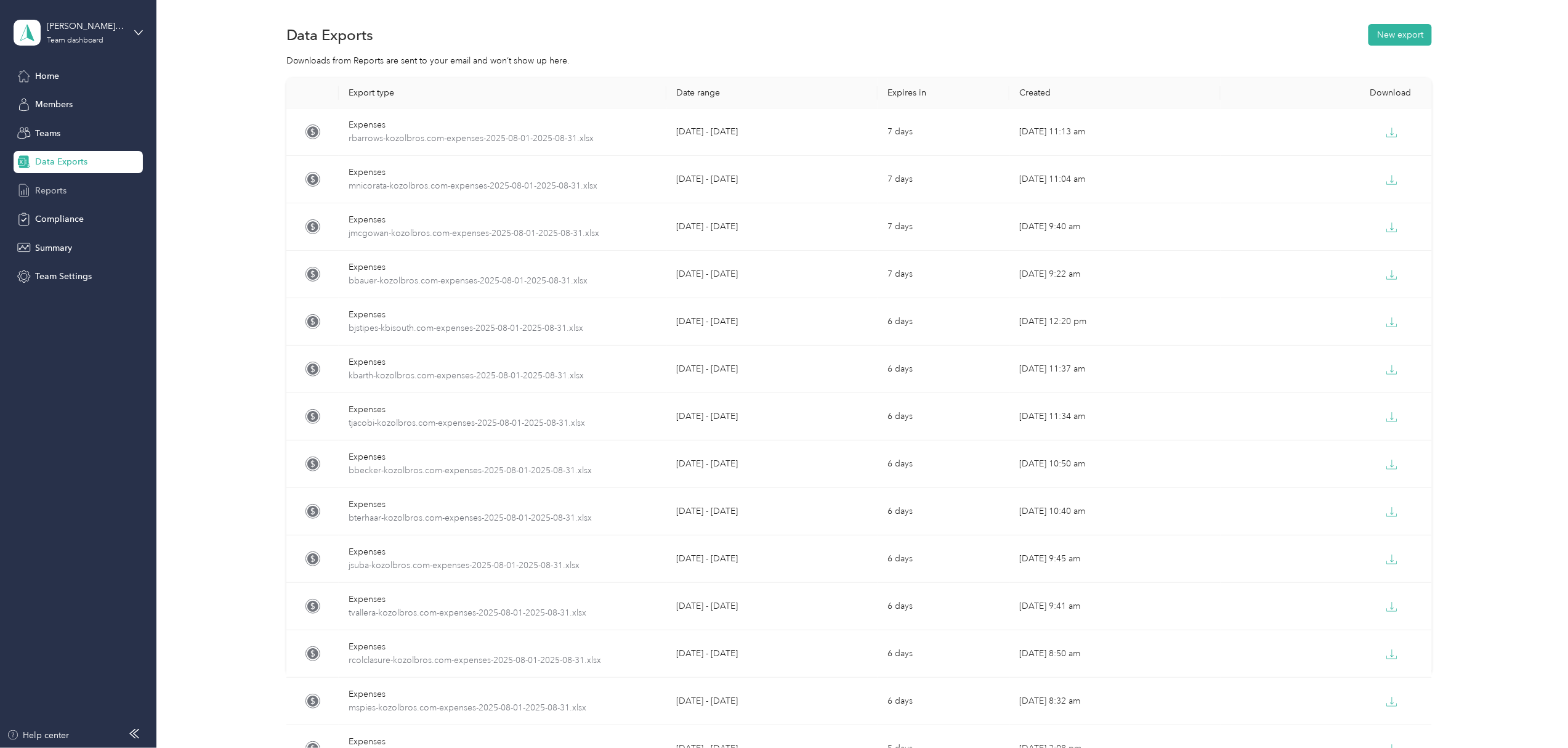
click at [65, 189] on div "Reports" at bounding box center [78, 190] width 129 height 22
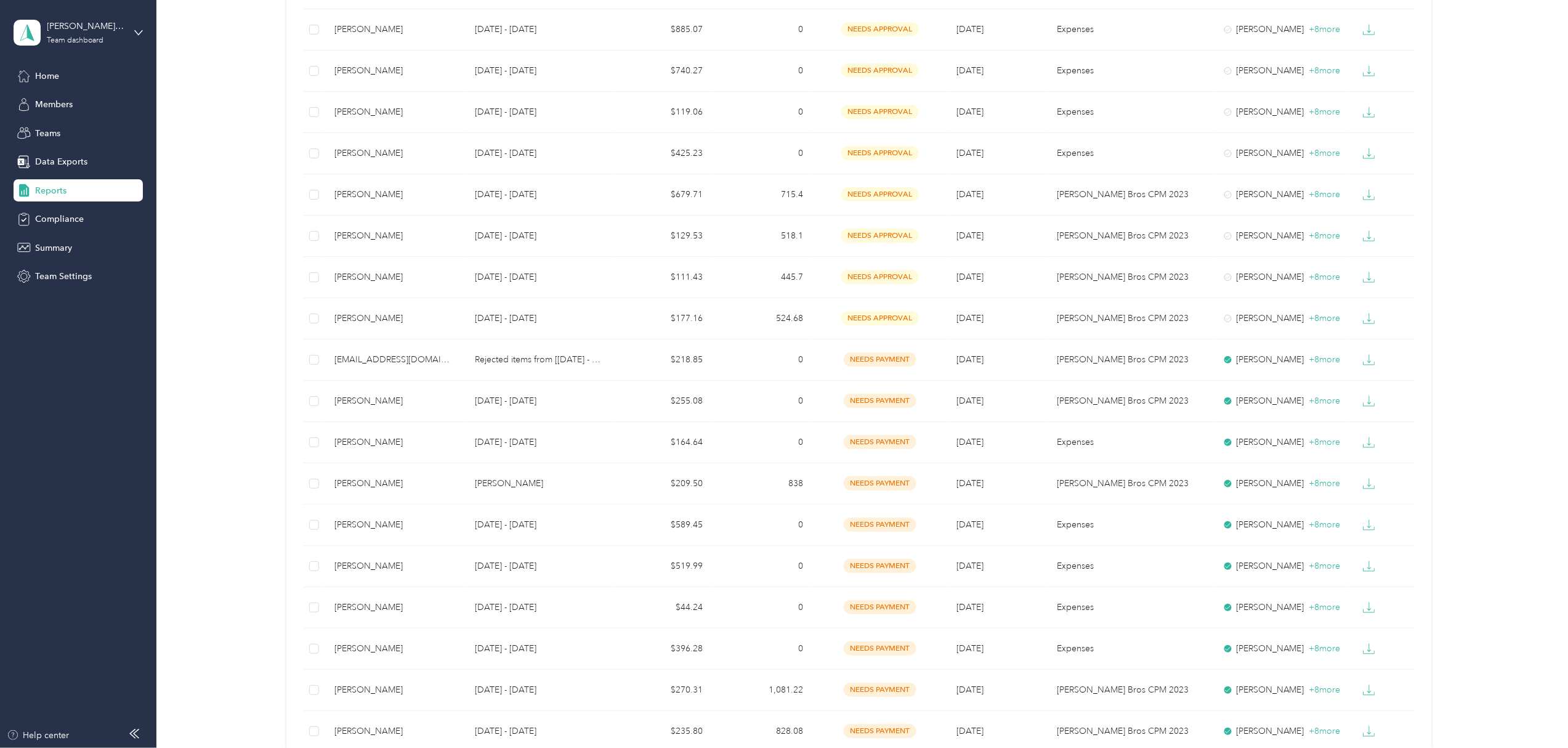
scroll to position [274, 0]
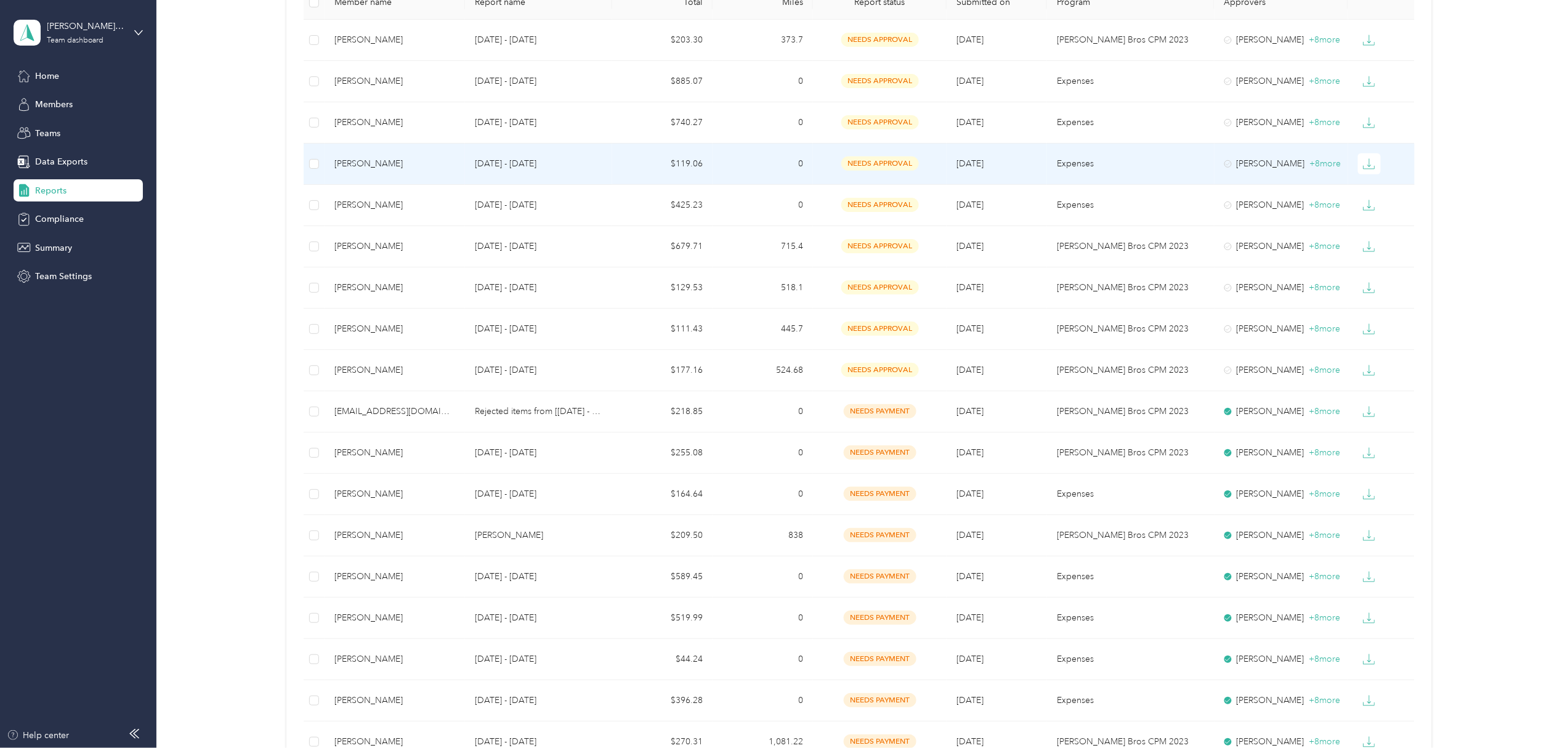
click at [382, 168] on div "[PERSON_NAME]" at bounding box center [395, 164] width 121 height 14
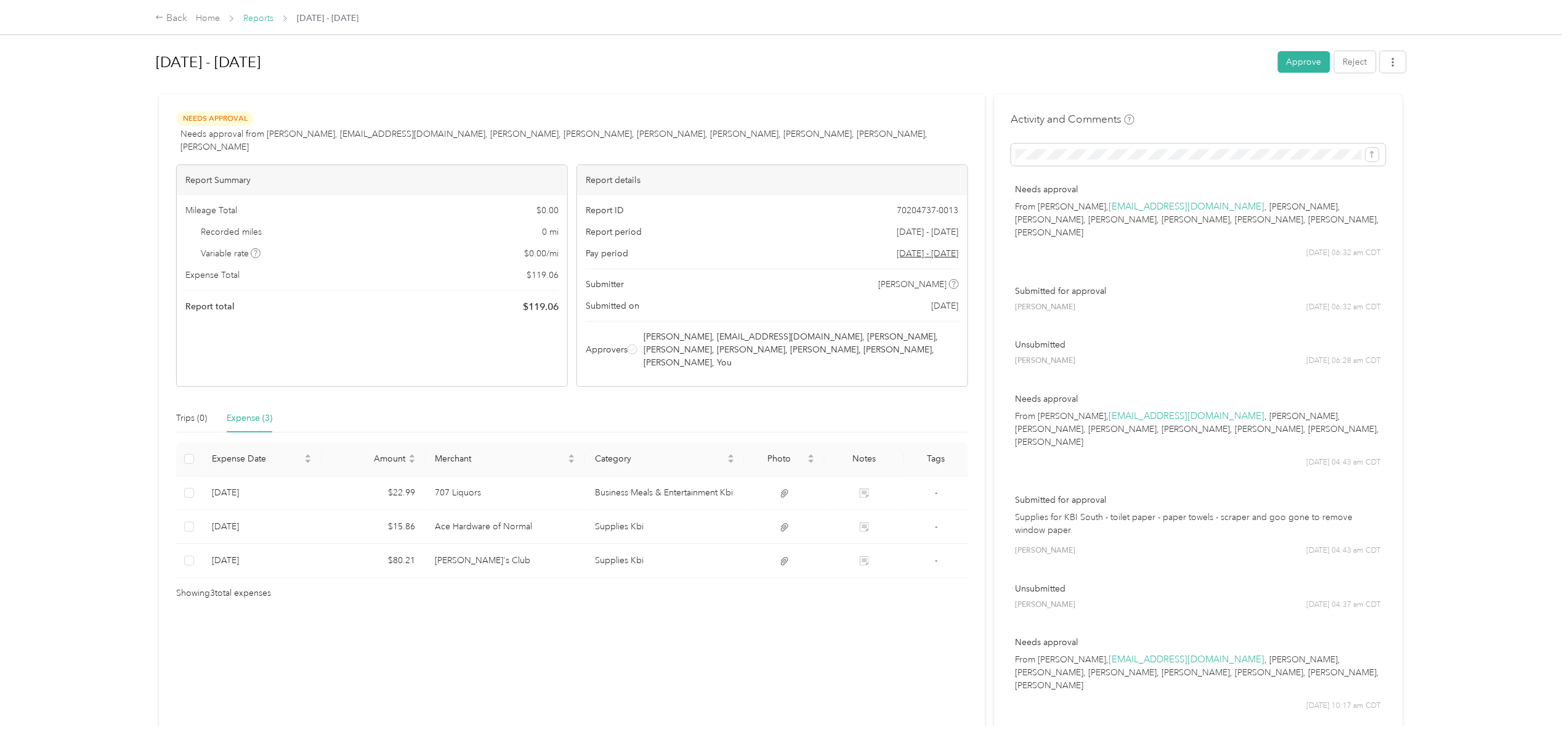
click at [259, 15] on link "Reports" at bounding box center [258, 18] width 30 height 10
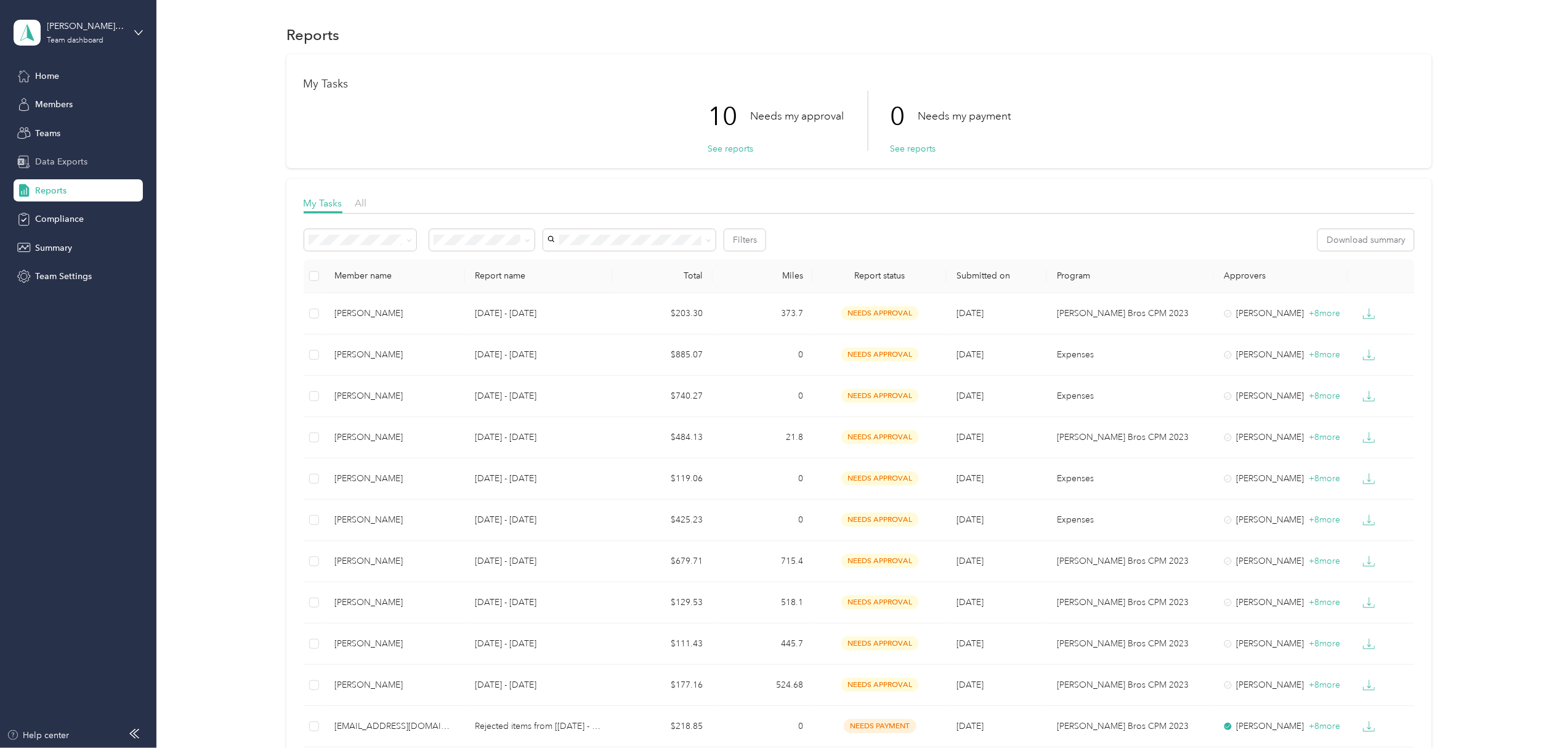
click at [54, 154] on div "Data Exports" at bounding box center [78, 162] width 129 height 22
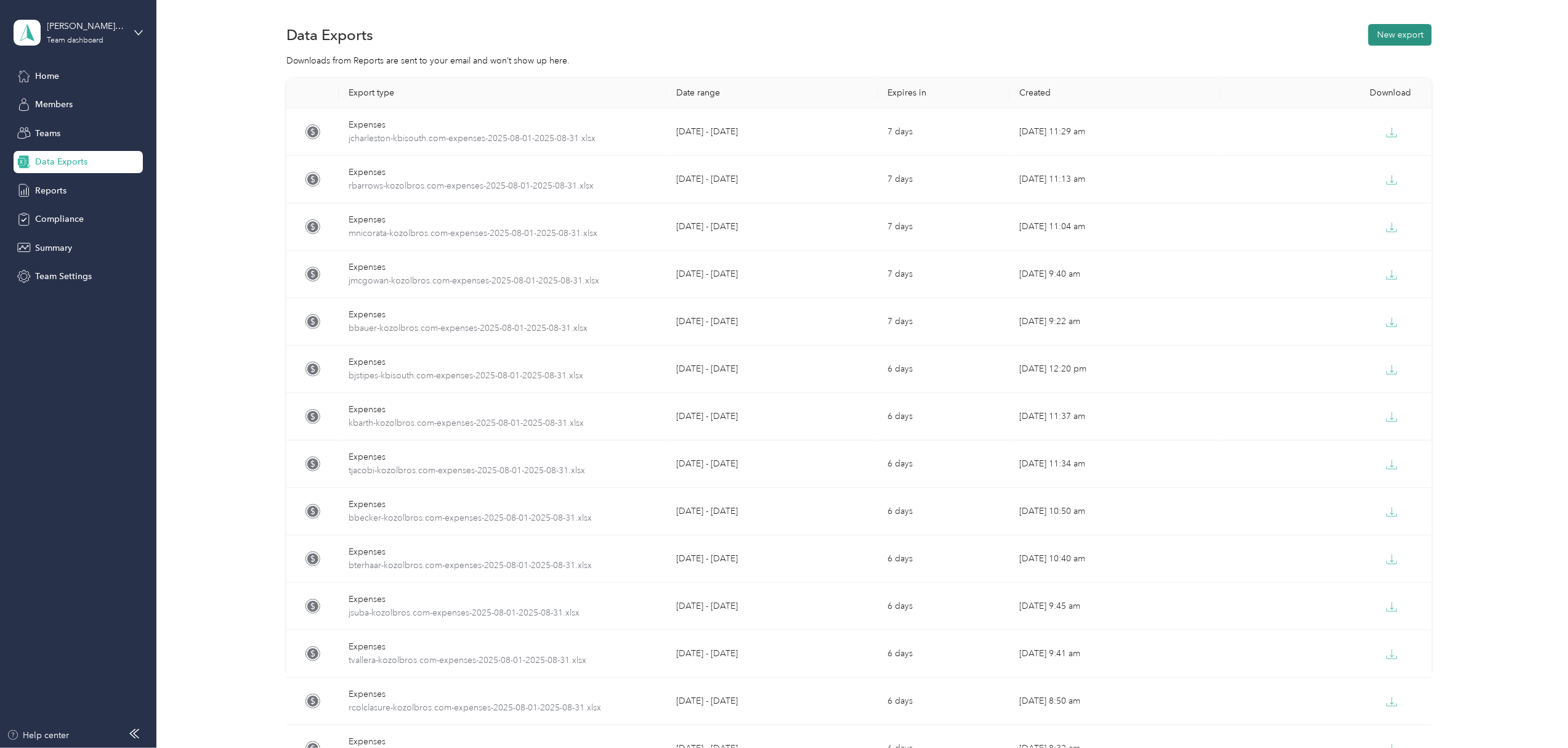
click at [1397, 28] on button "New export" at bounding box center [1399, 35] width 63 height 22
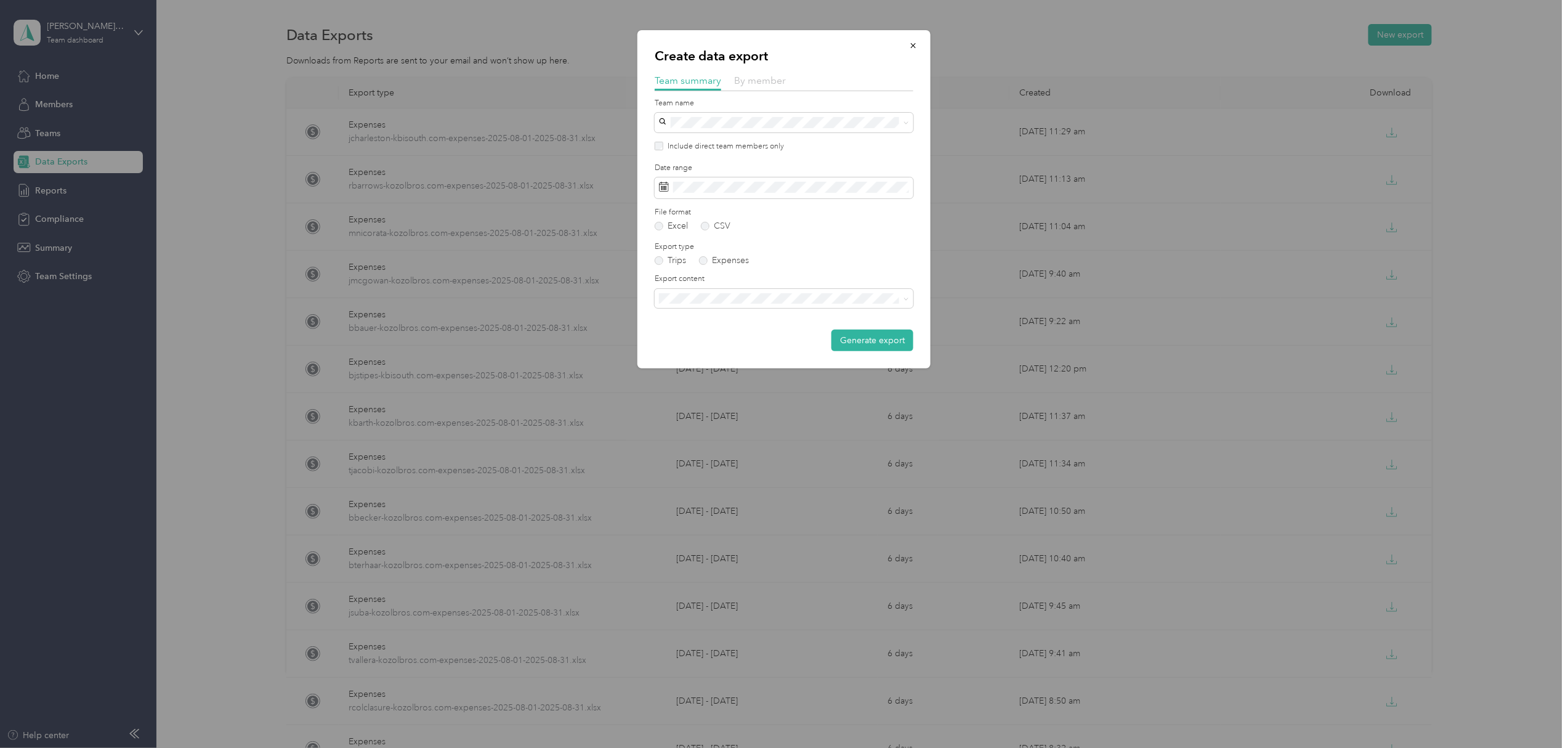
click at [764, 81] on span "By member" at bounding box center [761, 81] width 52 height 12
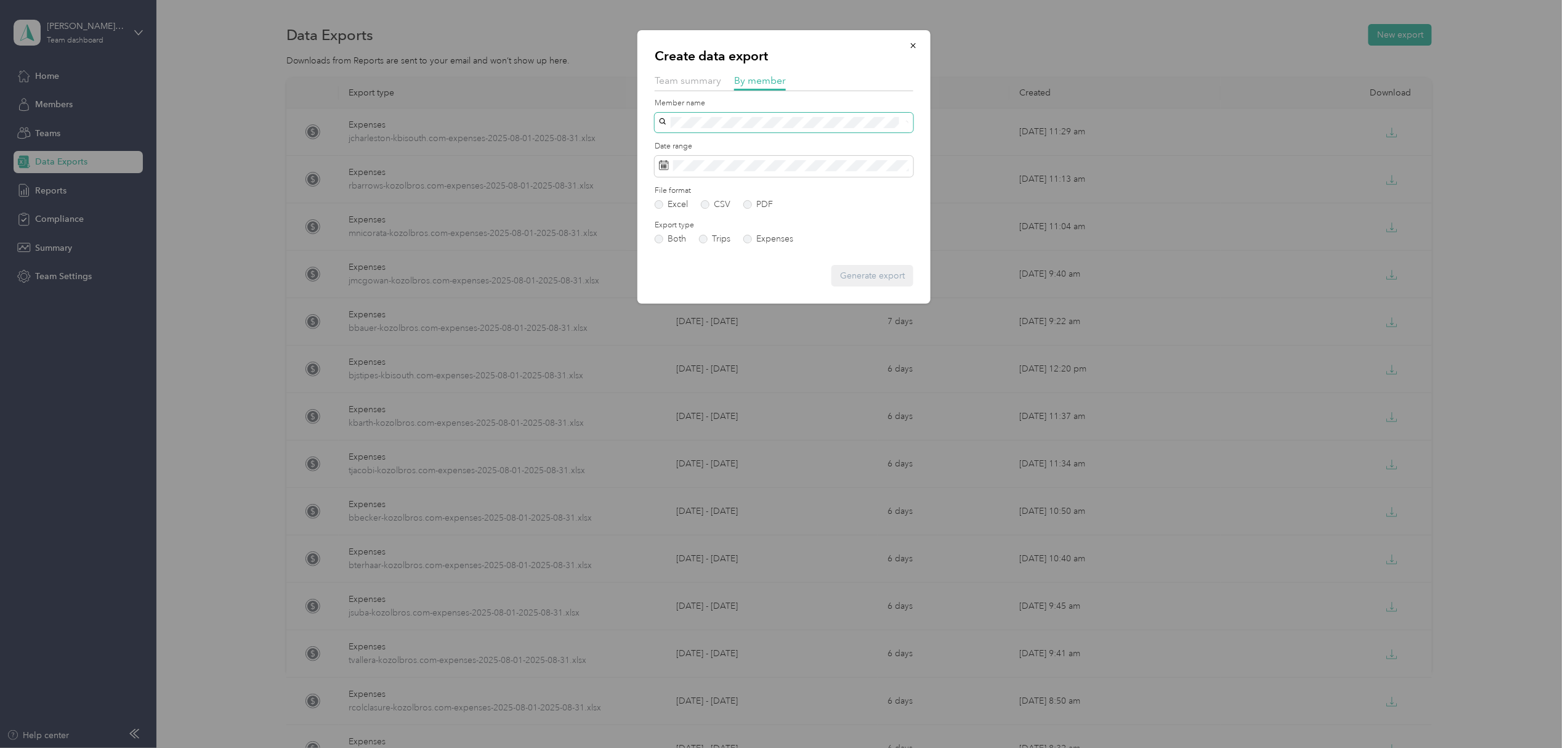
click at [728, 129] on span at bounding box center [784, 123] width 259 height 20
click at [712, 168] on li "[PERSON_NAME]" at bounding box center [784, 161] width 259 height 22
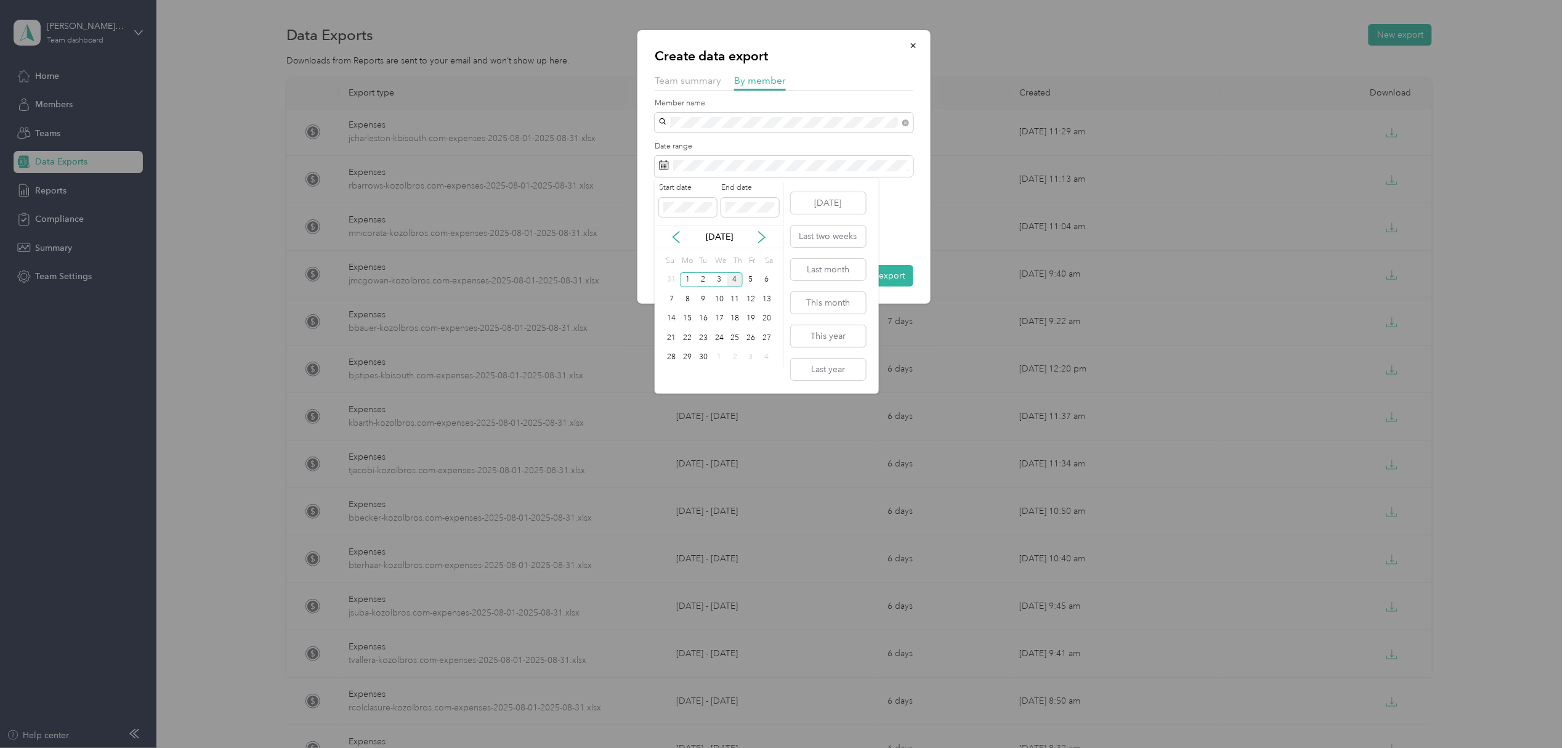
click at [678, 228] on div "[DATE]" at bounding box center [719, 237] width 129 height 23
click at [677, 237] on icon at bounding box center [676, 237] width 12 height 12
click at [752, 282] on div "1" at bounding box center [751, 279] width 16 height 15
click at [667, 380] on div "31" at bounding box center [672, 376] width 16 height 15
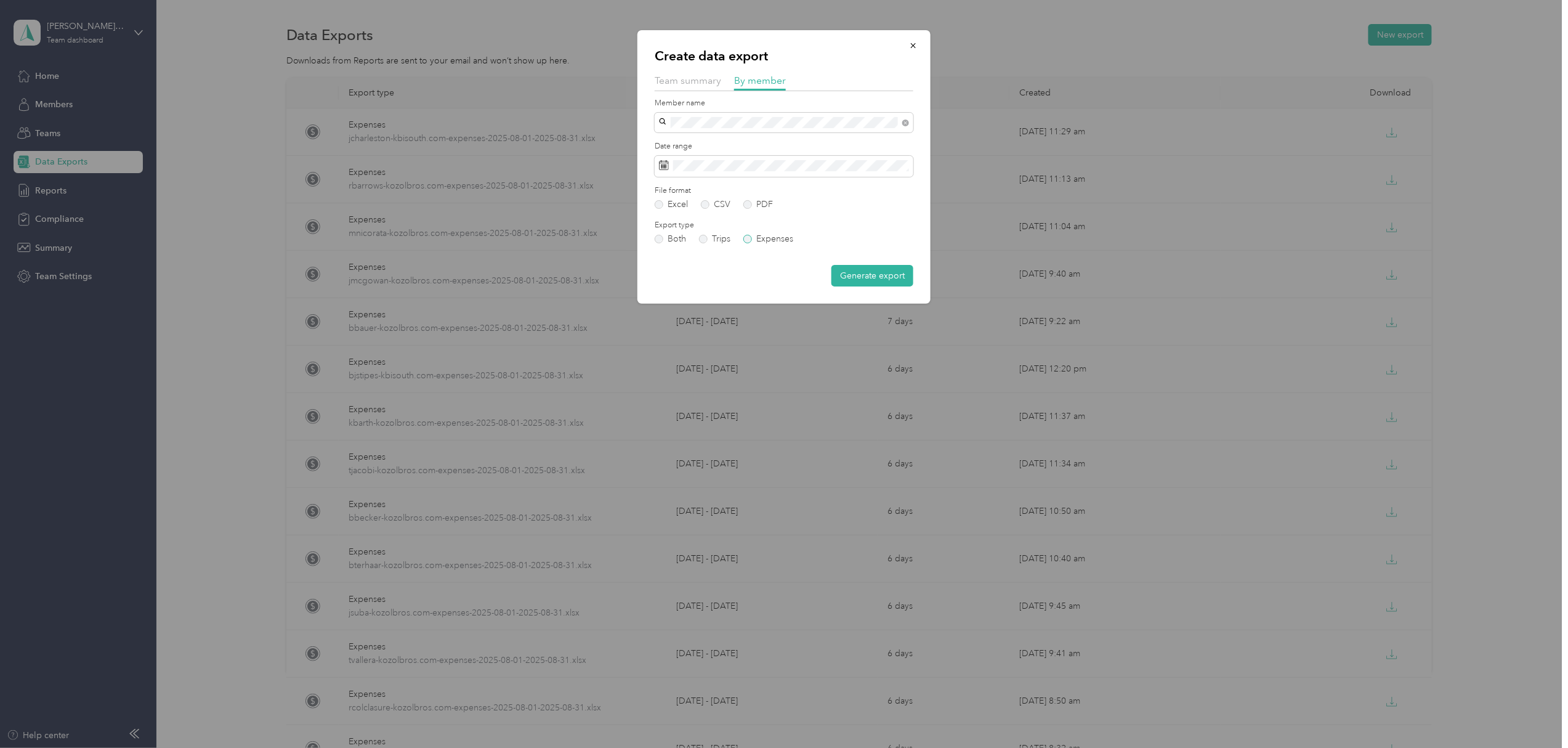
click at [752, 235] on label "Expenses" at bounding box center [769, 239] width 50 height 9
click at [882, 276] on button "Generate export" at bounding box center [872, 276] width 82 height 22
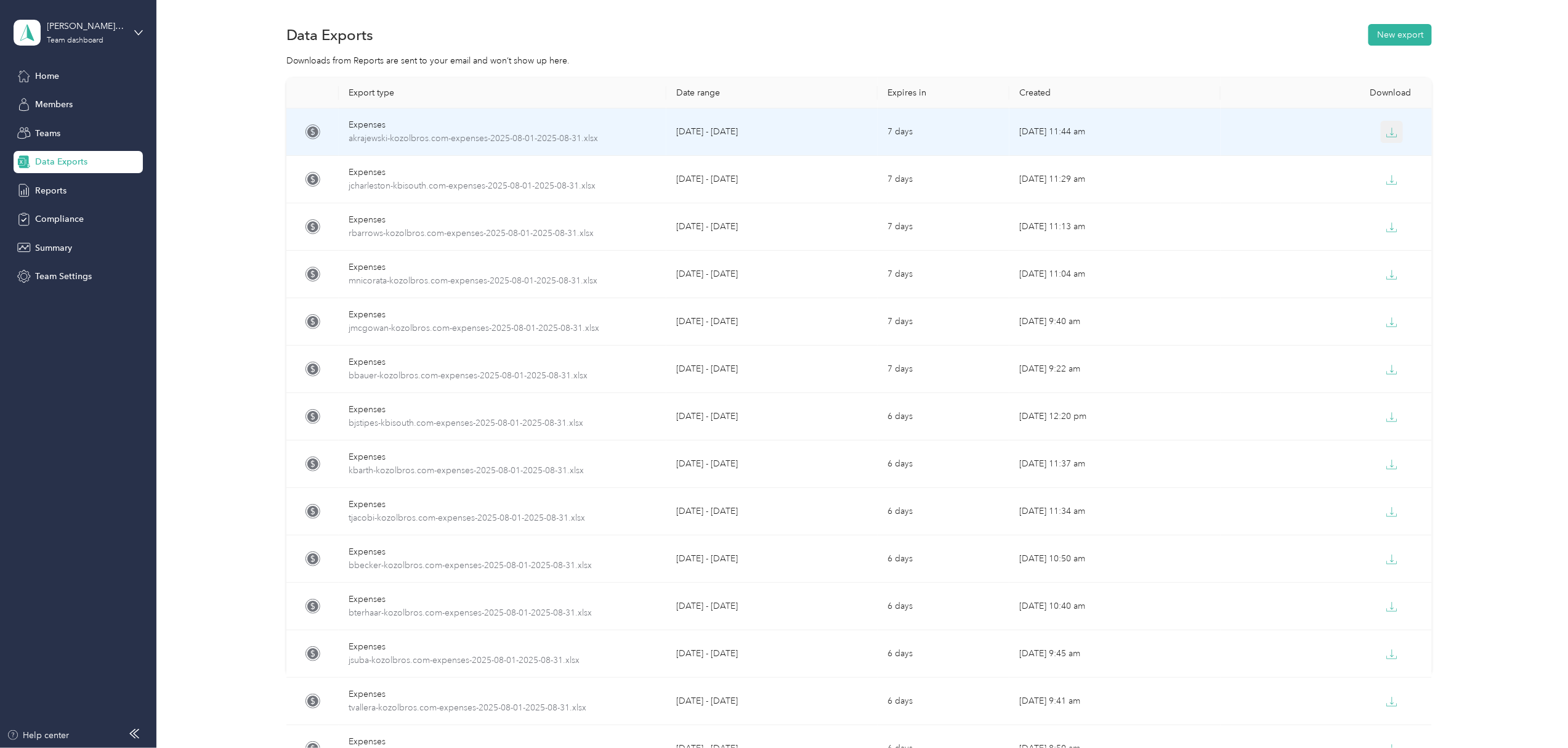
click at [1386, 134] on icon "button" at bounding box center [1391, 132] width 11 height 11
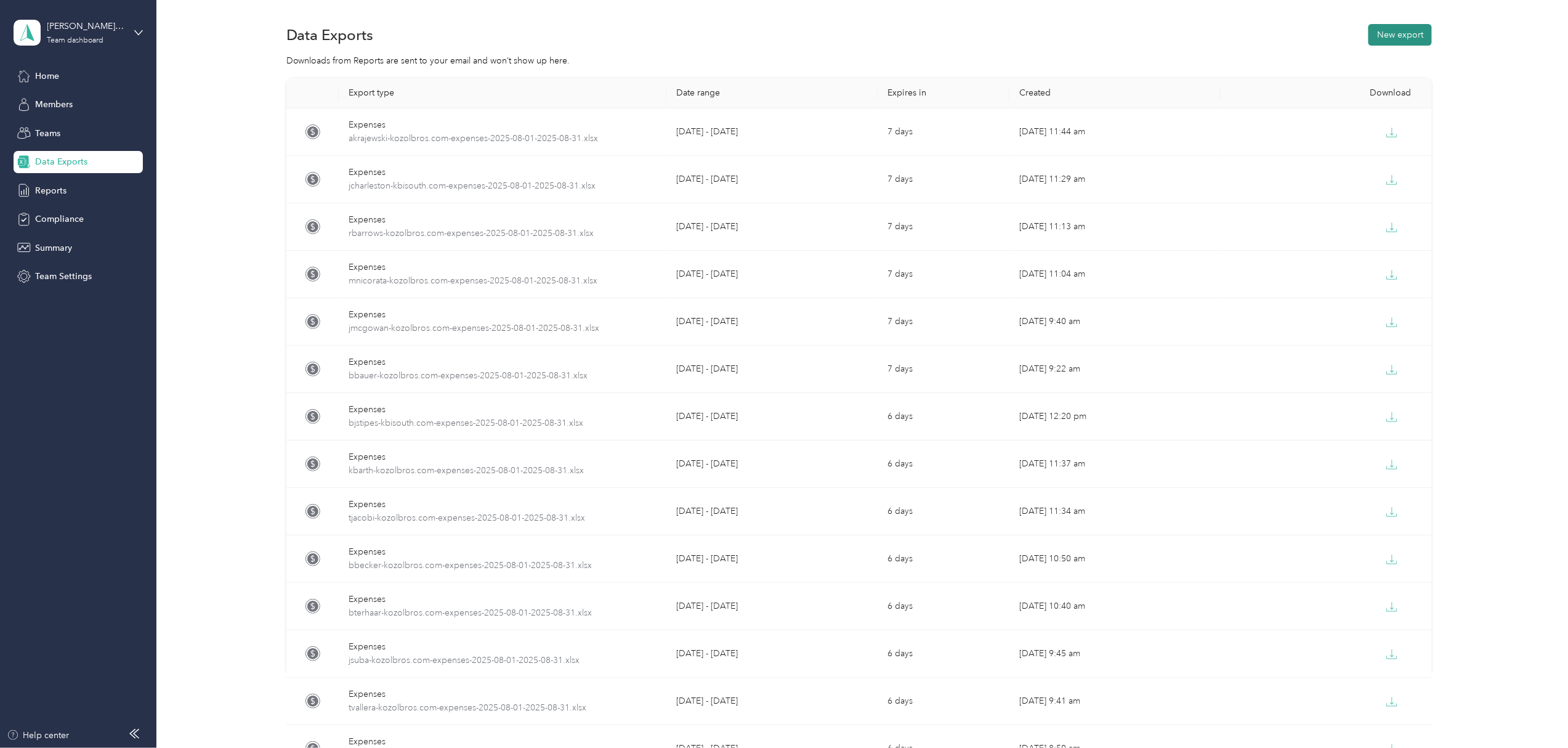
click at [1387, 30] on button "New export" at bounding box center [1399, 35] width 63 height 22
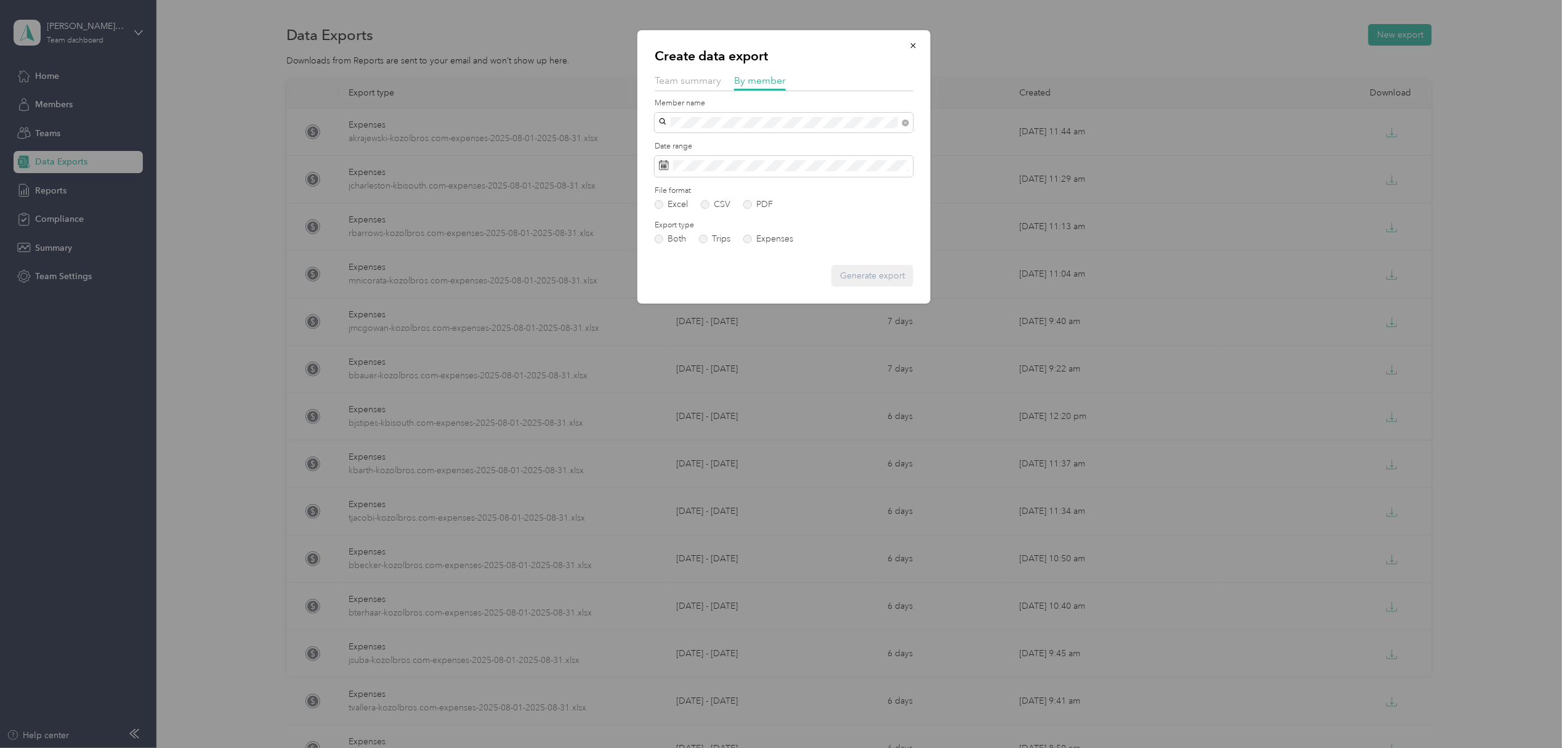
click at [691, 163] on span "[PERSON_NAME]" at bounding box center [698, 162] width 68 height 10
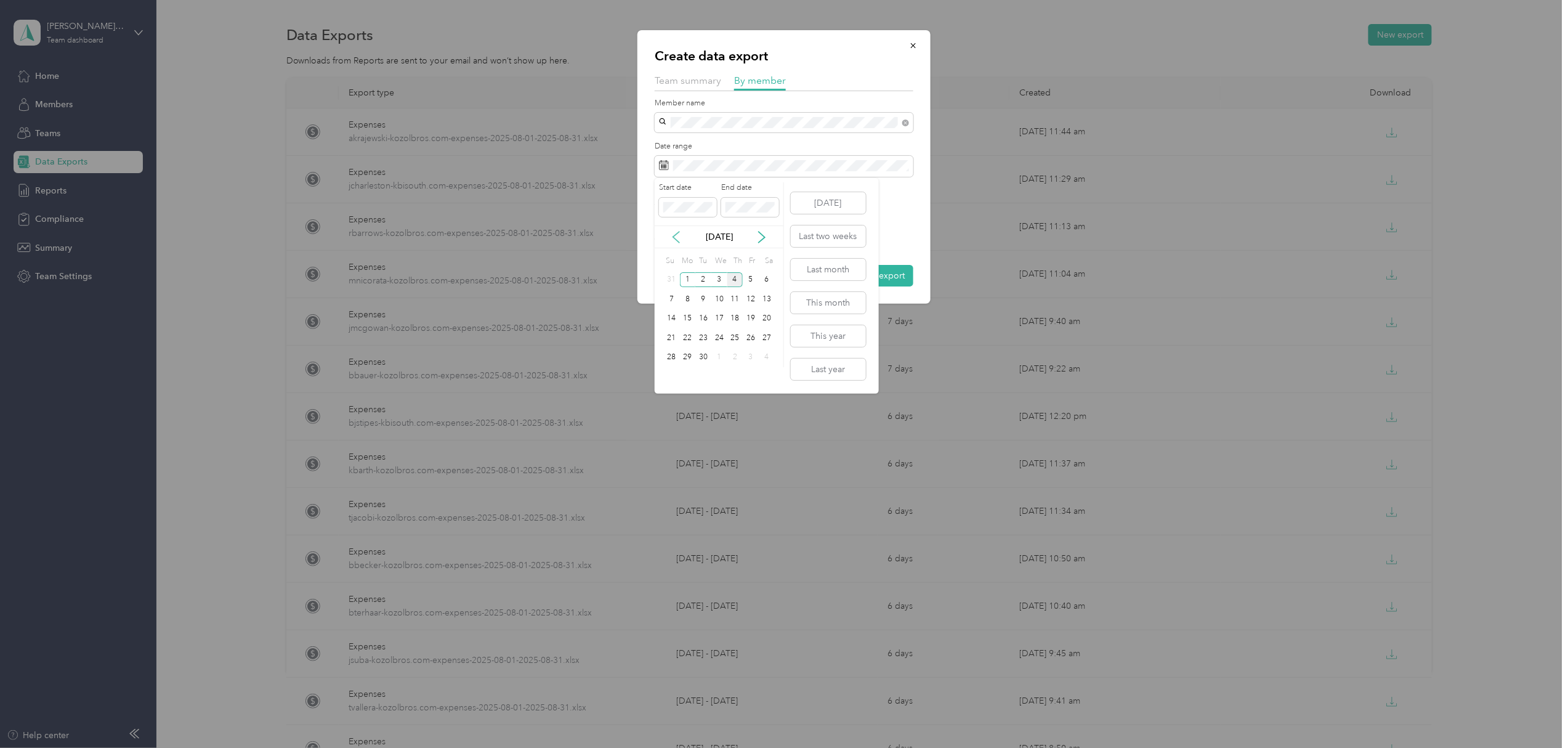
click at [678, 239] on icon at bounding box center [676, 237] width 12 height 12
click at [678, 235] on icon at bounding box center [676, 237] width 12 height 12
click at [705, 277] on div "1" at bounding box center [704, 279] width 16 height 15
click at [731, 352] on div "31" at bounding box center [736, 357] width 16 height 15
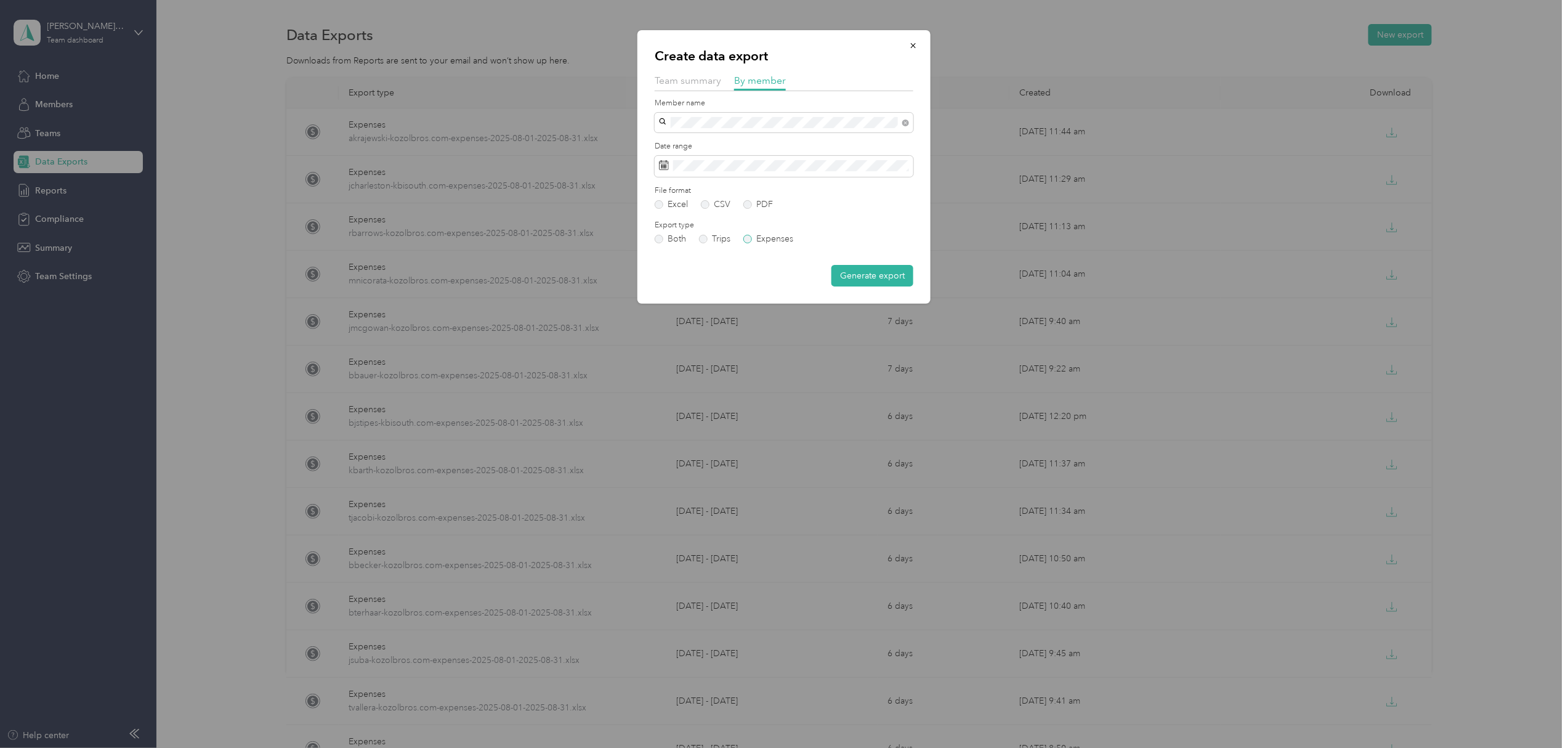
click at [749, 235] on label "Expenses" at bounding box center [769, 239] width 50 height 9
click at [850, 276] on button "Generate export" at bounding box center [872, 276] width 82 height 22
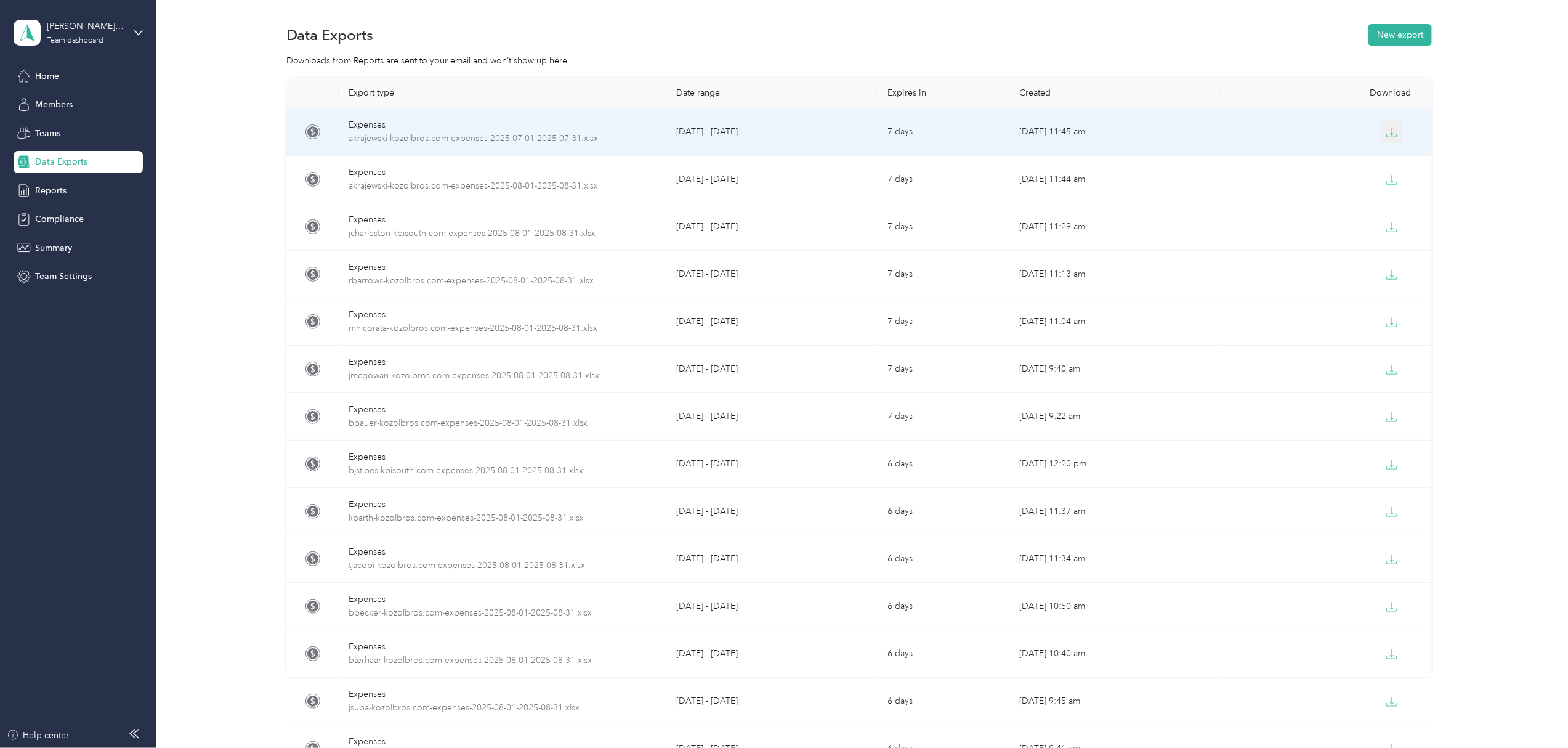
click at [1386, 134] on icon "button" at bounding box center [1391, 132] width 11 height 11
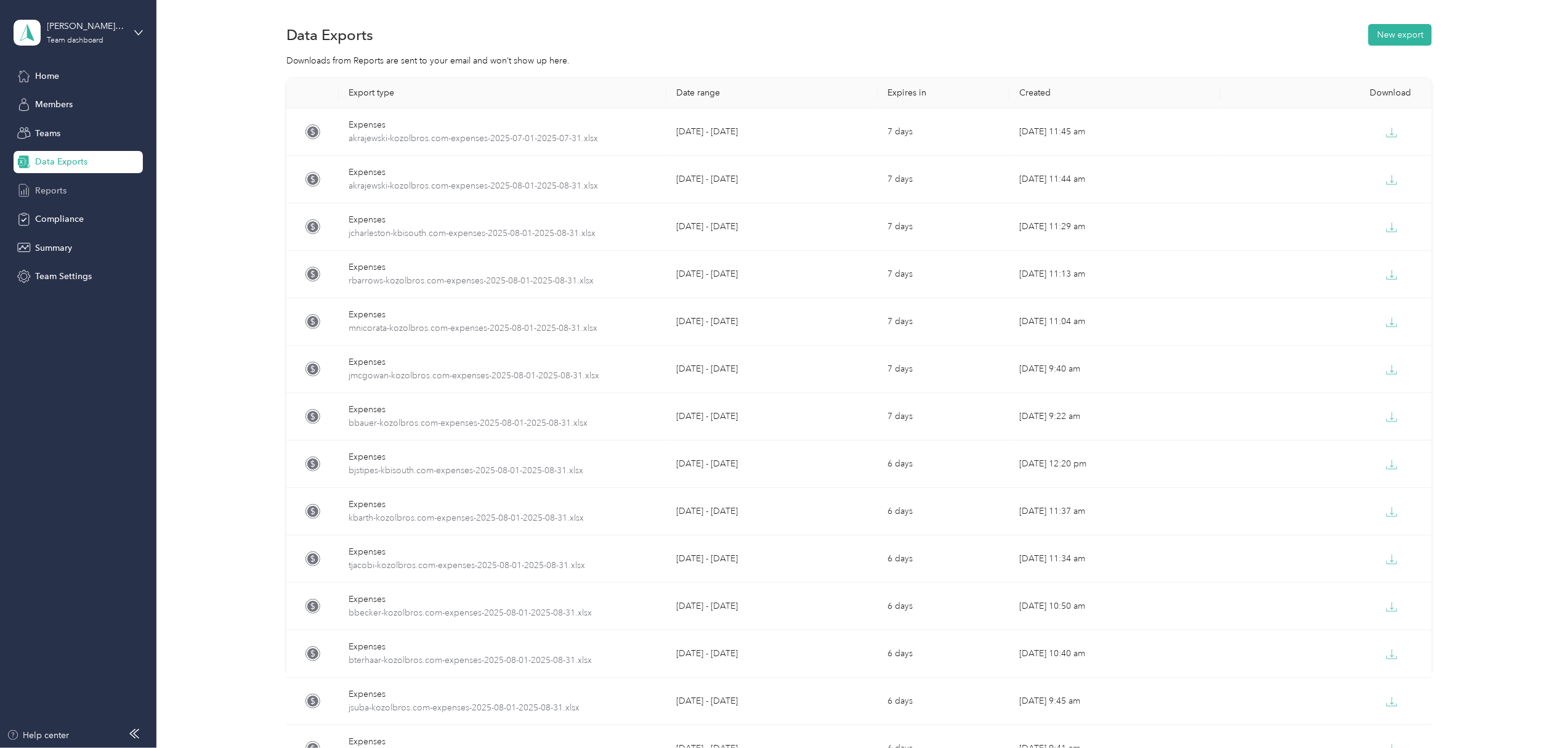
click at [44, 191] on span "Reports" at bounding box center [50, 190] width 31 height 13
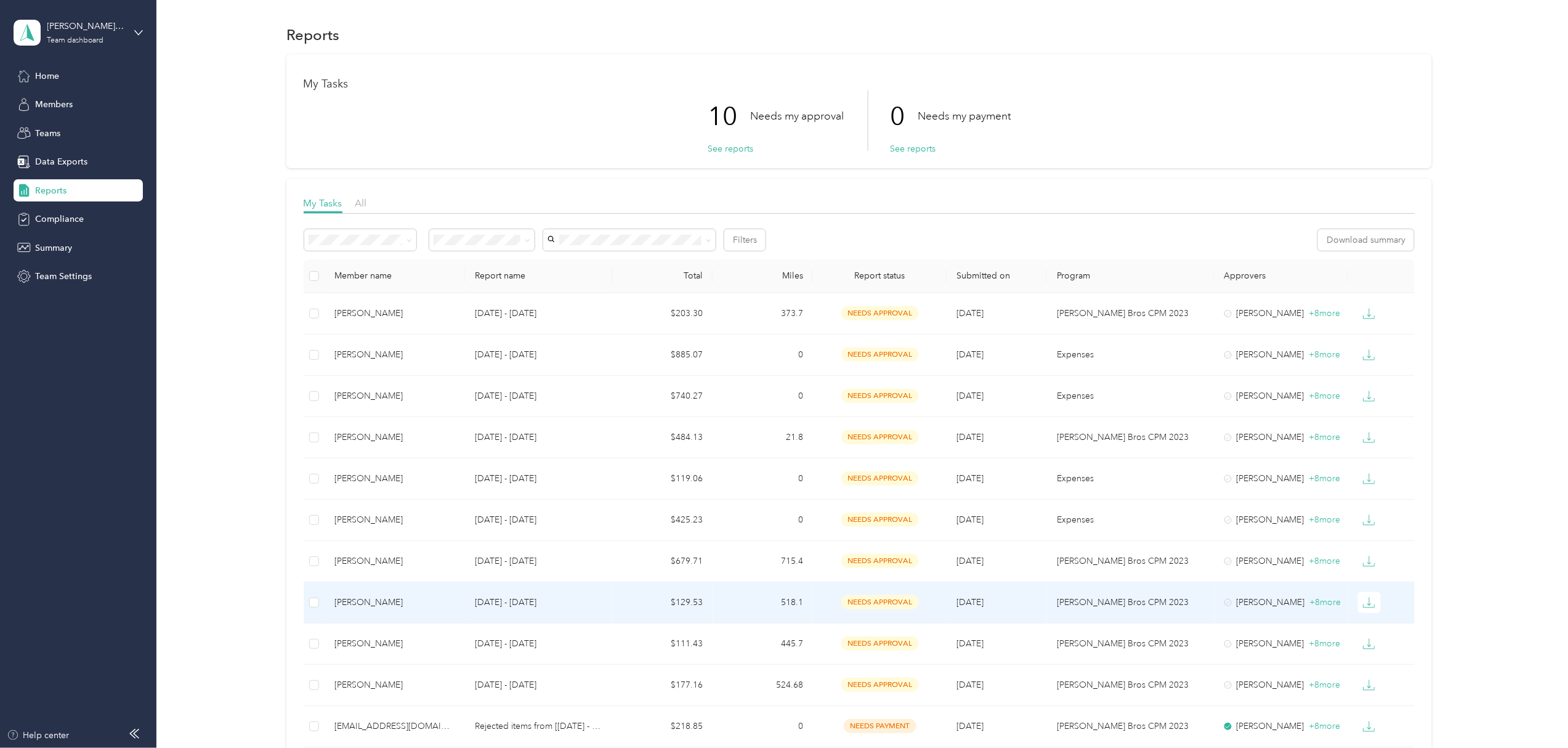
click at [393, 605] on div "[PERSON_NAME]" at bounding box center [395, 603] width 121 height 14
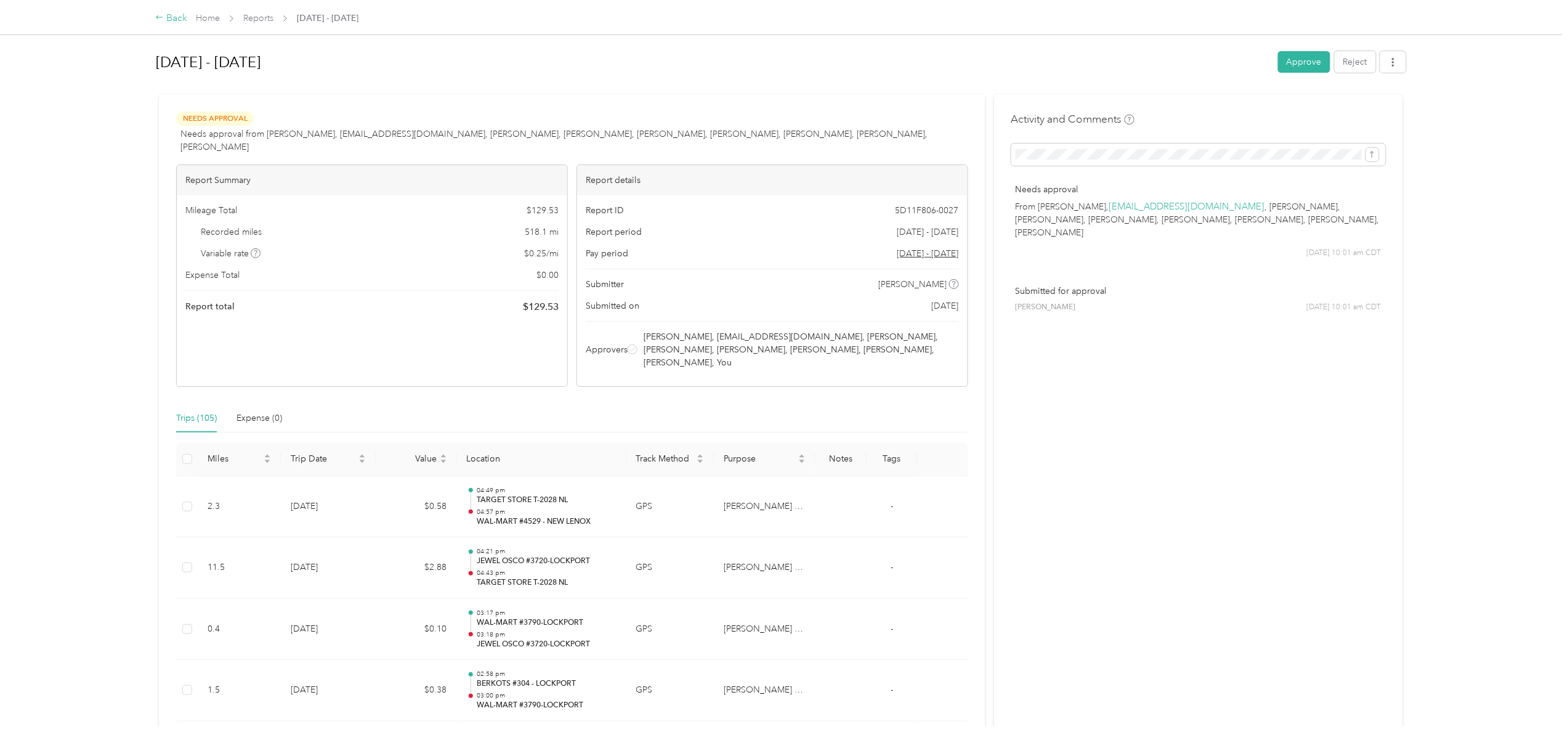
click at [173, 15] on div "Back" at bounding box center [171, 18] width 32 height 15
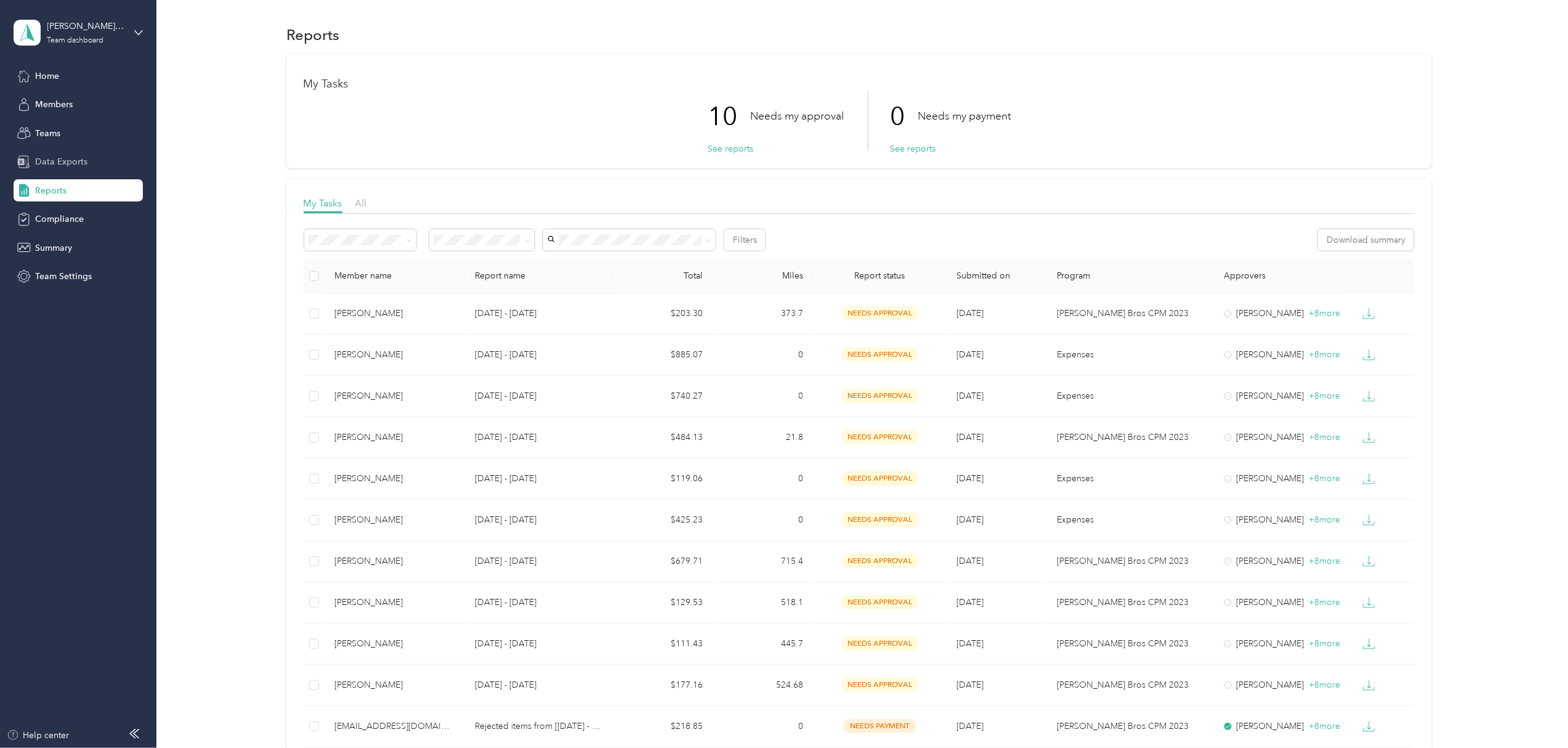
click at [67, 160] on span "Data Exports" at bounding box center [61, 161] width 52 height 13
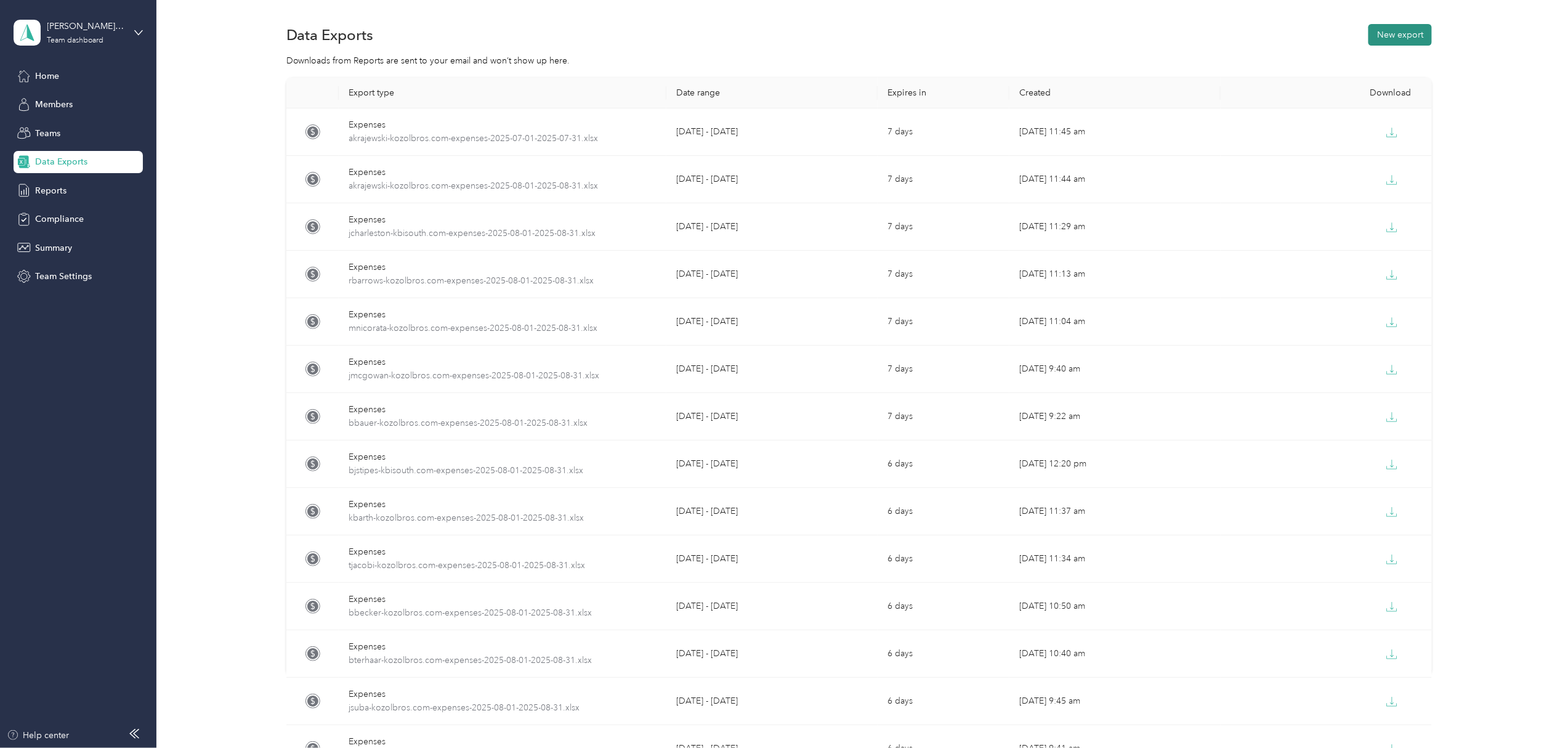
click at [1392, 35] on button "New export" at bounding box center [1399, 35] width 63 height 22
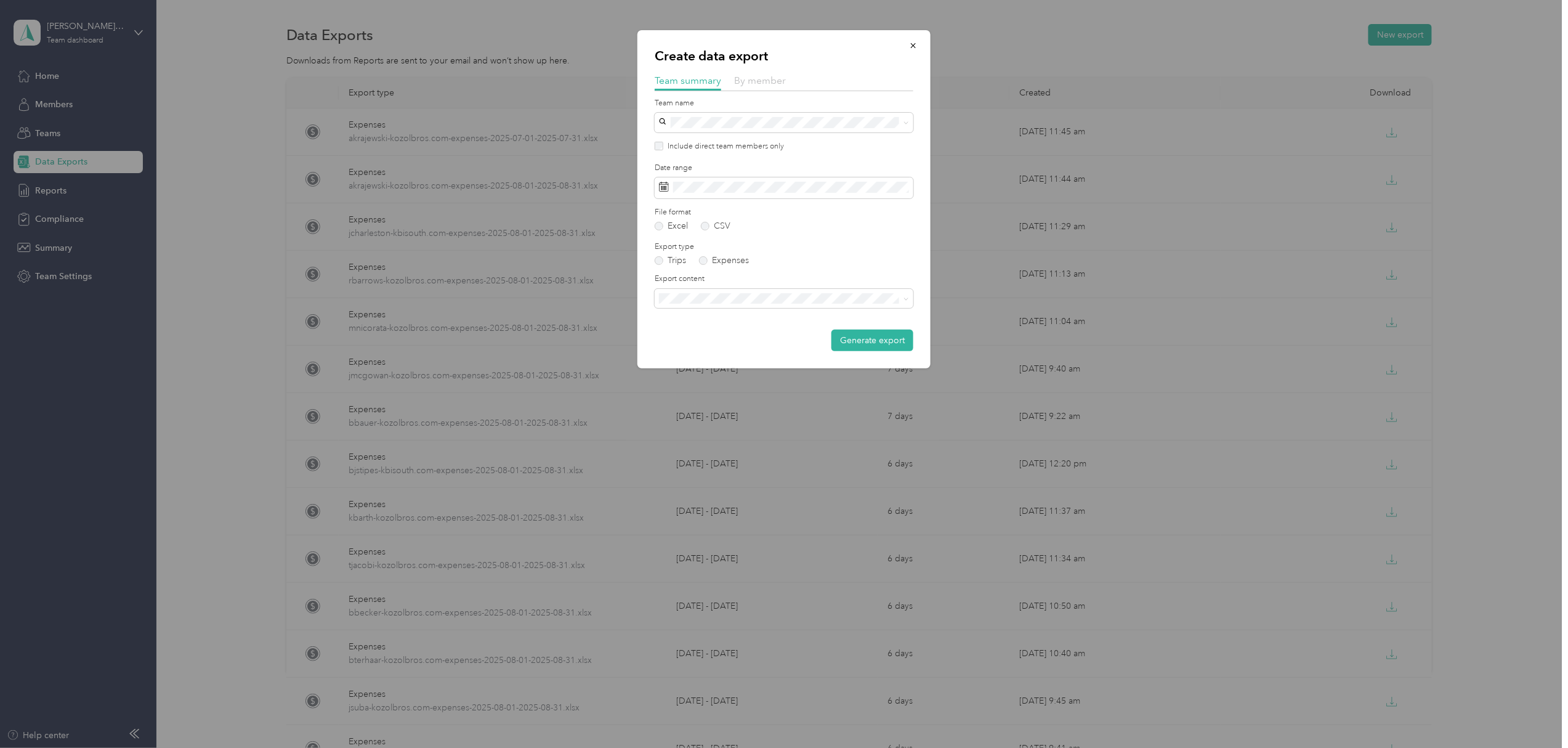
click at [765, 79] on span "By member" at bounding box center [761, 81] width 52 height 12
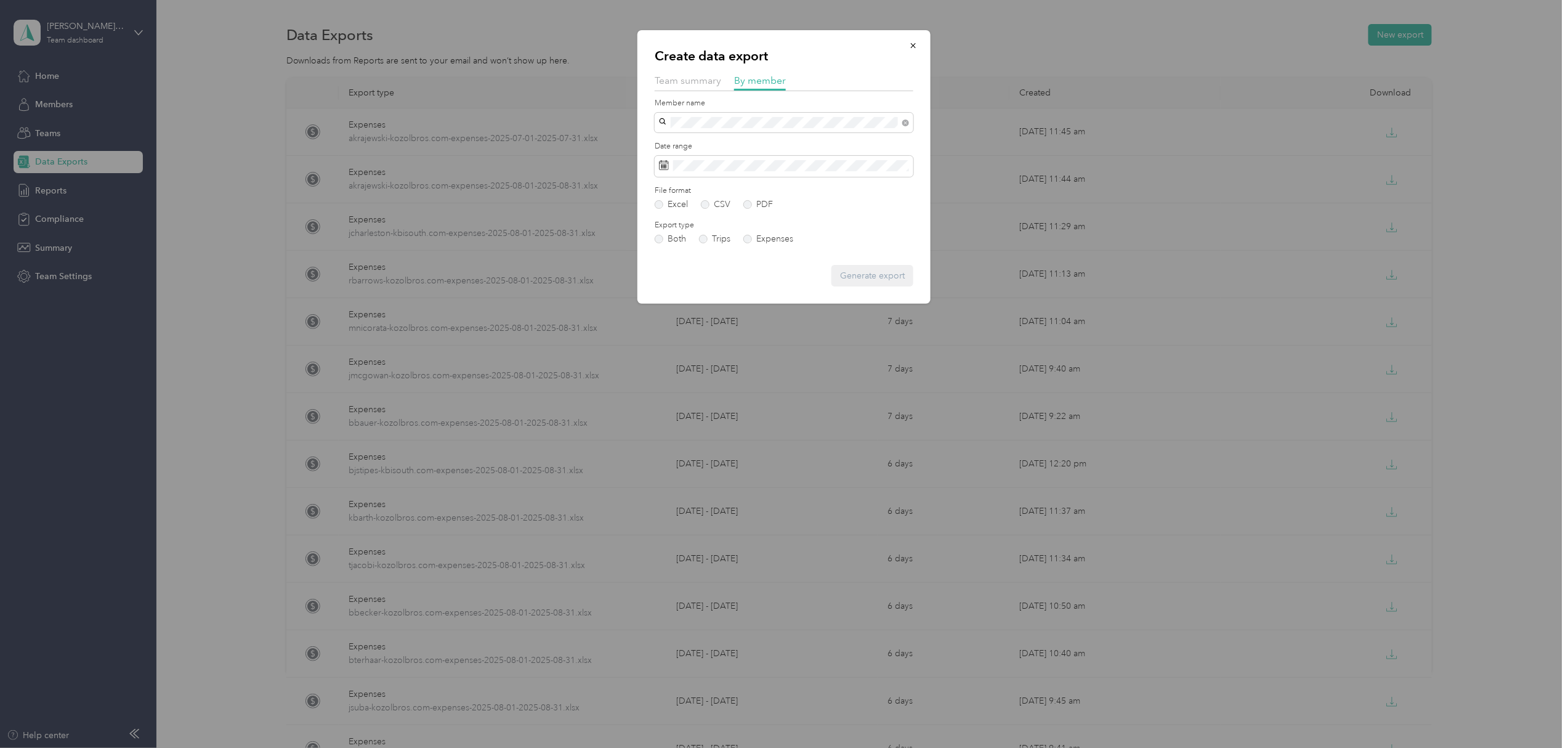
click at [703, 166] on li "[PERSON_NAME]" at bounding box center [784, 161] width 259 height 22
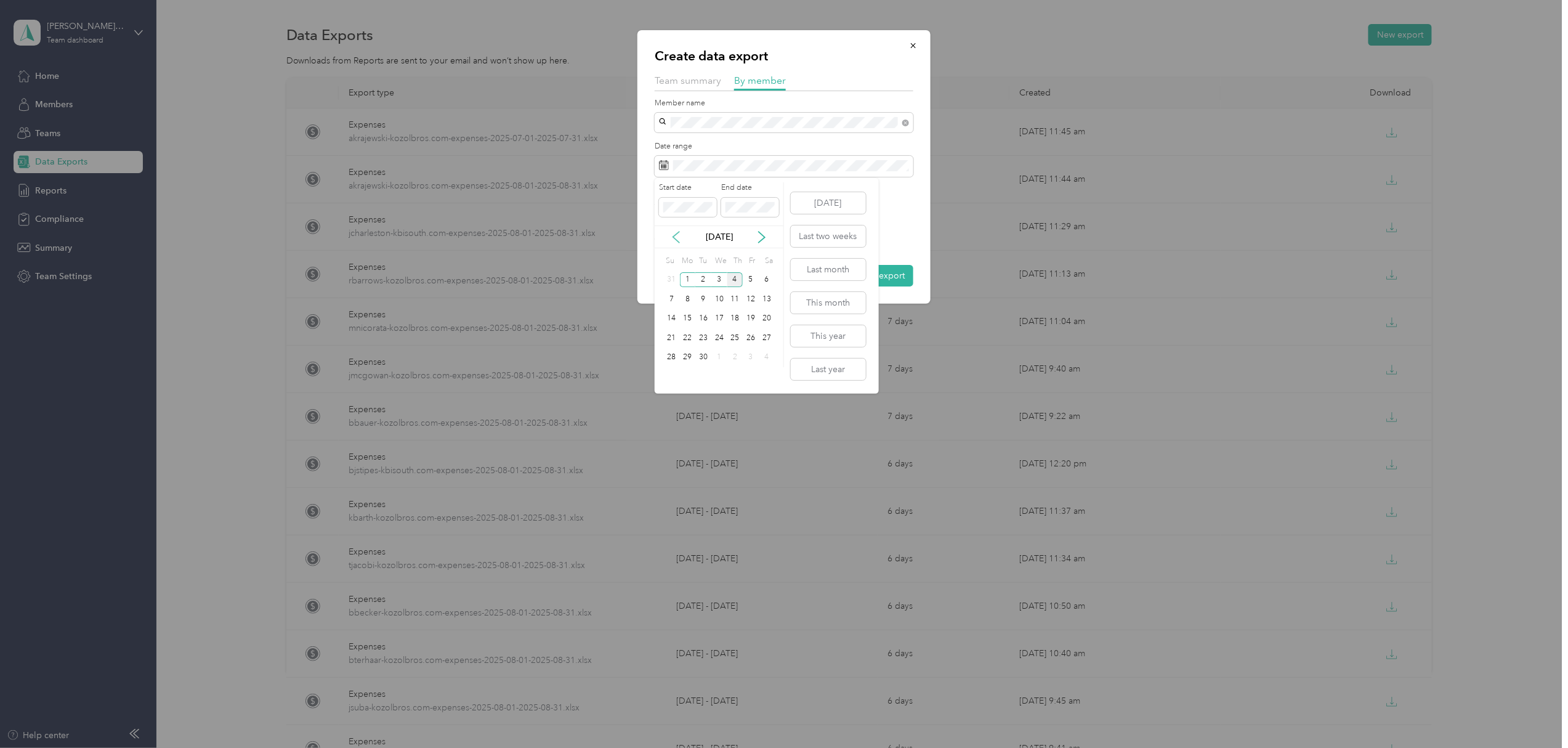
click at [678, 232] on icon at bounding box center [676, 237] width 12 height 12
click at [752, 276] on div "1" at bounding box center [751, 279] width 16 height 15
click at [678, 378] on div "31" at bounding box center [672, 376] width 16 height 15
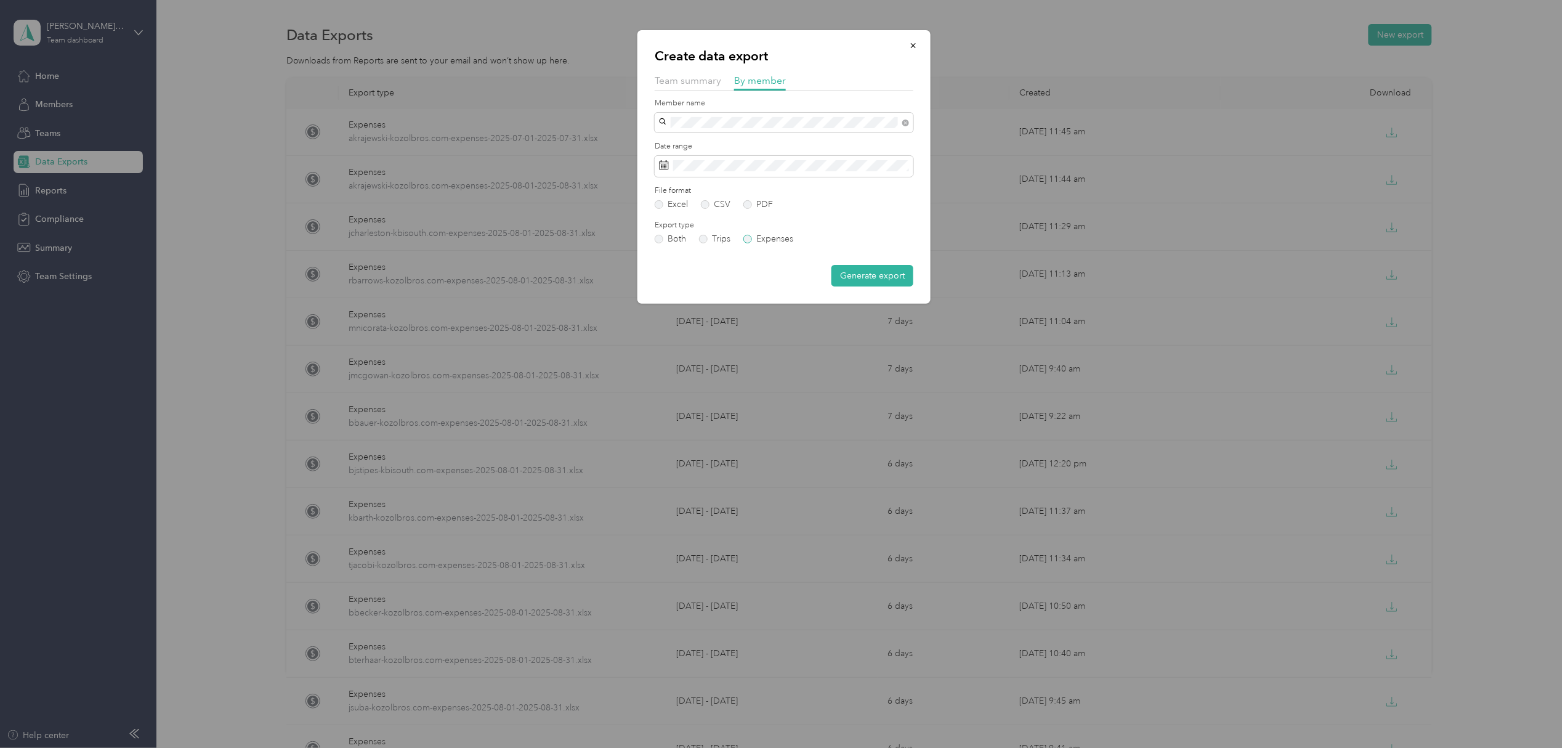
click at [752, 238] on label "Expenses" at bounding box center [769, 239] width 50 height 9
click at [850, 270] on button "Generate export" at bounding box center [872, 276] width 82 height 22
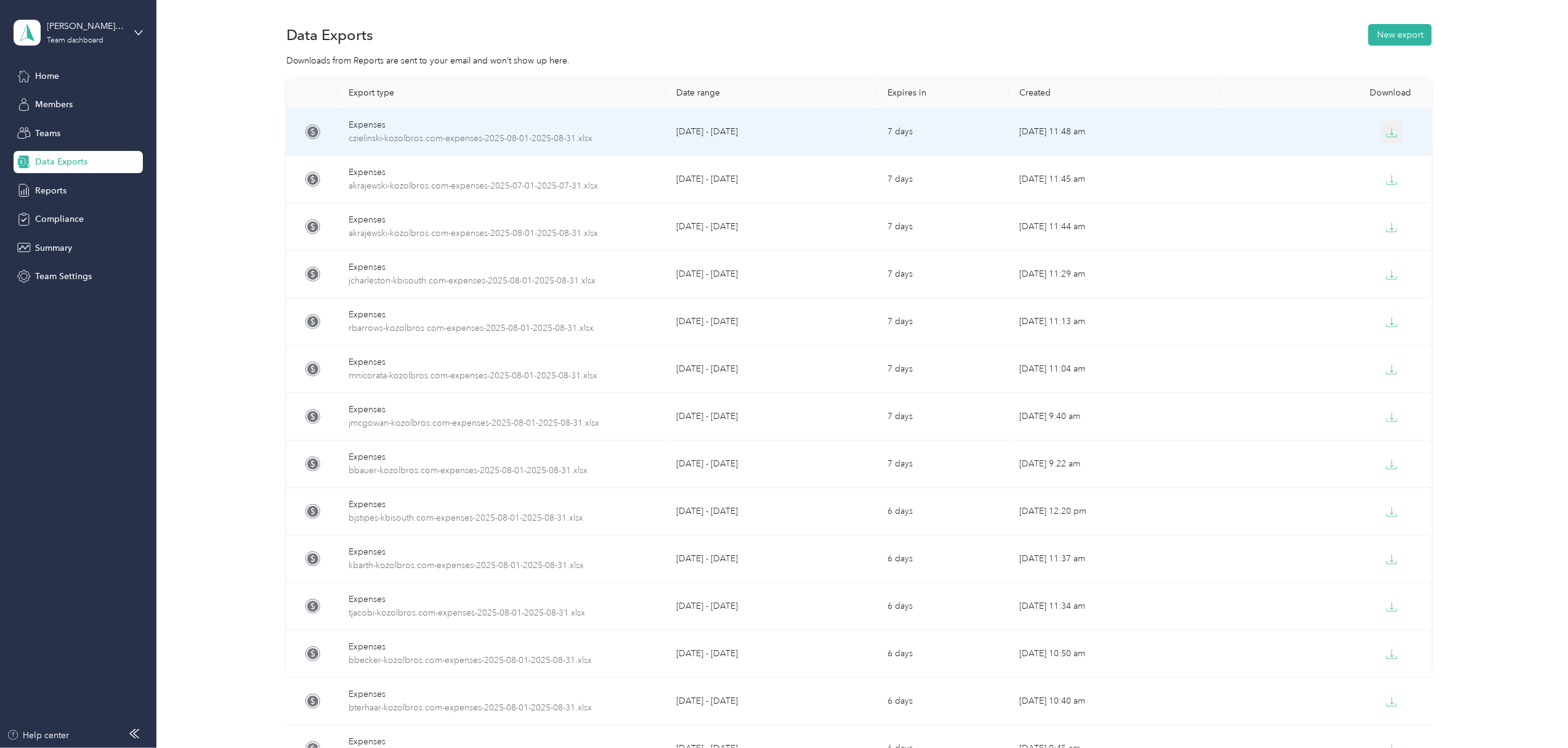
click at [1389, 134] on icon "button" at bounding box center [1391, 132] width 11 height 11
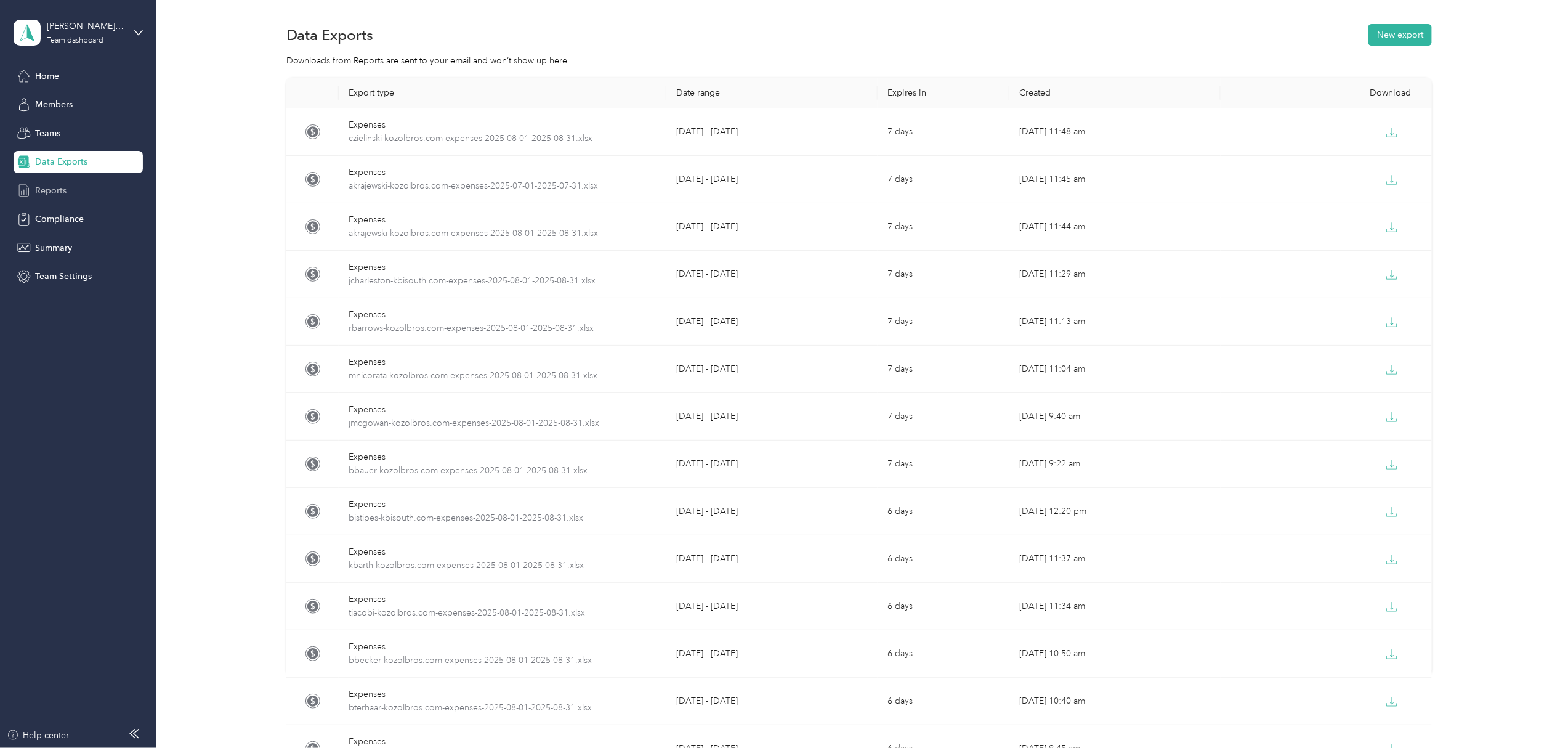
click at [50, 185] on span "Reports" at bounding box center [50, 190] width 31 height 13
